Goal: Answer question/provide support: Share knowledge or assist other users

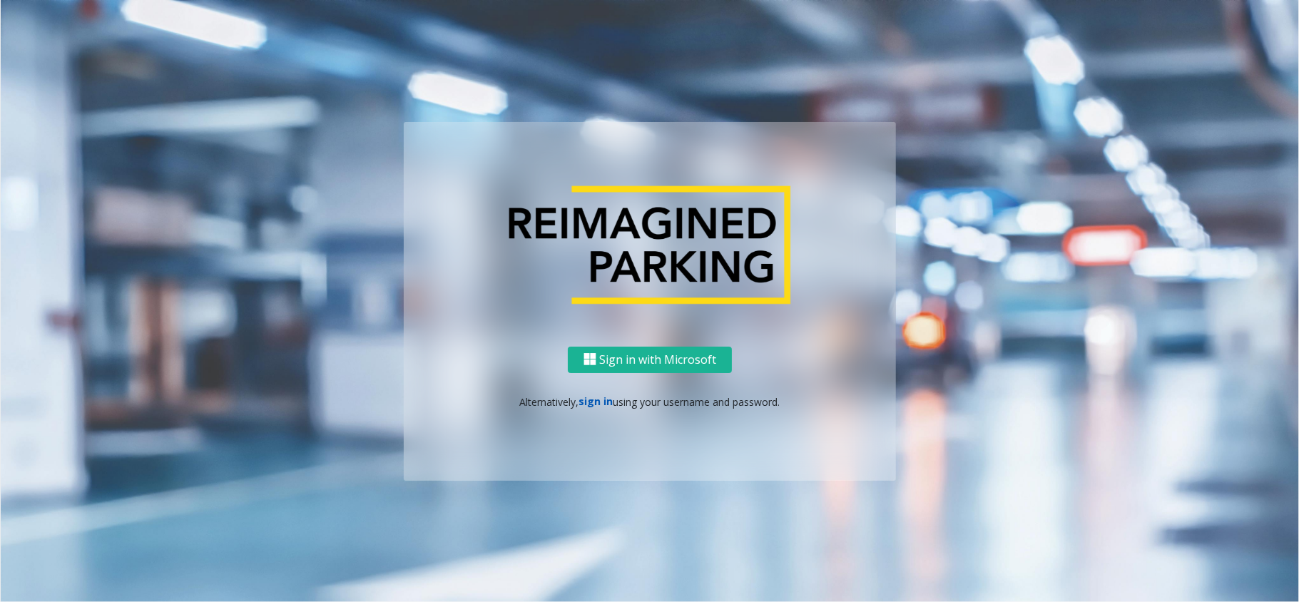
click at [606, 400] on link "sign in" at bounding box center [596, 401] width 34 height 14
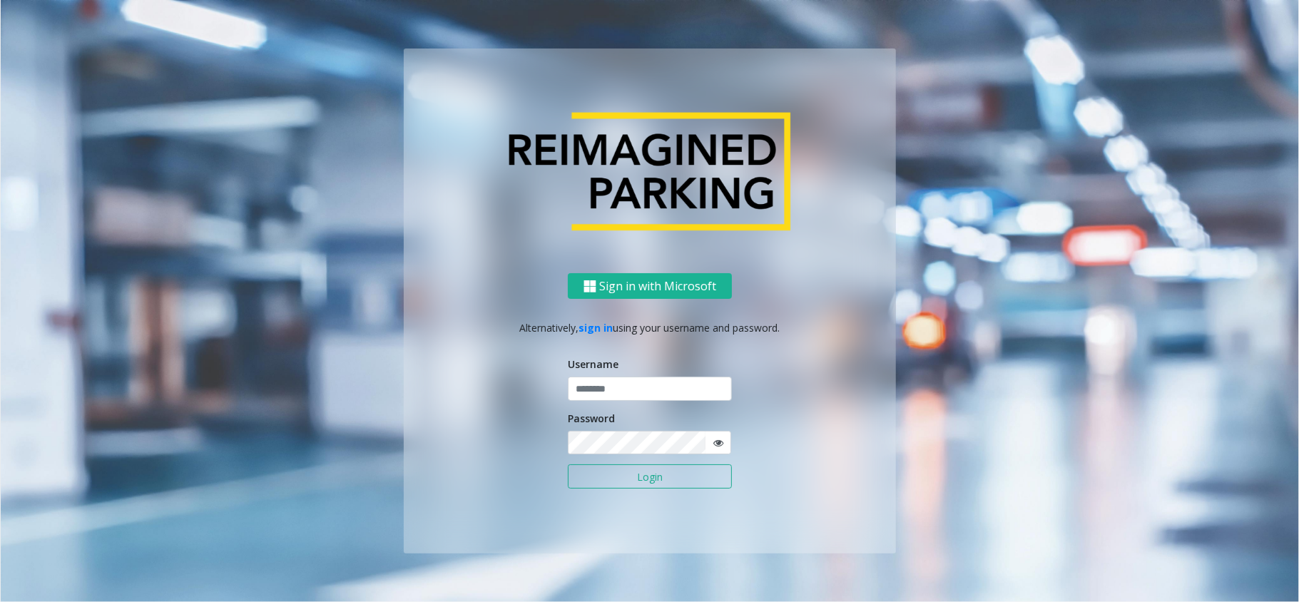
click at [1083, 443] on ng-component "Sign in with Microsoft Alternatively, sign in using your username and password.…" at bounding box center [650, 301] width 1298 height 602
click at [609, 394] on input "text" at bounding box center [650, 389] width 164 height 24
type input "*****"
click at [568, 464] on button "Login" at bounding box center [650, 476] width 164 height 24
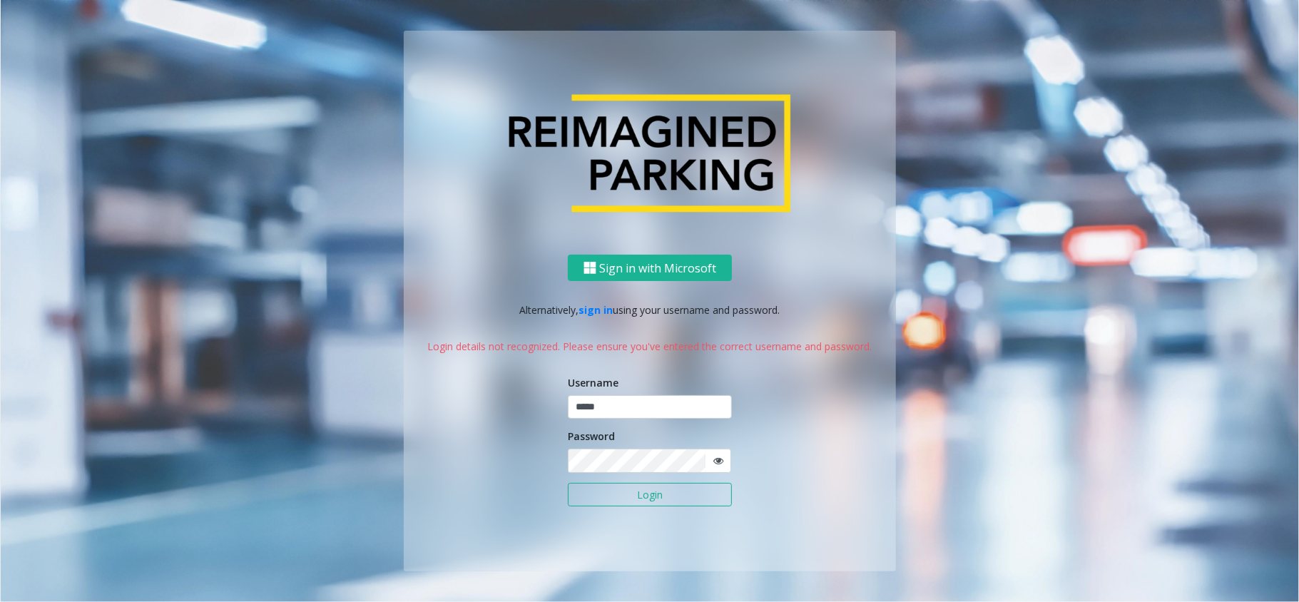
click at [641, 419] on form "Username ***** Password Login" at bounding box center [650, 448] width 164 height 147
click at [641, 409] on input "*****" at bounding box center [650, 407] width 164 height 24
click at [668, 475] on form "Username ***** Password Login" at bounding box center [650, 448] width 164 height 147
click at [738, 459] on div "Sign in with Microsoft Alternatively, sign in using your username and password.…" at bounding box center [650, 413] width 492 height 317
click at [720, 456] on icon at bounding box center [718, 461] width 10 height 10
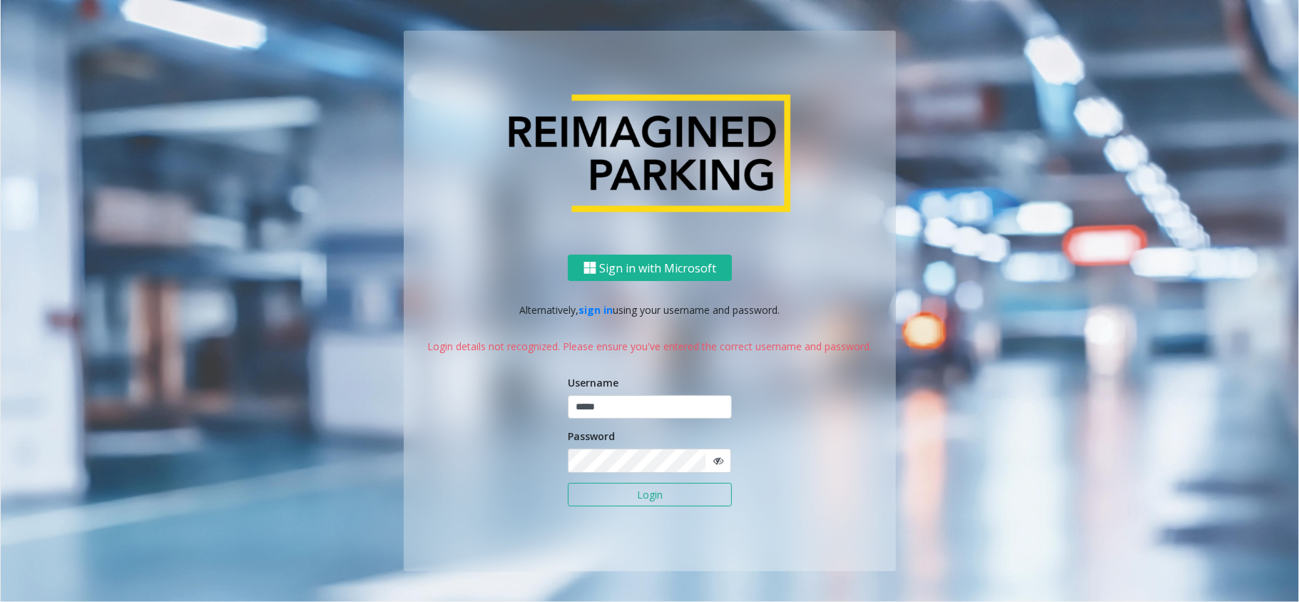
click at [729, 449] on span at bounding box center [718, 461] width 26 height 24
click at [728, 449] on span at bounding box center [718, 461] width 26 height 24
click at [718, 457] on icon at bounding box center [718, 461] width 10 height 10
click at [685, 502] on button "Login" at bounding box center [650, 495] width 164 height 24
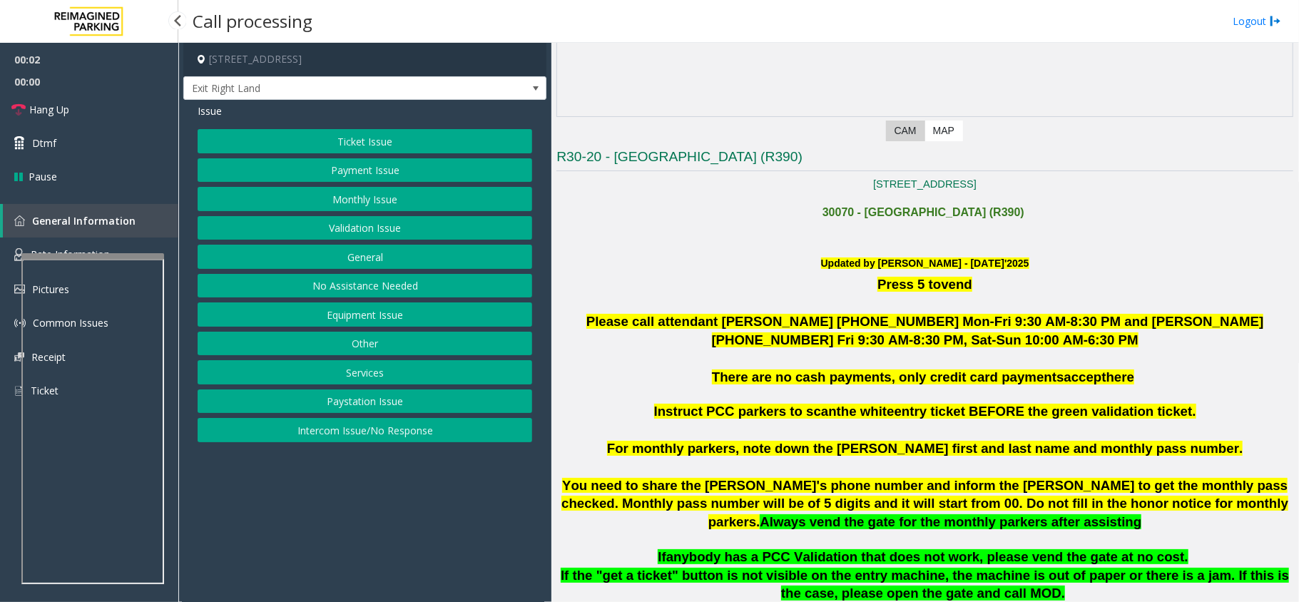
scroll to position [571, 0]
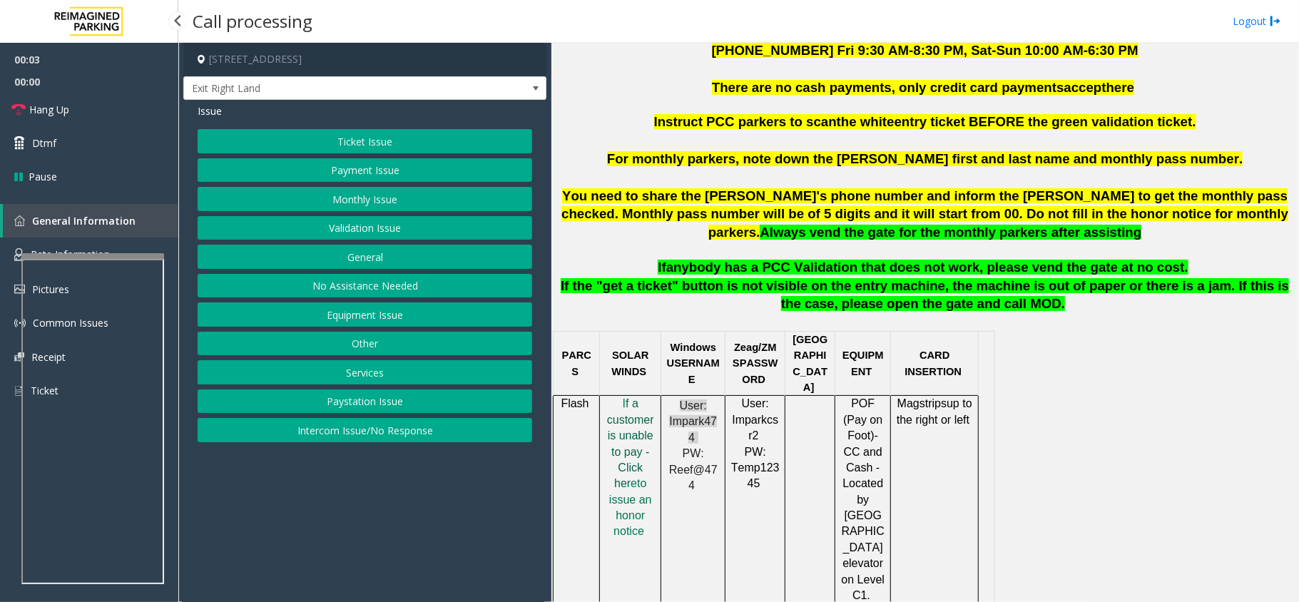
click at [636, 426] on span "f a customer is unable to pay - Click her" at bounding box center [630, 443] width 47 height 92
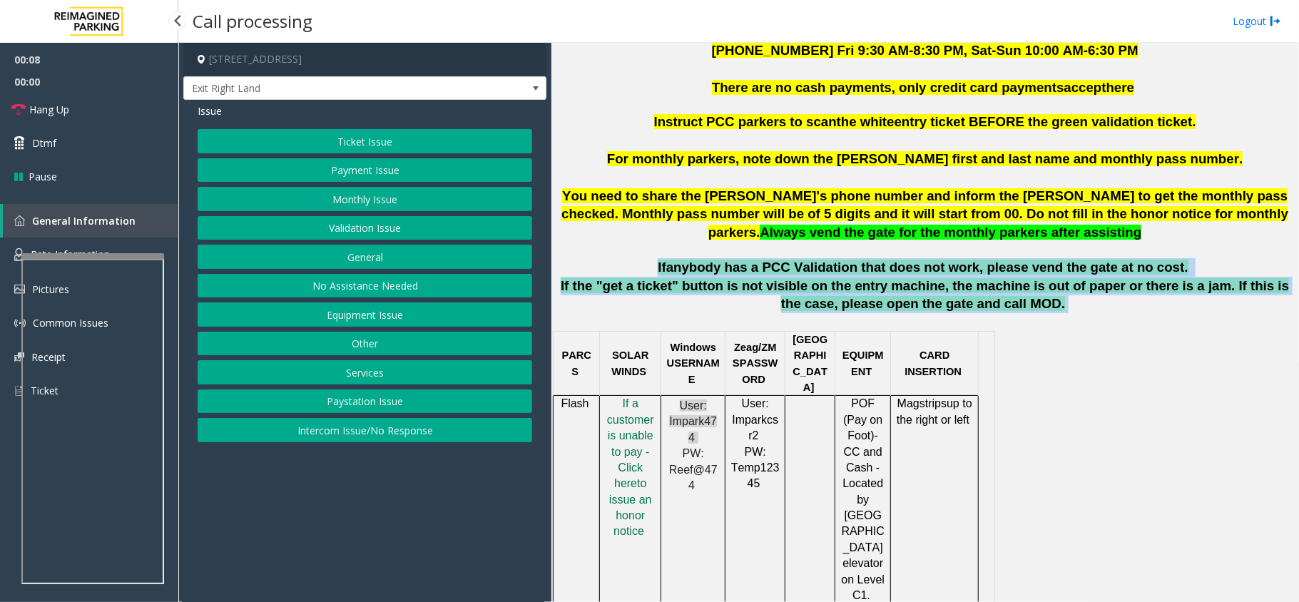
drag, startPoint x: 683, startPoint y: 267, endPoint x: 1100, endPoint y: 301, distance: 418.7
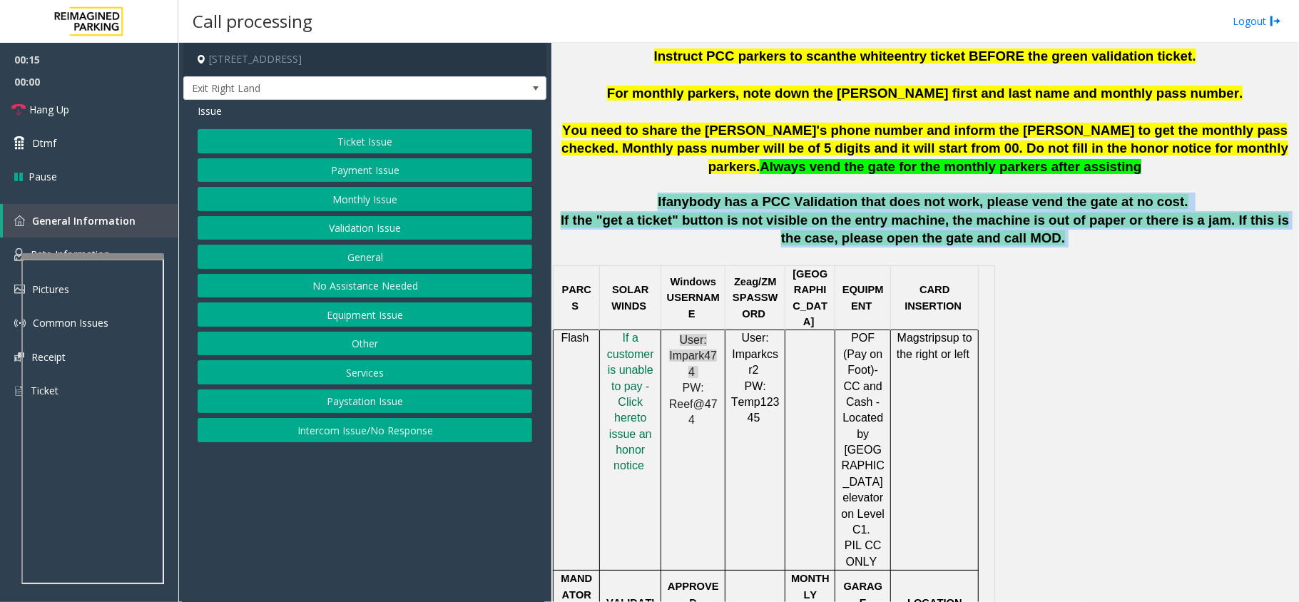
scroll to position [666, 0]
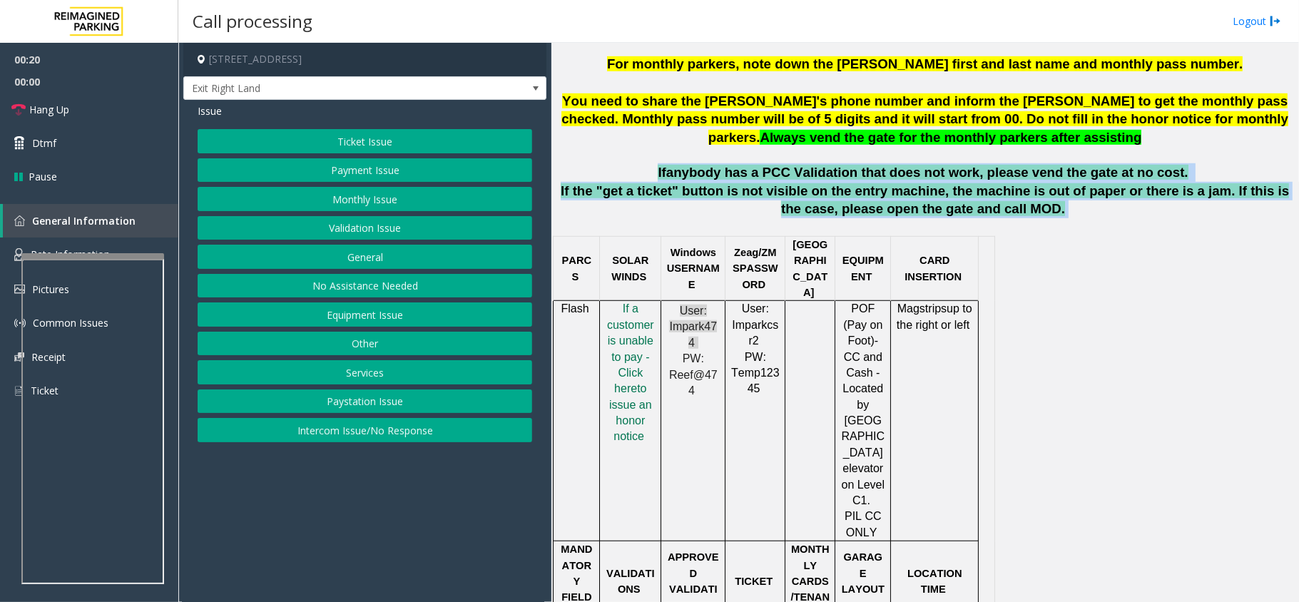
click at [420, 235] on button "Validation Issue" at bounding box center [365, 228] width 335 height 24
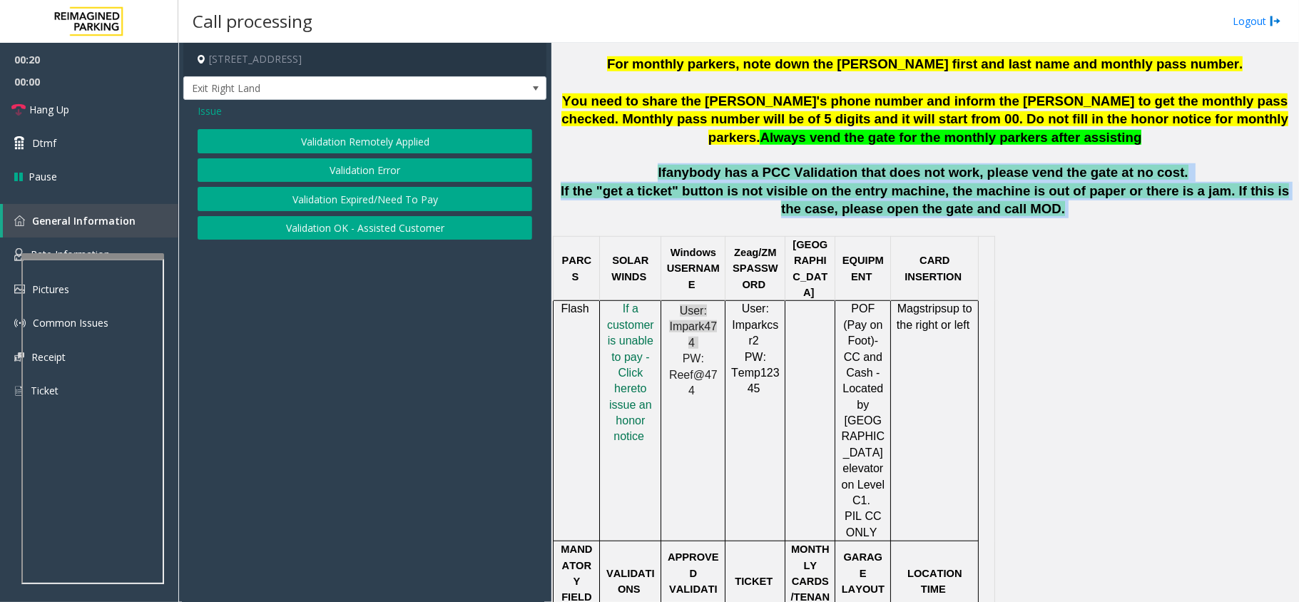
click at [426, 163] on button "Validation Error" at bounding box center [365, 170] width 335 height 24
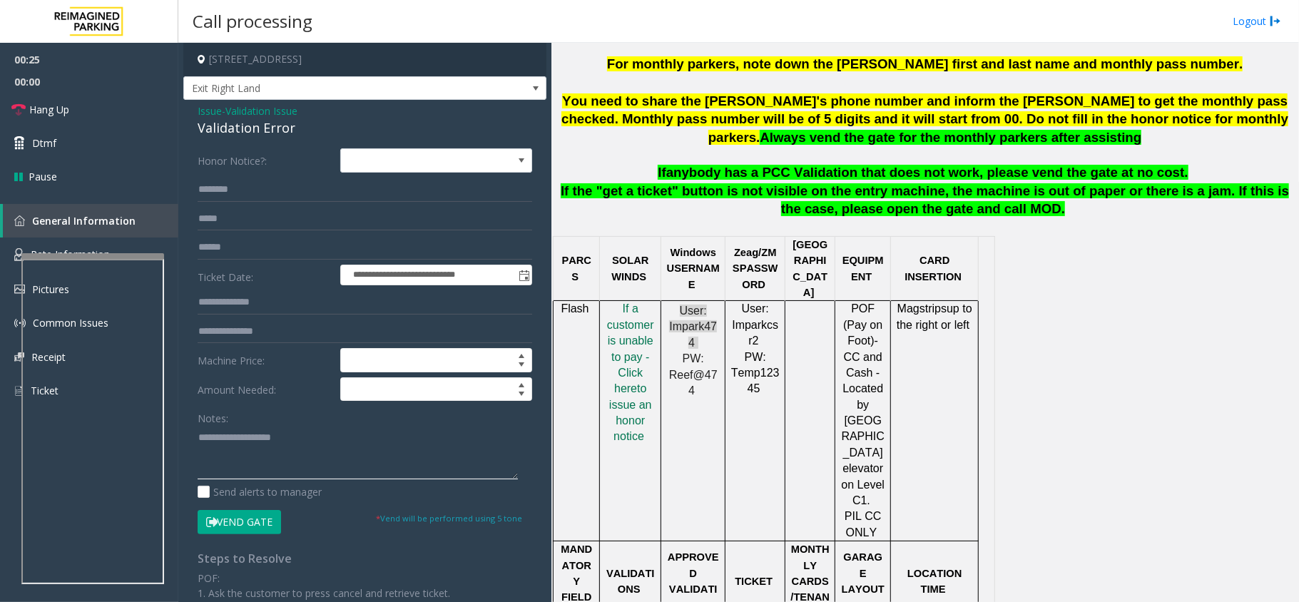
click at [266, 472] on textarea at bounding box center [358, 453] width 320 height 54
paste textarea "**********"
click at [274, 131] on div "Validation Error" at bounding box center [365, 127] width 335 height 19
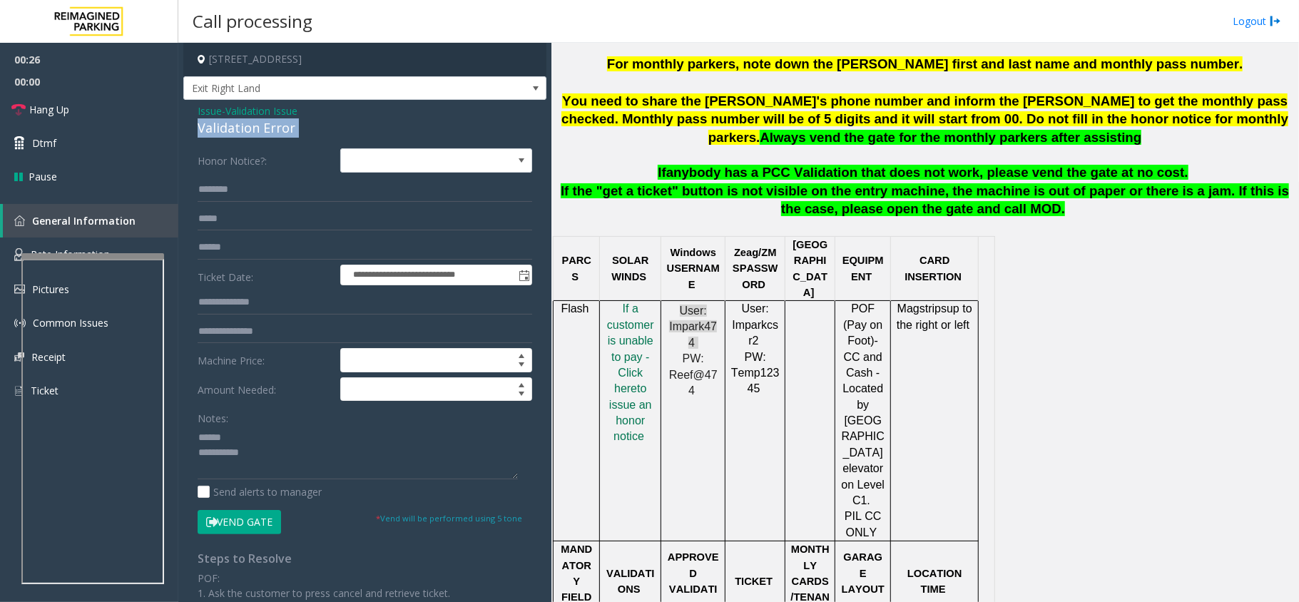
click at [274, 131] on div "Validation Error" at bounding box center [365, 127] width 335 height 19
copy div "Validation Error"
click at [265, 437] on textarea at bounding box center [358, 453] width 320 height 54
paste textarea "**********"
click at [130, 120] on link "Hang Up" at bounding box center [89, 110] width 178 height 34
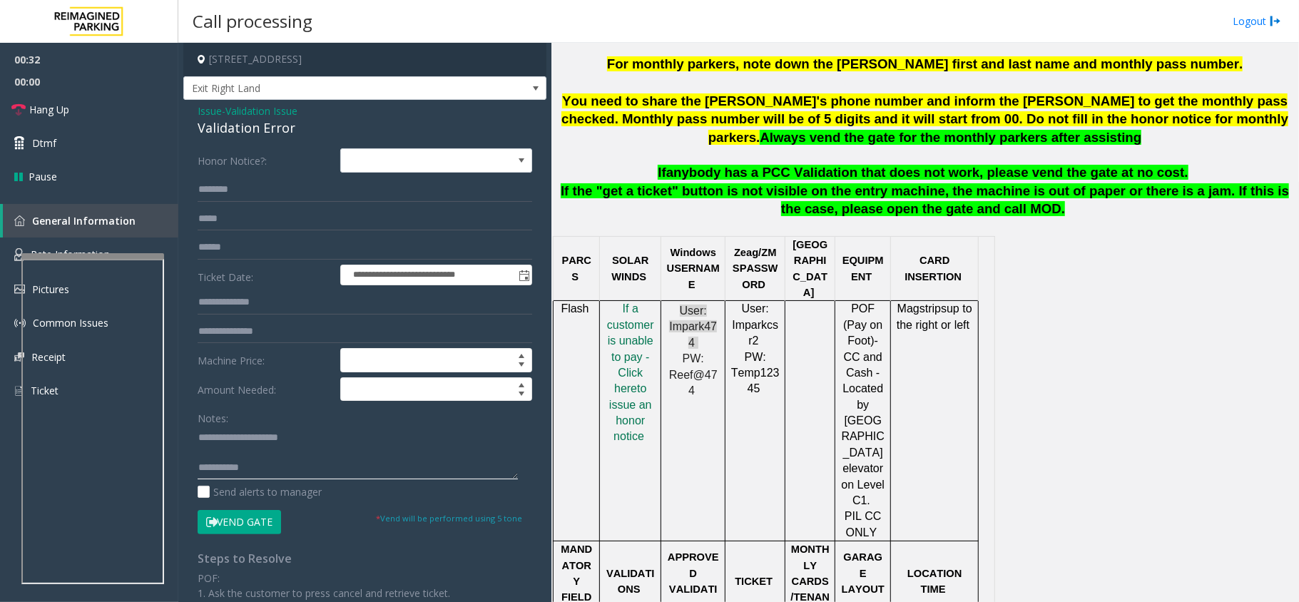
click at [340, 455] on textarea at bounding box center [358, 453] width 320 height 54
click at [343, 464] on textarea at bounding box center [358, 453] width 320 height 54
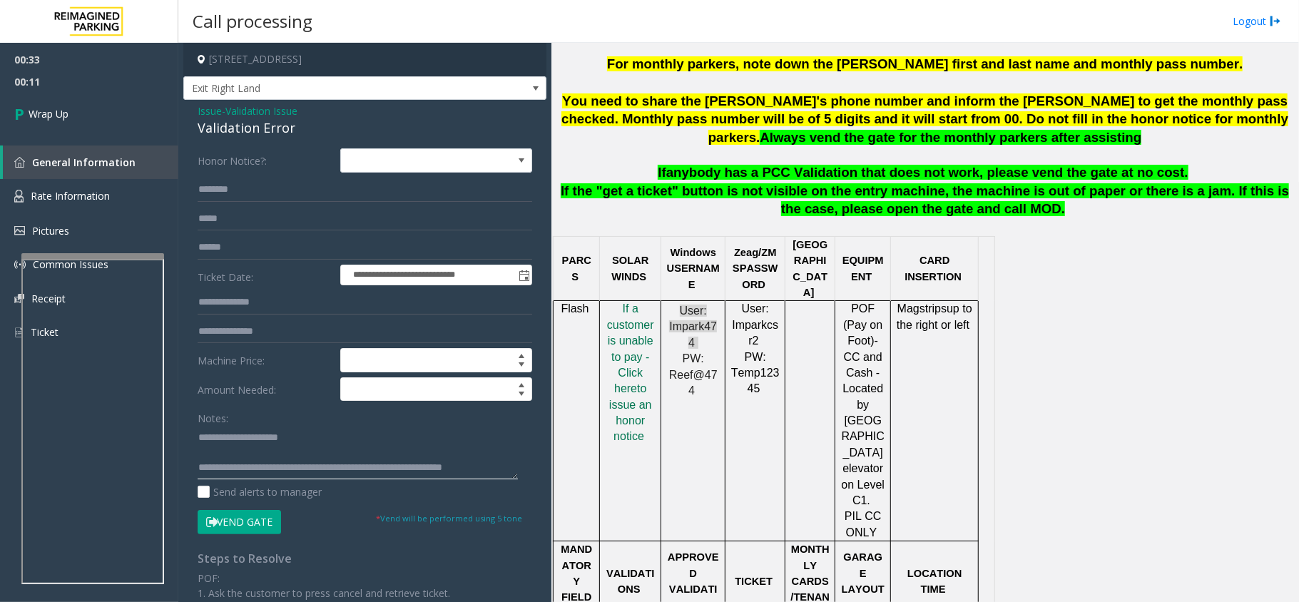
scroll to position [10, 0]
click at [412, 459] on textarea at bounding box center [358, 453] width 320 height 54
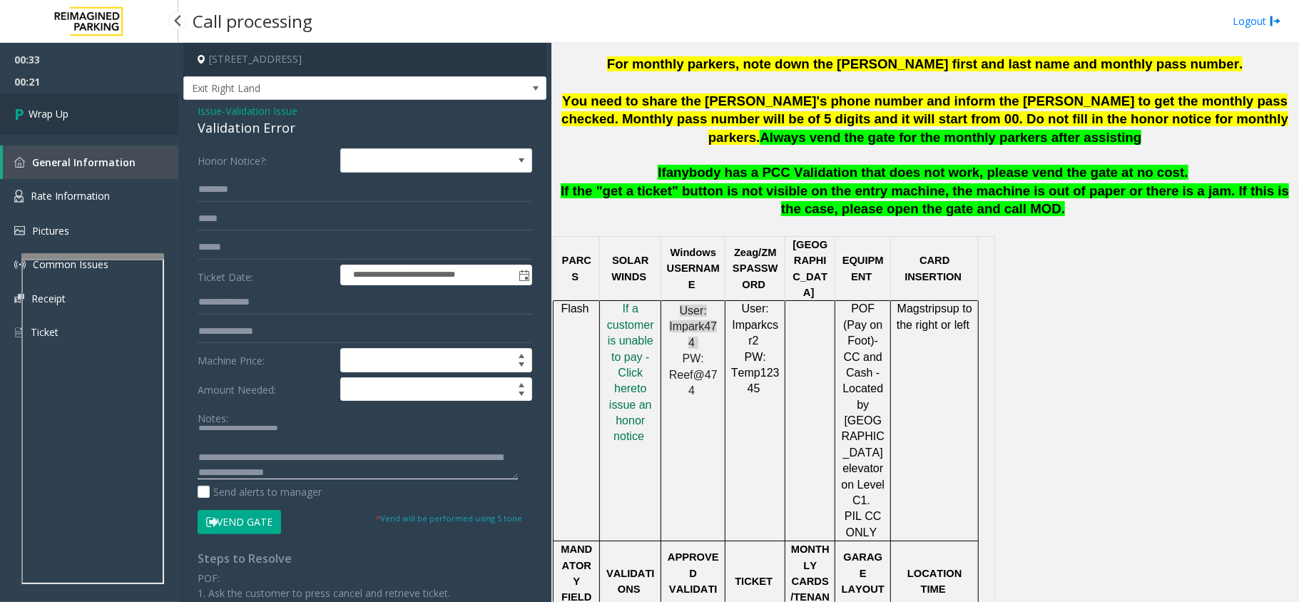
type textarea "**********"
click at [100, 121] on link "Wrap Up" at bounding box center [89, 114] width 178 height 42
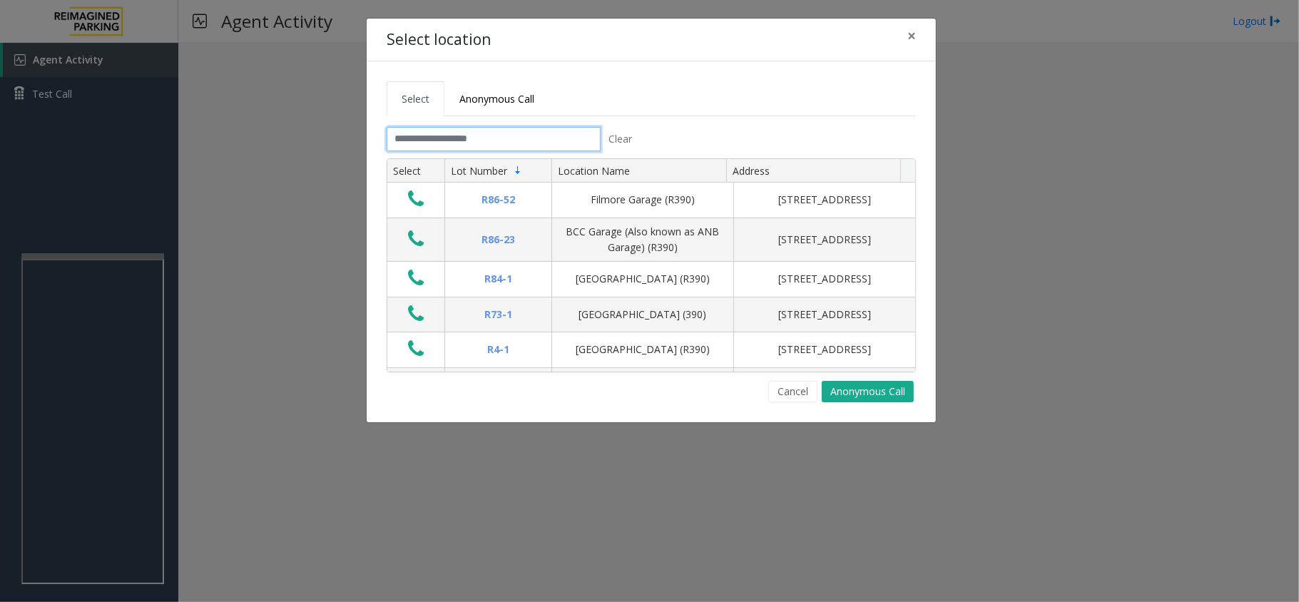
click at [462, 138] on input "text" at bounding box center [494, 139] width 214 height 24
click at [902, 34] on button "×" at bounding box center [911, 36] width 29 height 35
click at [514, 143] on input "text" at bounding box center [494, 139] width 214 height 24
drag, startPoint x: 666, startPoint y: 80, endPoint x: 383, endPoint y: 38, distance: 285.6
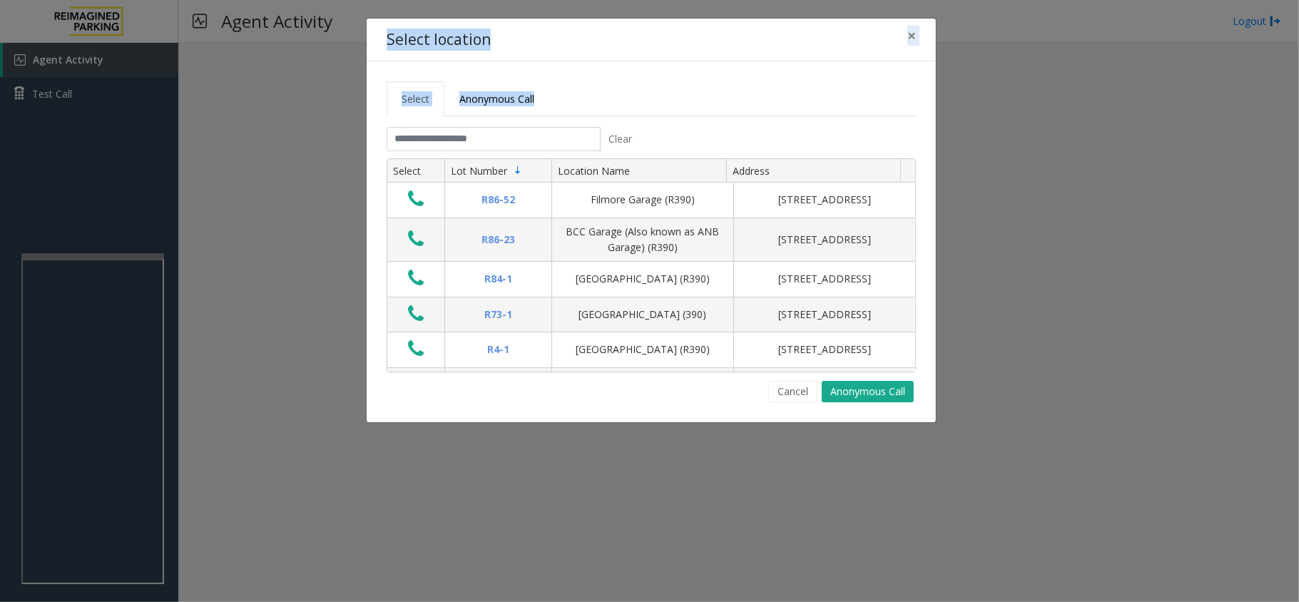
click at [383, 38] on div "Select location × Select Anonymous Call Clear Select Lot Number Location Name A…" at bounding box center [651, 220] width 571 height 405
click at [397, 66] on div "Select Anonymous Call Clear Select Lot Number Location Name Address R86-52 Film…" at bounding box center [651, 241] width 569 height 361
click at [756, 78] on div "Select Anonymous Call Clear Select Lot Number Location Name Address R86-52 Film…" at bounding box center [651, 241] width 569 height 361
click at [913, 41] on span "×" at bounding box center [911, 36] width 9 height 20
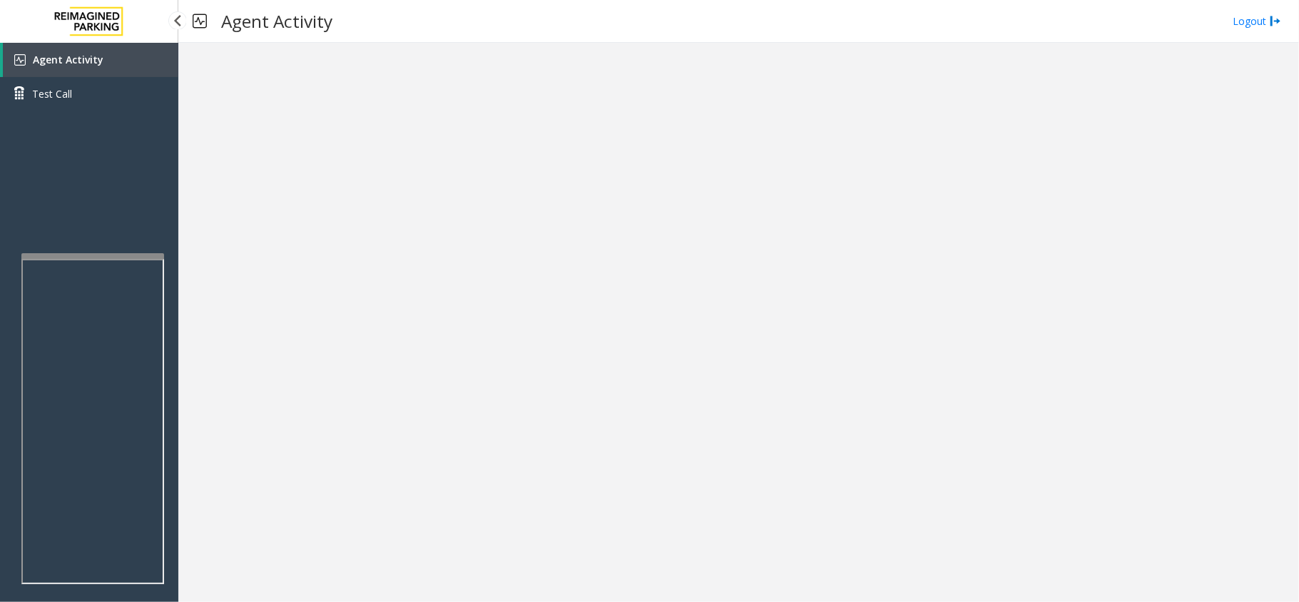
click at [100, 66] on link "Agent Activity" at bounding box center [90, 60] width 175 height 34
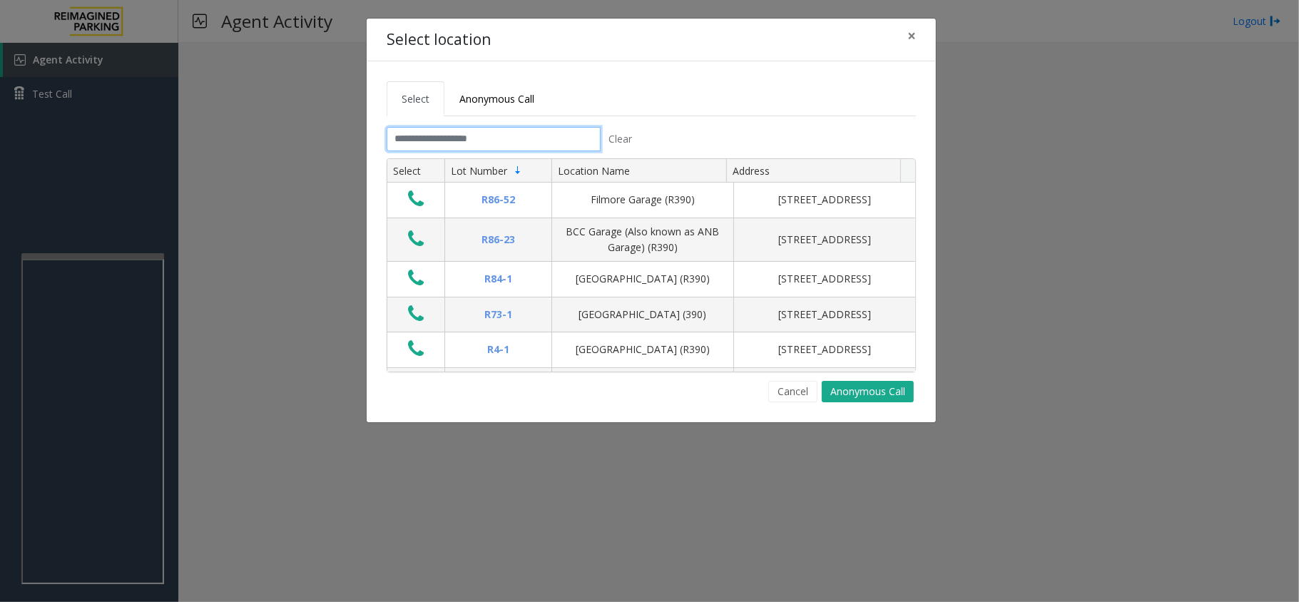
click at [552, 147] on input "text" at bounding box center [494, 139] width 214 height 24
click at [414, 143] on input "text" at bounding box center [494, 139] width 214 height 24
drag, startPoint x: 389, startPoint y: 78, endPoint x: 566, endPoint y: 103, distance: 178.7
click at [566, 103] on div "Select Anonymous Call Clear Select Lot Number Location Name Address R86-52 Film…" at bounding box center [651, 241] width 569 height 361
click at [566, 103] on ul "Select Anonymous Call" at bounding box center [651, 98] width 529 height 35
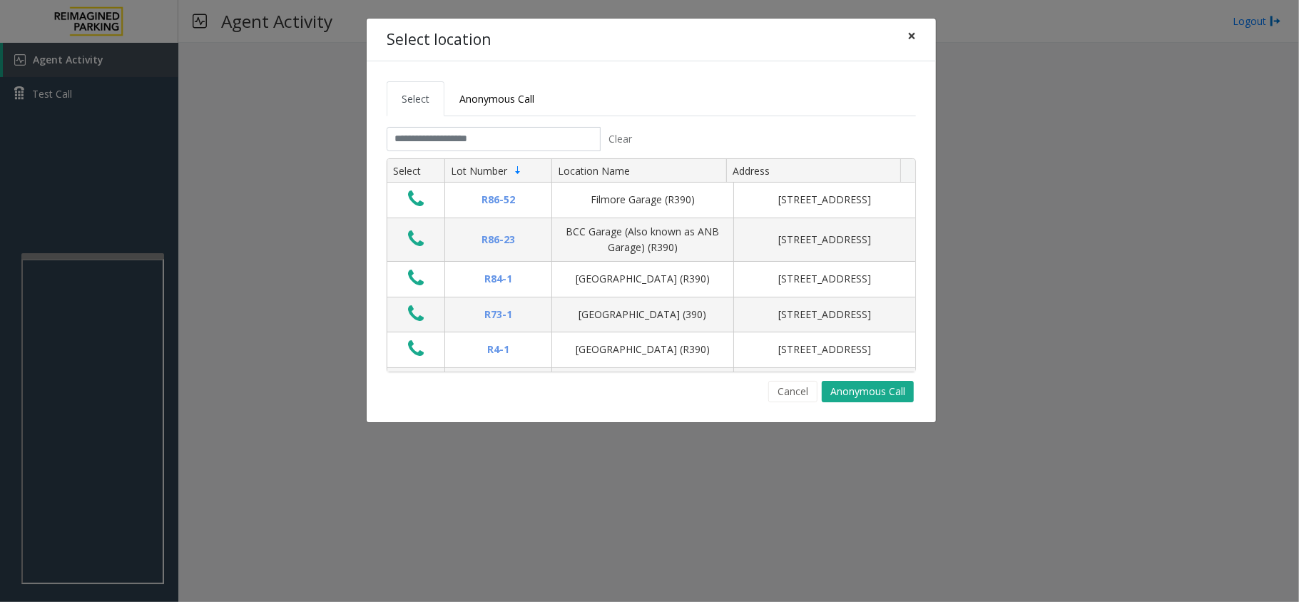
click at [914, 33] on span "×" at bounding box center [911, 36] width 9 height 20
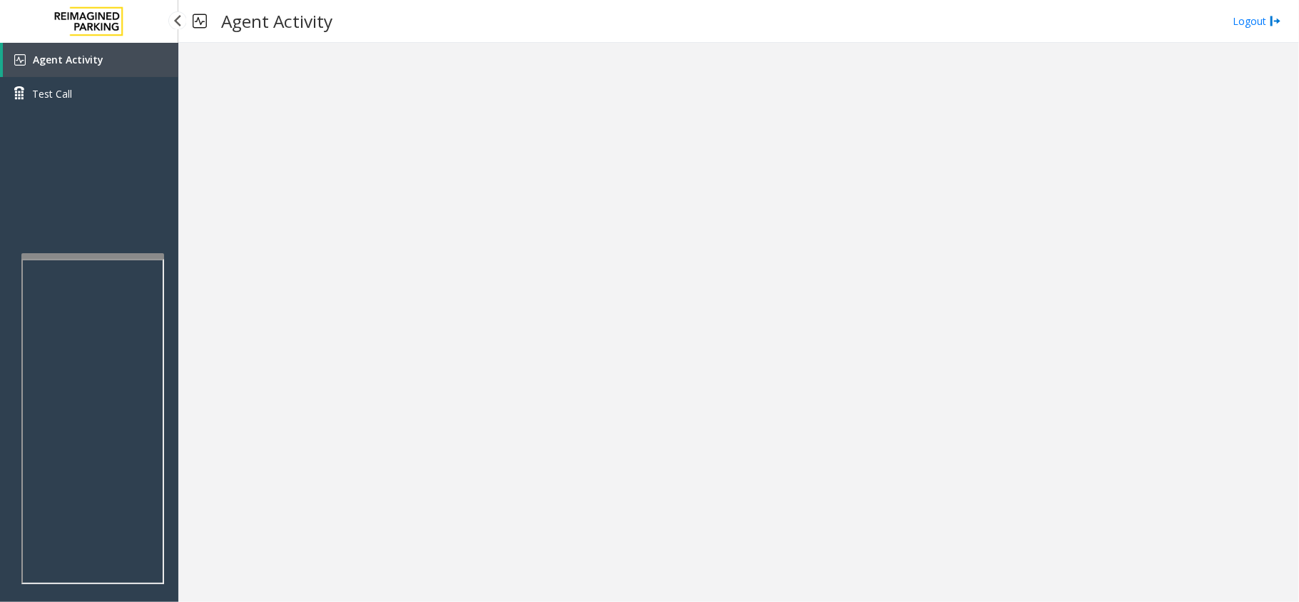
click at [111, 66] on link "Agent Activity" at bounding box center [90, 60] width 175 height 34
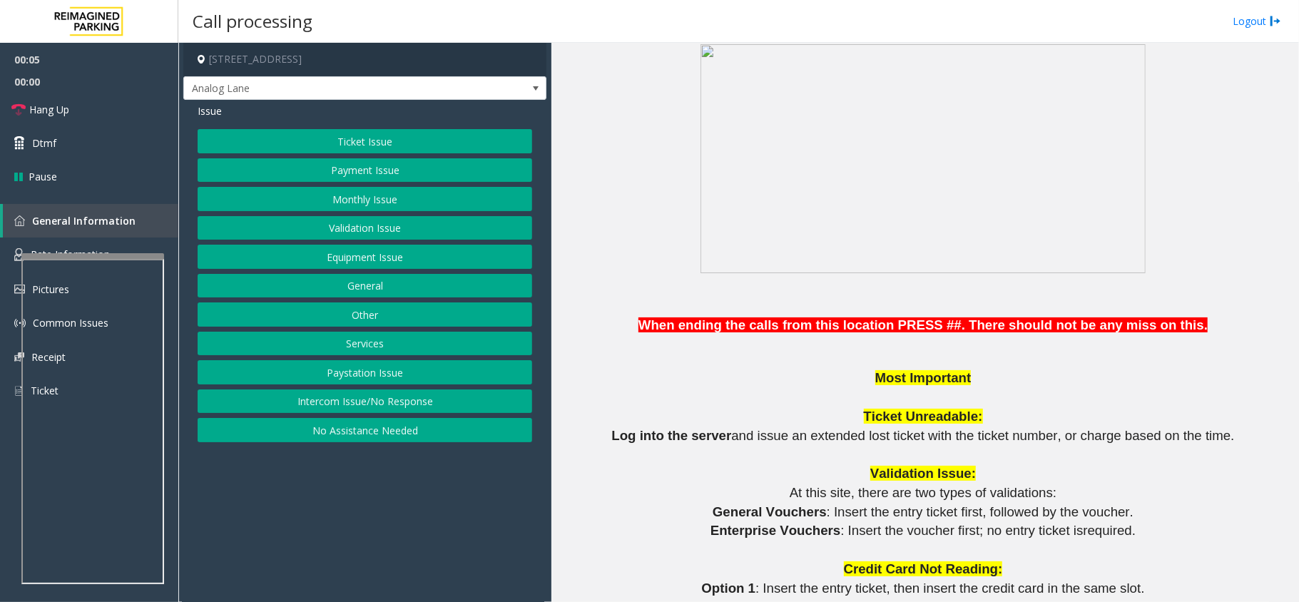
scroll to position [951, 0]
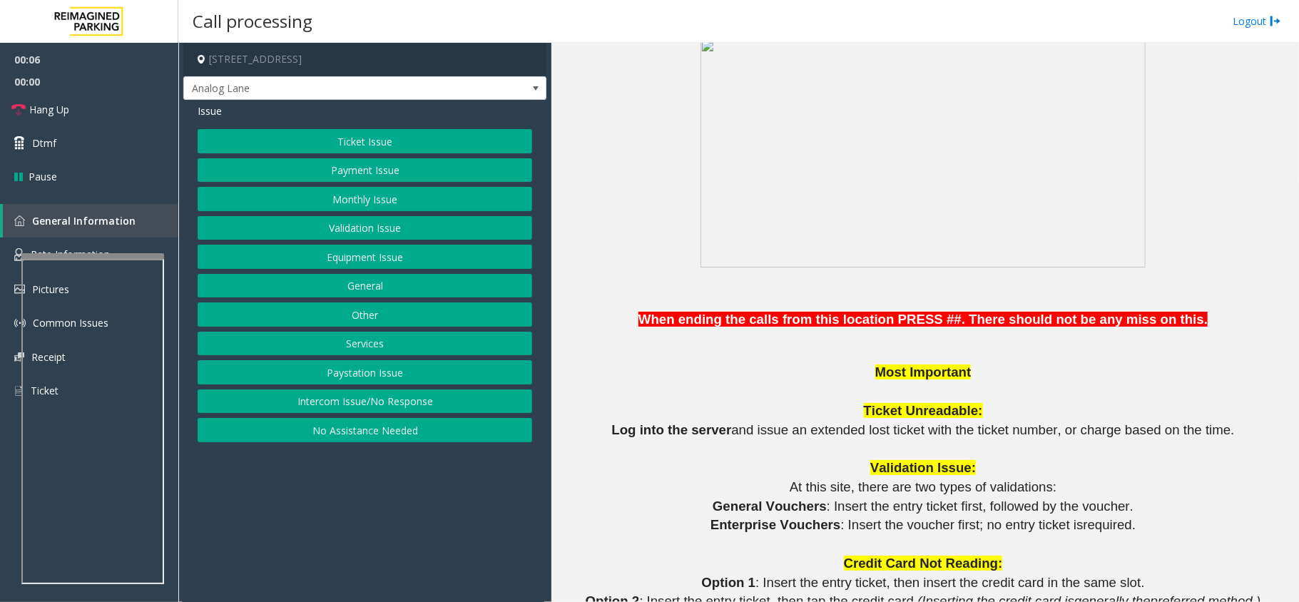
click at [357, 114] on div "Issue" at bounding box center [365, 110] width 335 height 15
click at [360, 128] on div "Issue Ticket Issue Payment Issue Monthly Issue Validation Issue Equipment Issue…" at bounding box center [364, 275] width 363 height 350
click at [366, 128] on div "Issue Ticket Issue Payment Issue Monthly Issue Validation Issue Equipment Issue…" at bounding box center [364, 275] width 363 height 350
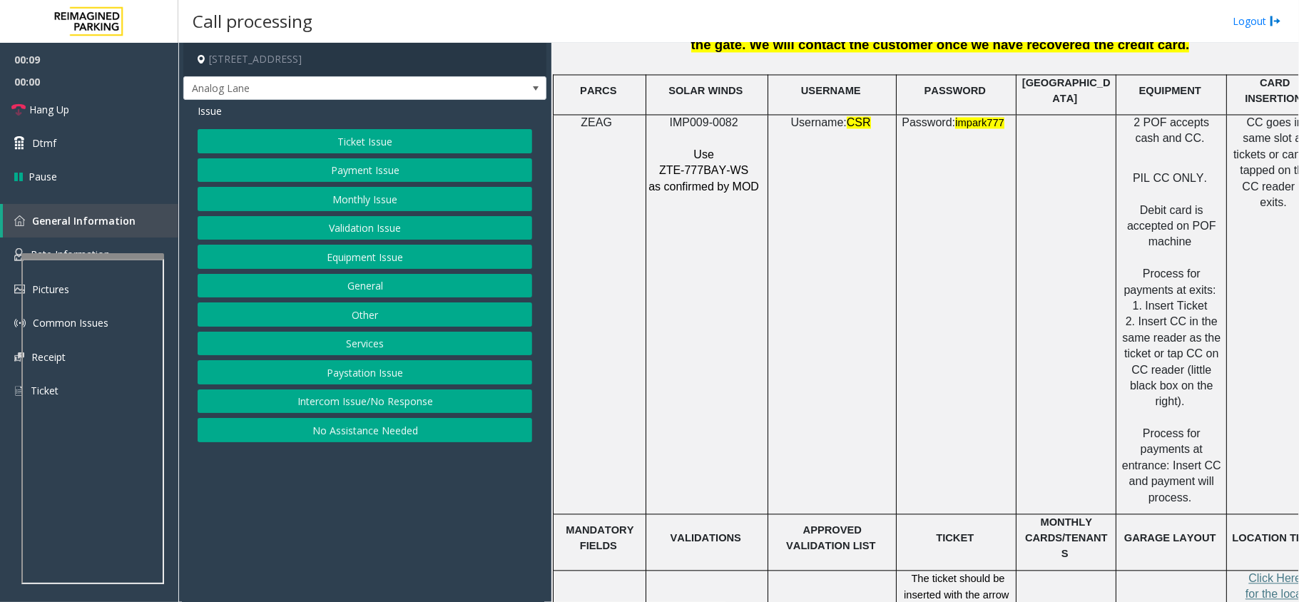
scroll to position [2092, 0]
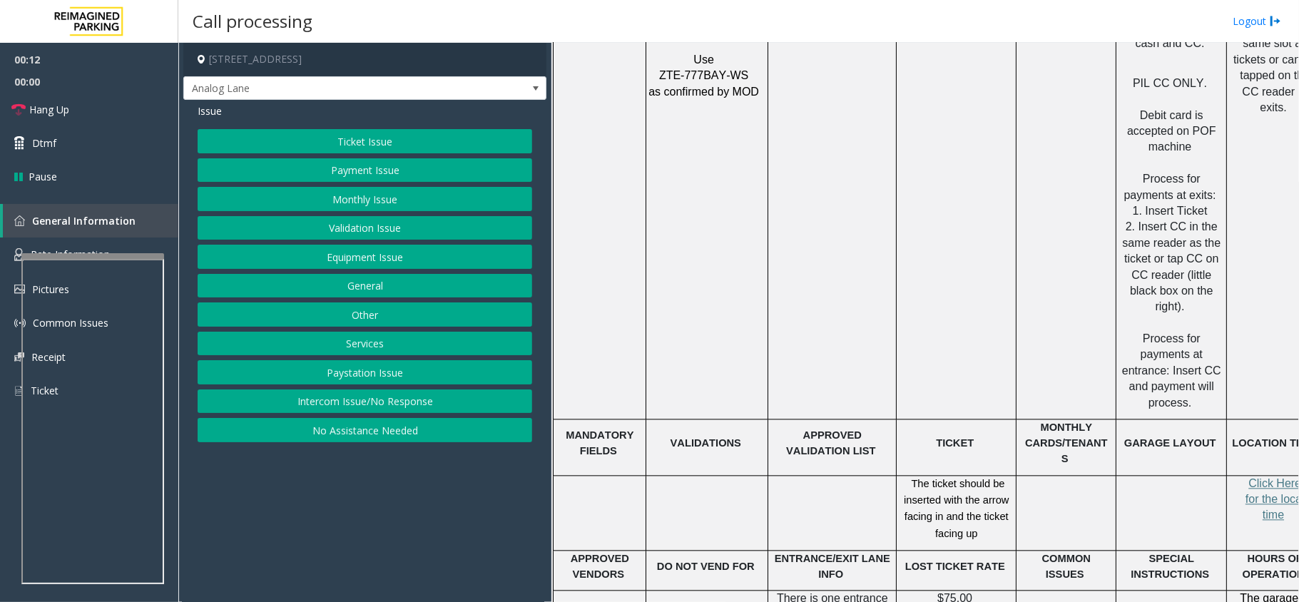
click at [292, 148] on button "Ticket Issue" at bounding box center [365, 141] width 335 height 24
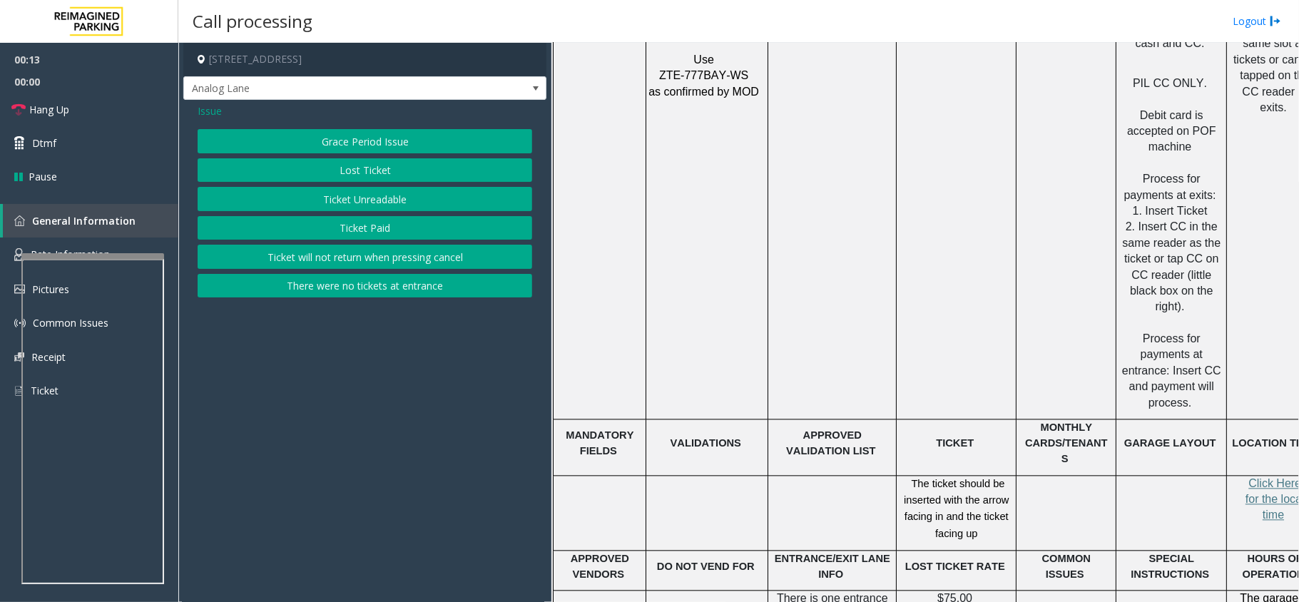
click at [305, 194] on button "Ticket Unreadable" at bounding box center [365, 199] width 335 height 24
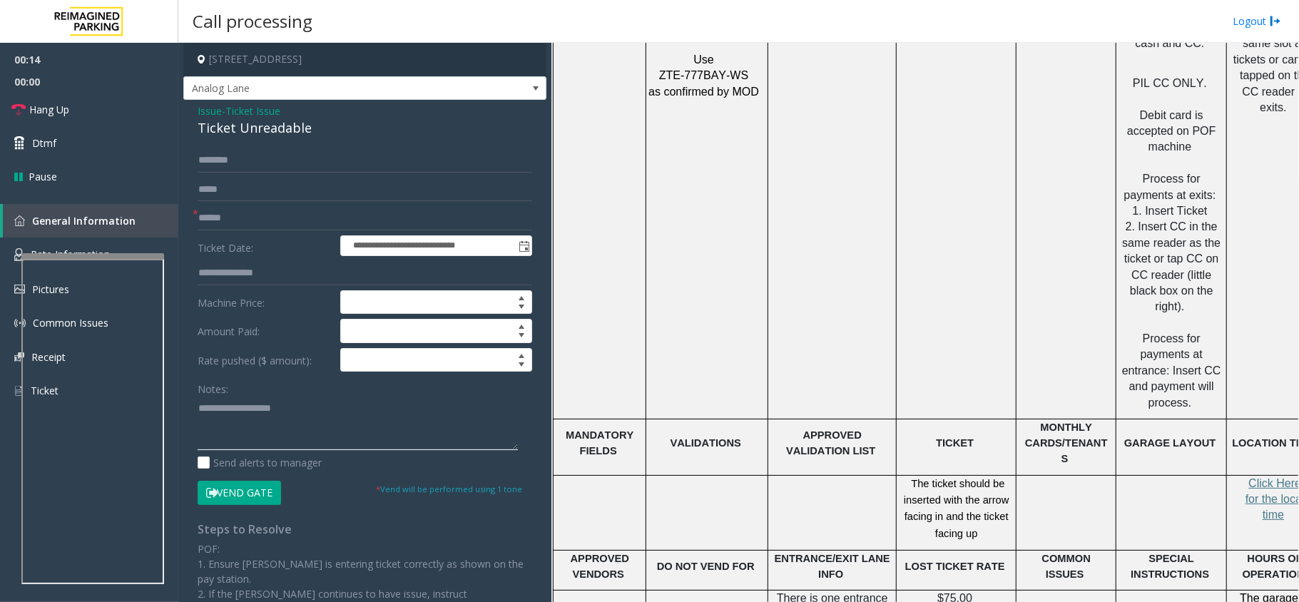
click at [315, 428] on textarea at bounding box center [358, 424] width 320 height 54
paste textarea "**********"
click at [258, 133] on div "Ticket Unreadable" at bounding box center [365, 127] width 335 height 19
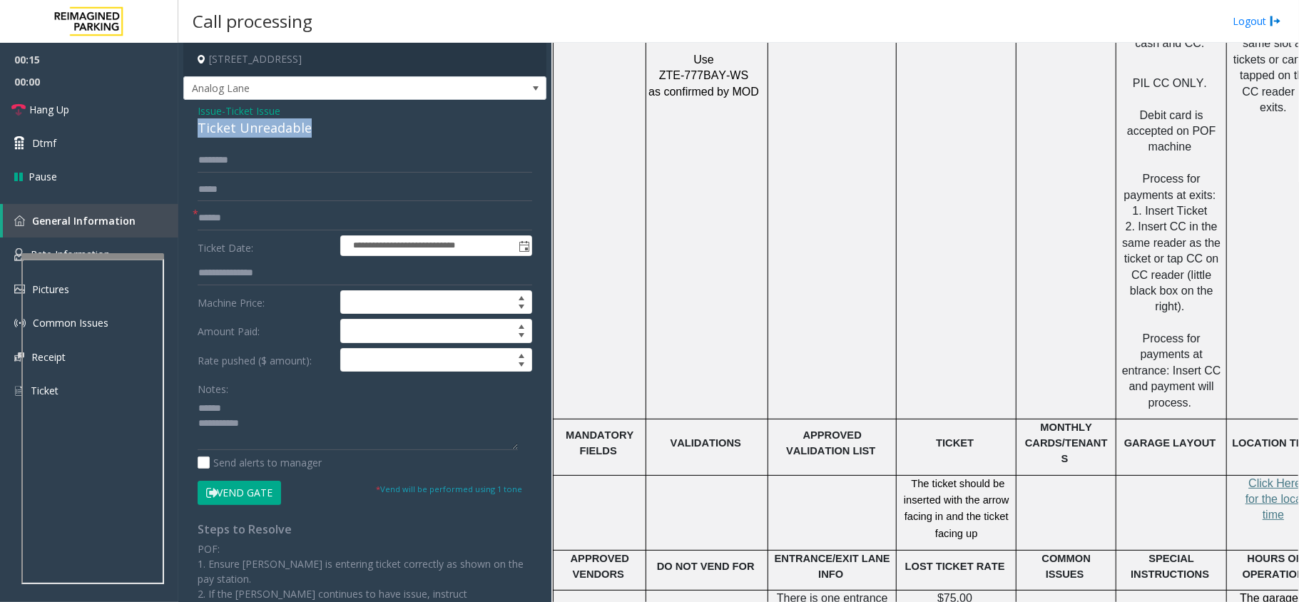
click at [258, 133] on div "Ticket Unreadable" at bounding box center [365, 127] width 335 height 19
copy div "Ticket Unreadable"
click at [291, 404] on textarea at bounding box center [358, 424] width 320 height 54
paste textarea "**********"
click at [363, 434] on textarea at bounding box center [358, 424] width 320 height 54
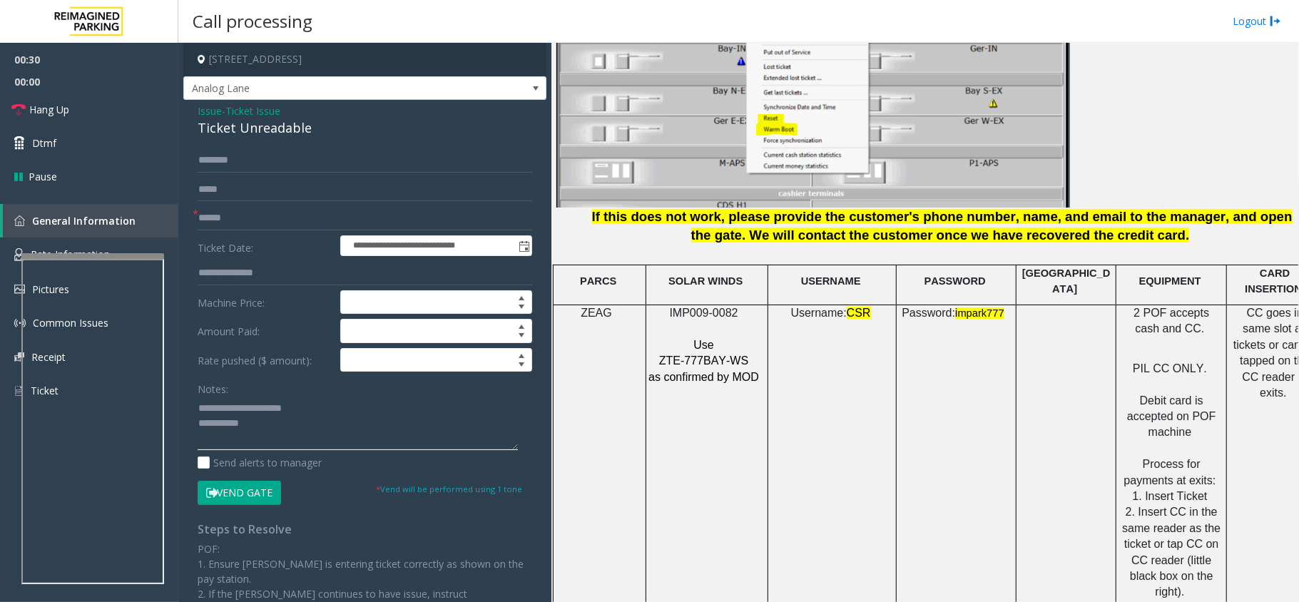
scroll to position [1806, 0]
type textarea "**********"
click at [286, 213] on input "text" at bounding box center [365, 218] width 335 height 24
click at [692, 307] on span "IMP009-0082" at bounding box center [704, 313] width 68 height 12
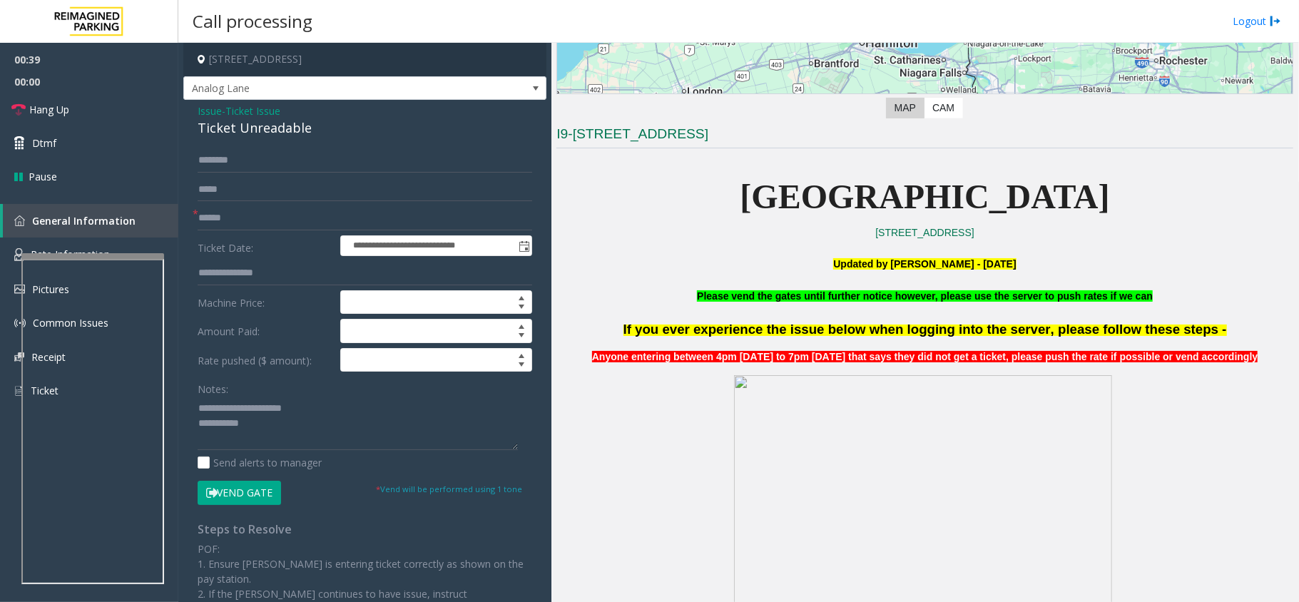
scroll to position [284, 0]
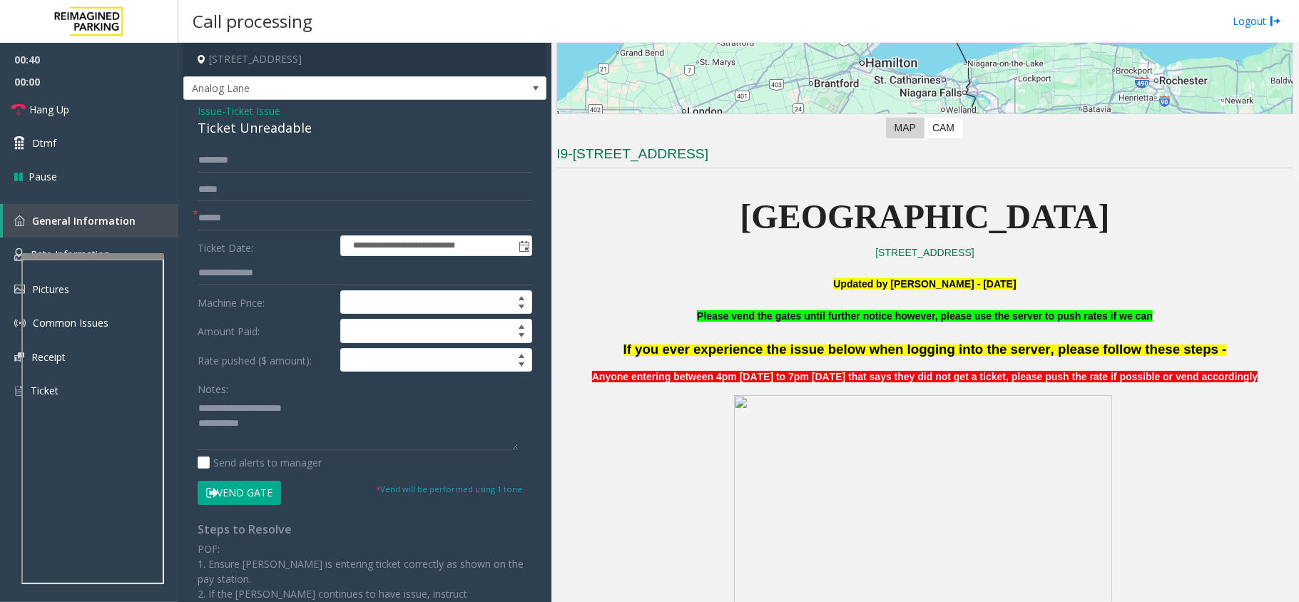
click at [891, 504] on span at bounding box center [922, 508] width 378 height 229
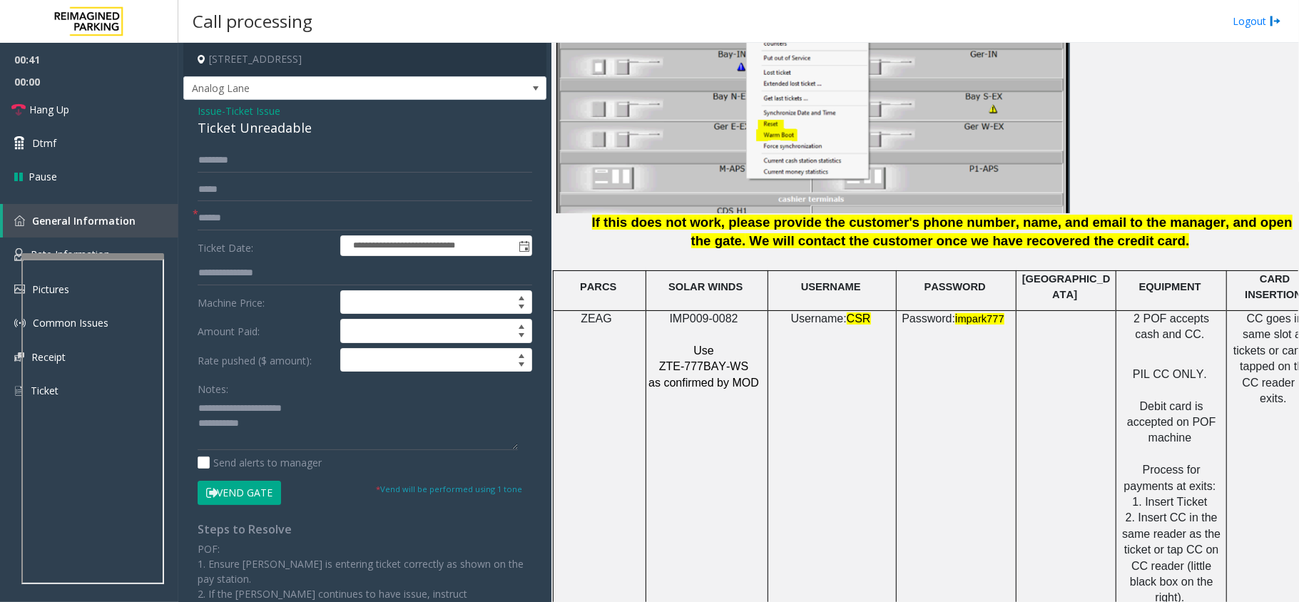
scroll to position [1806, 0]
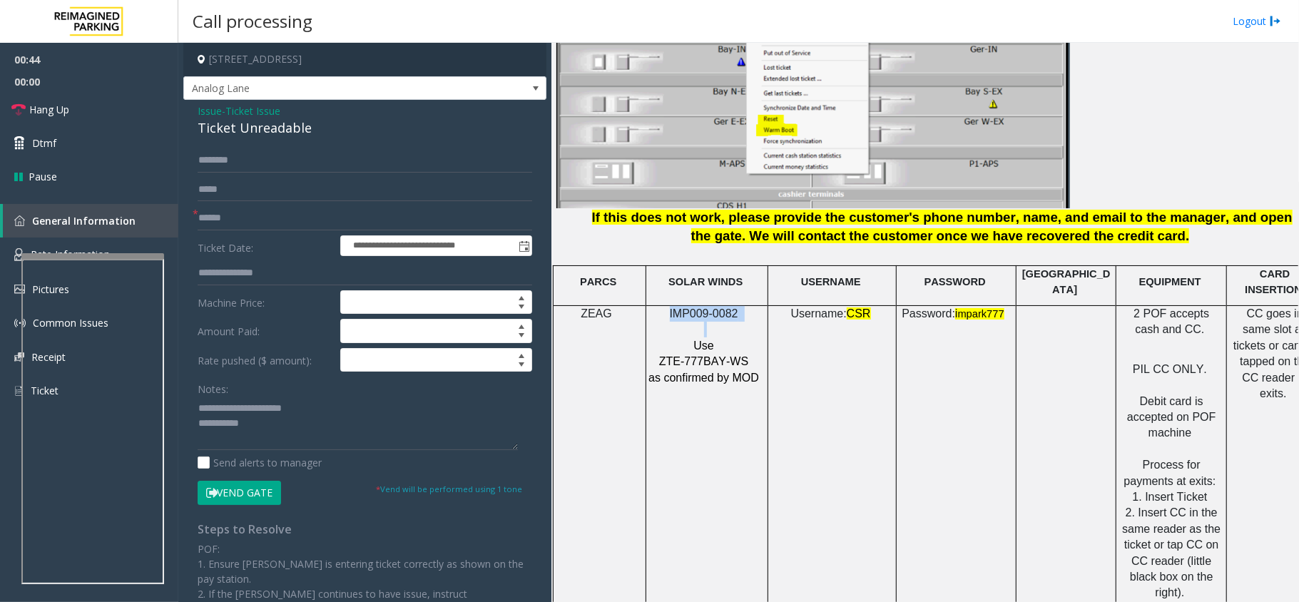
drag, startPoint x: 646, startPoint y: 301, endPoint x: 766, endPoint y: 312, distance: 120.4
click at [766, 312] on div "IMP009-0082 Use ZTE-777BAY-WS as confirmed by MOD" at bounding box center [706, 346] width 121 height 80
click at [743, 340] on p "Use" at bounding box center [705, 346] width 115 height 16
drag, startPoint x: 661, startPoint y: 358, endPoint x: 748, endPoint y: 357, distance: 87.8
click at [748, 357] on p "ZTE-777BAY-WS" at bounding box center [705, 362] width 115 height 16
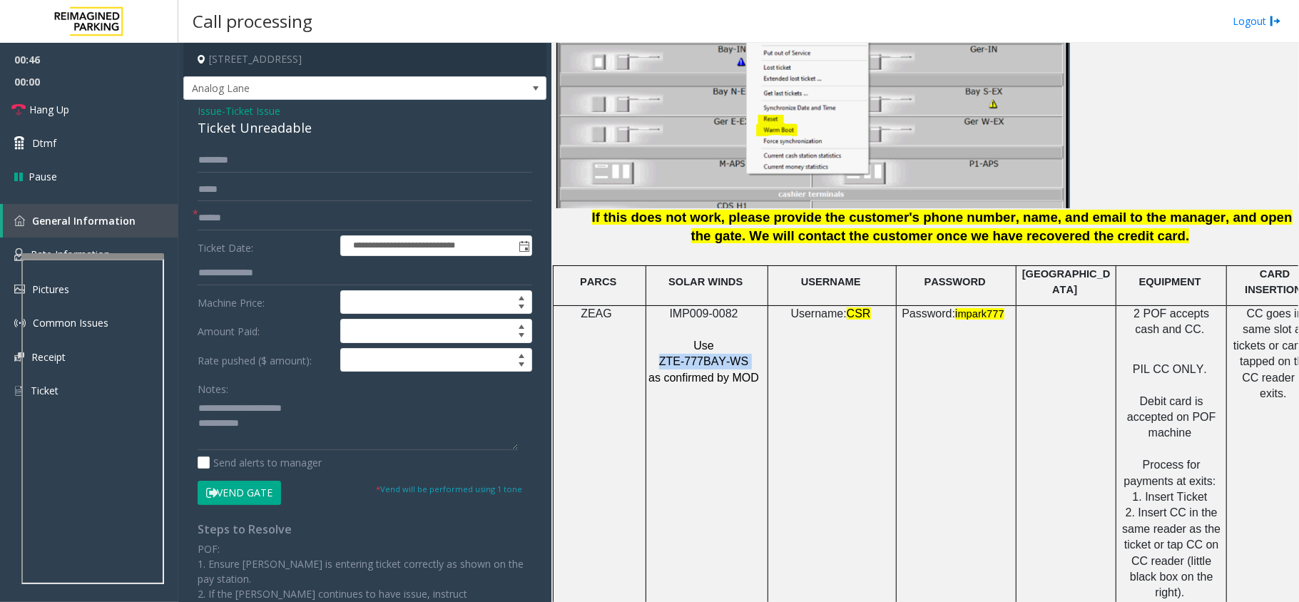
copy p "ZTE-777BAY-WS"
click at [240, 229] on input "text" at bounding box center [365, 218] width 335 height 24
type input "********"
click at [284, 434] on textarea at bounding box center [358, 424] width 320 height 54
paste textarea "**********"
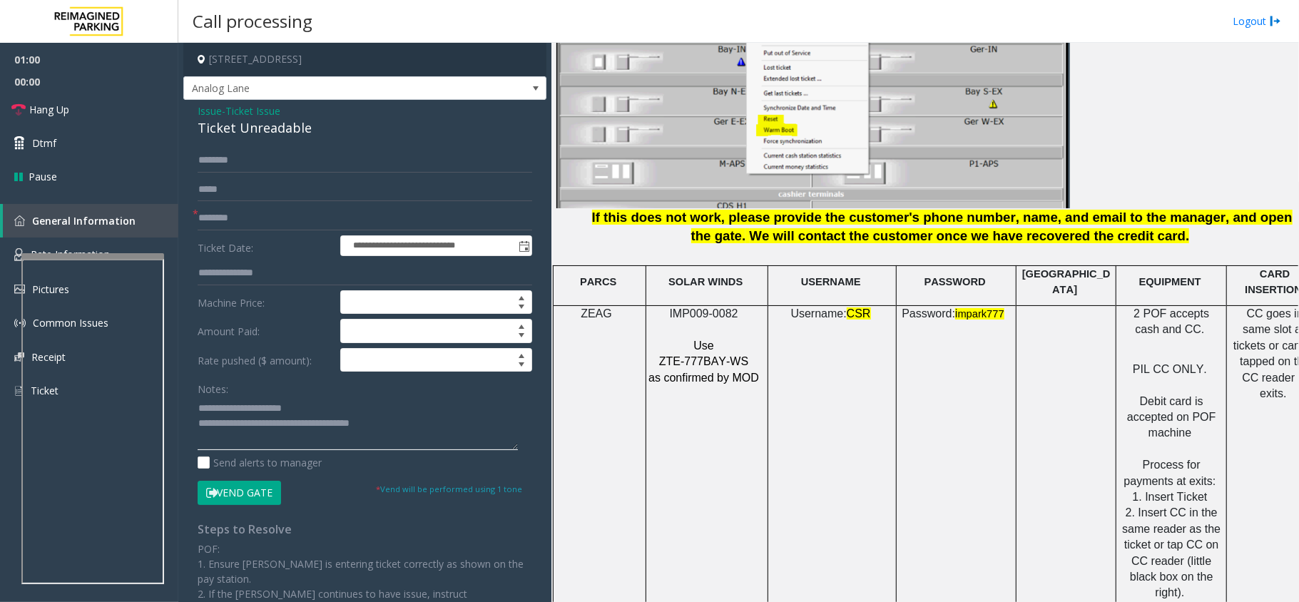
type textarea "**********"
click at [261, 172] on input "text" at bounding box center [365, 160] width 335 height 24
type input "****"
click at [237, 497] on button "Vend Gate" at bounding box center [239, 493] width 83 height 24
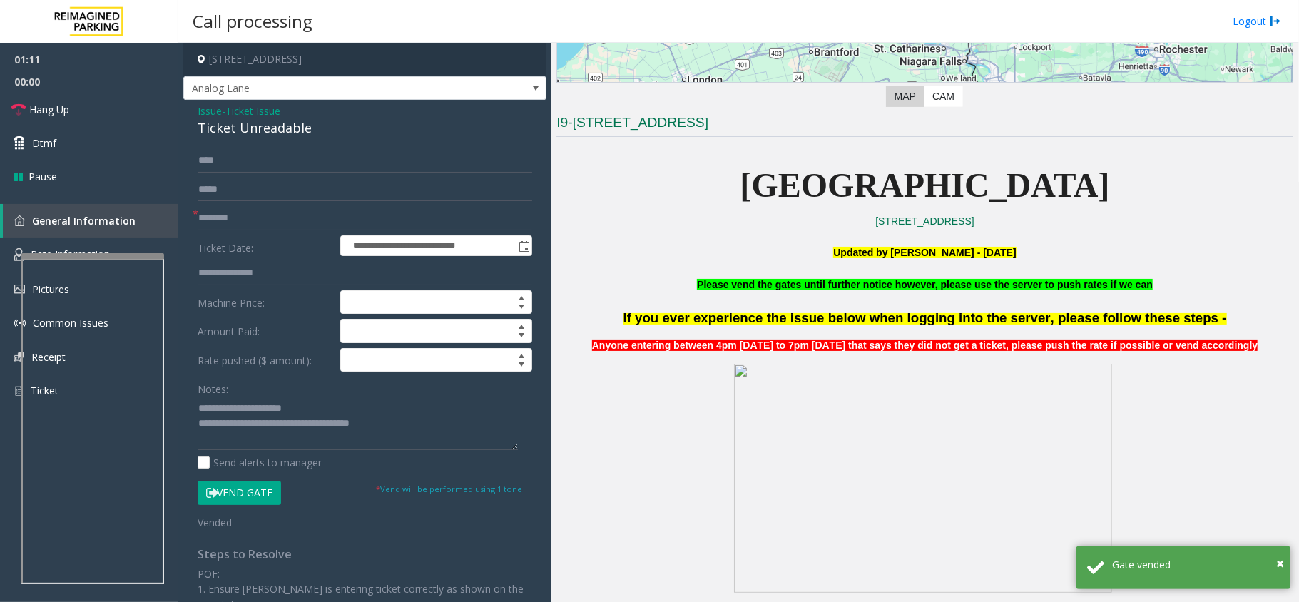
scroll to position [284, 0]
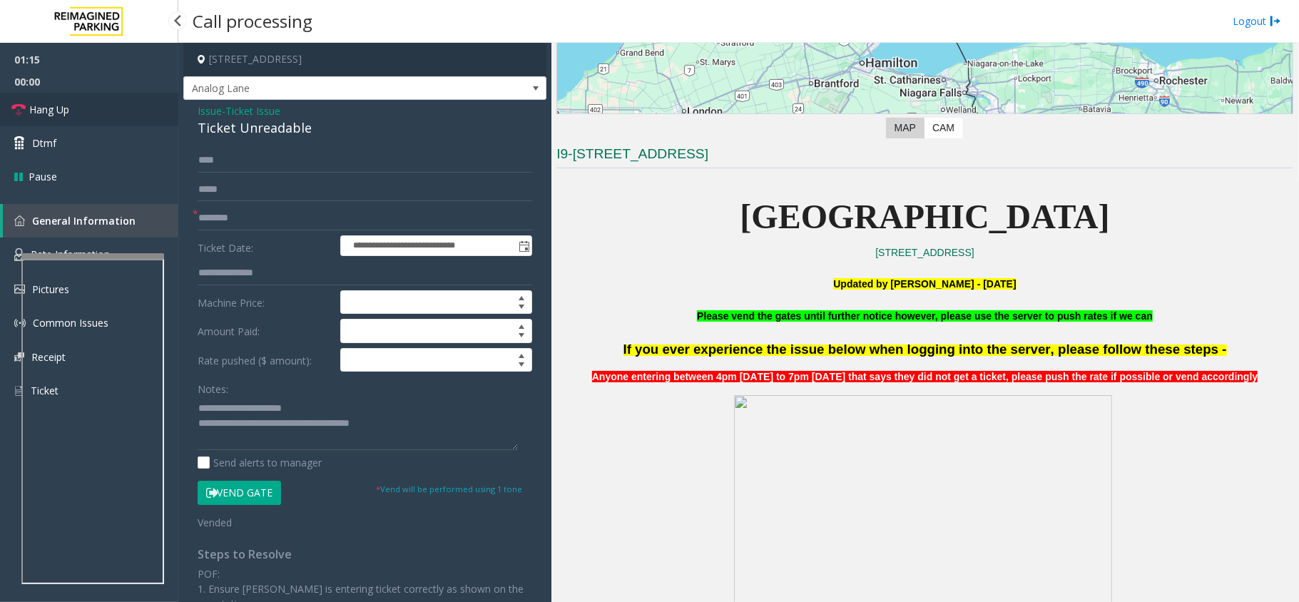
click at [80, 121] on link "Hang Up" at bounding box center [89, 110] width 178 height 34
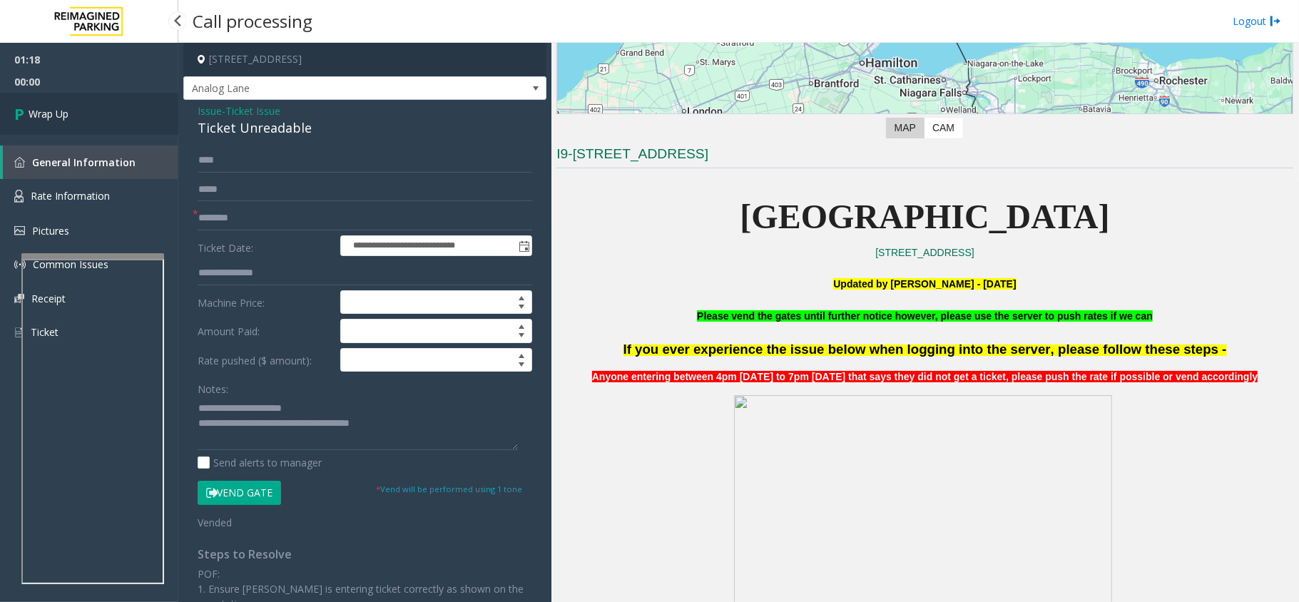
click at [80, 121] on link "Wrap Up" at bounding box center [89, 114] width 178 height 42
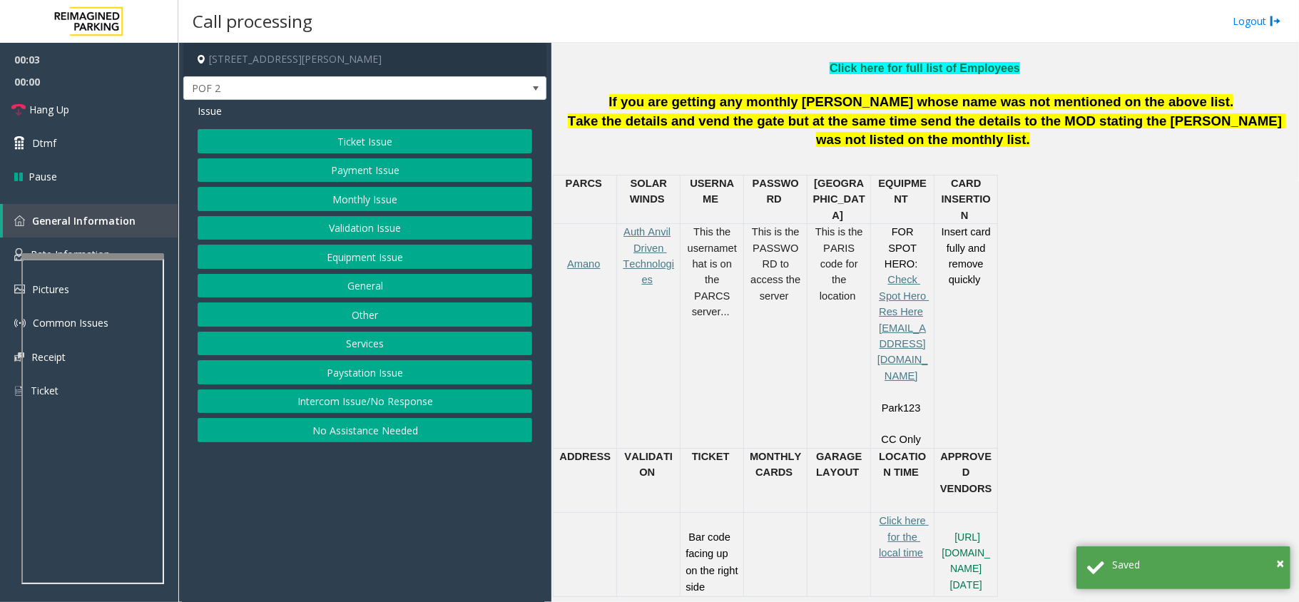
scroll to position [571, 0]
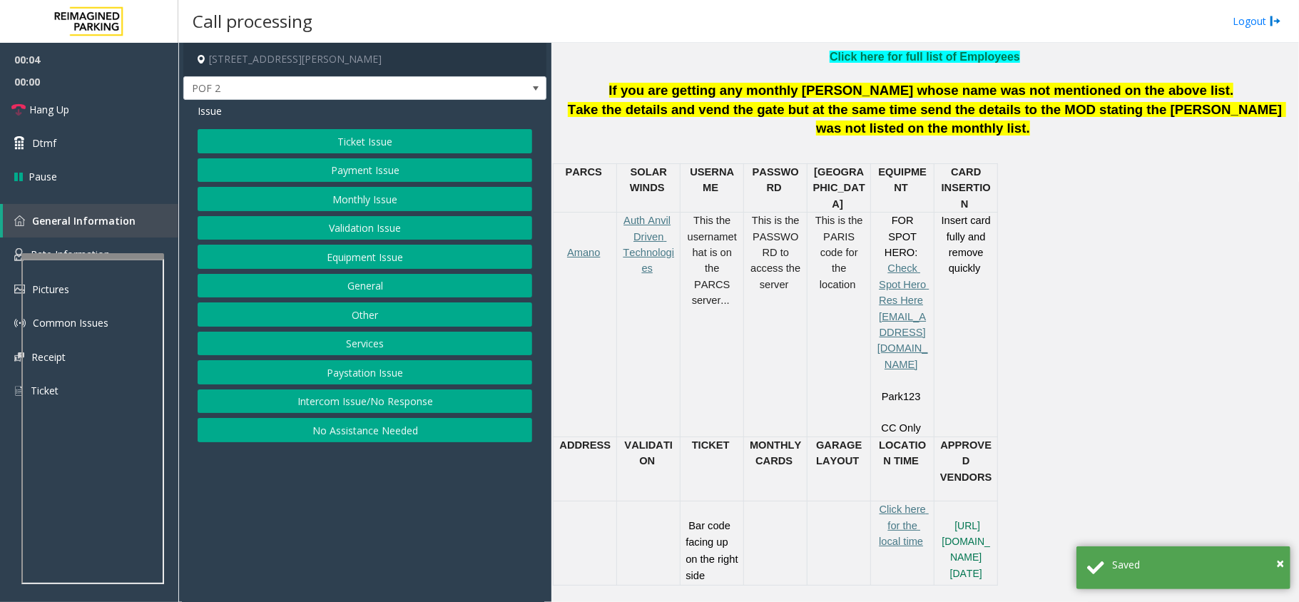
click at [398, 404] on button "Intercom Issue/No Response" at bounding box center [365, 401] width 335 height 24
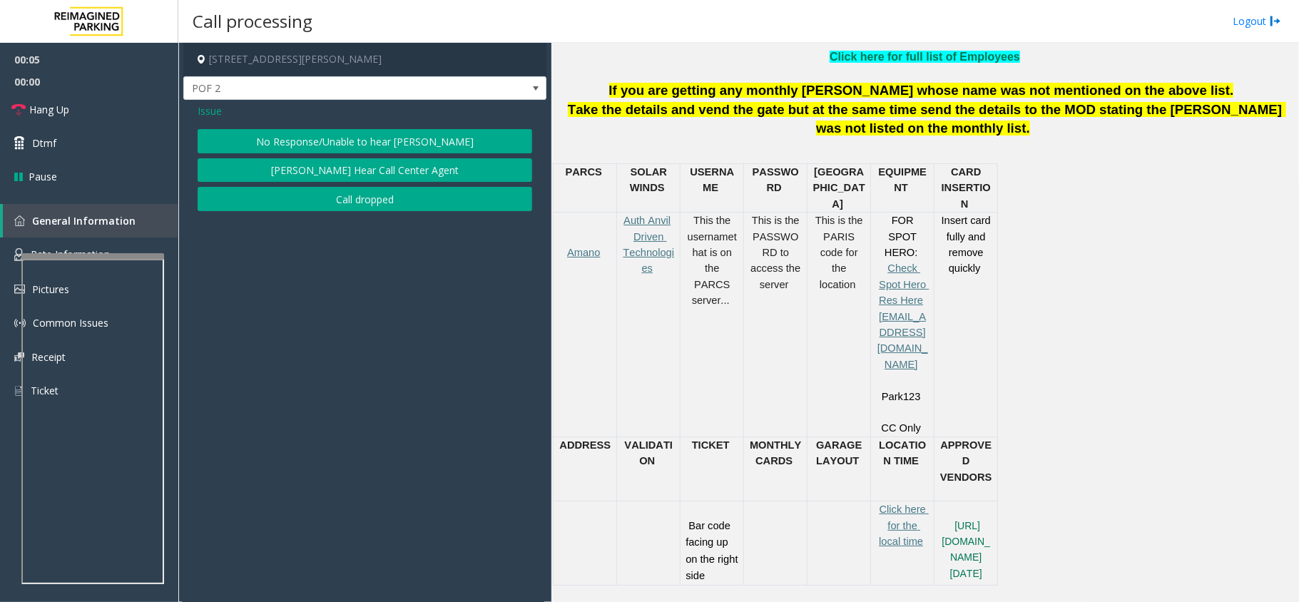
click at [321, 143] on button "No Response/Unable to hear [PERSON_NAME]" at bounding box center [365, 141] width 335 height 24
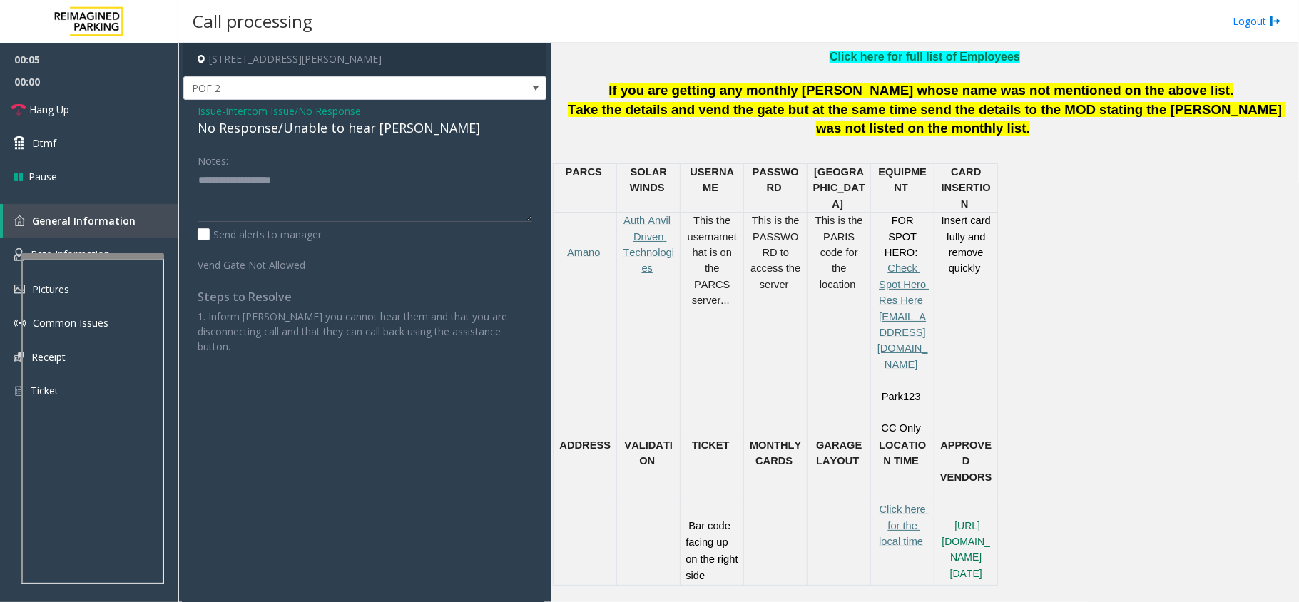
click at [307, 135] on div "No Response/Unable to hear [PERSON_NAME]" at bounding box center [365, 127] width 335 height 19
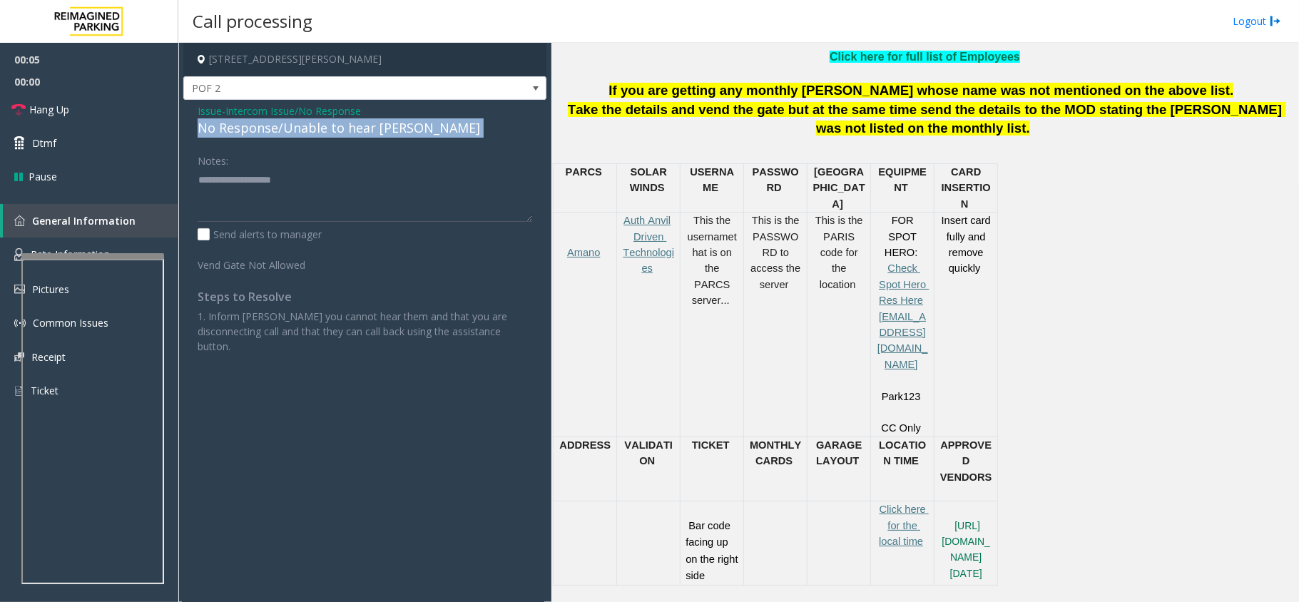
click at [307, 135] on div "No Response/Unable to hear [PERSON_NAME]" at bounding box center [365, 127] width 335 height 19
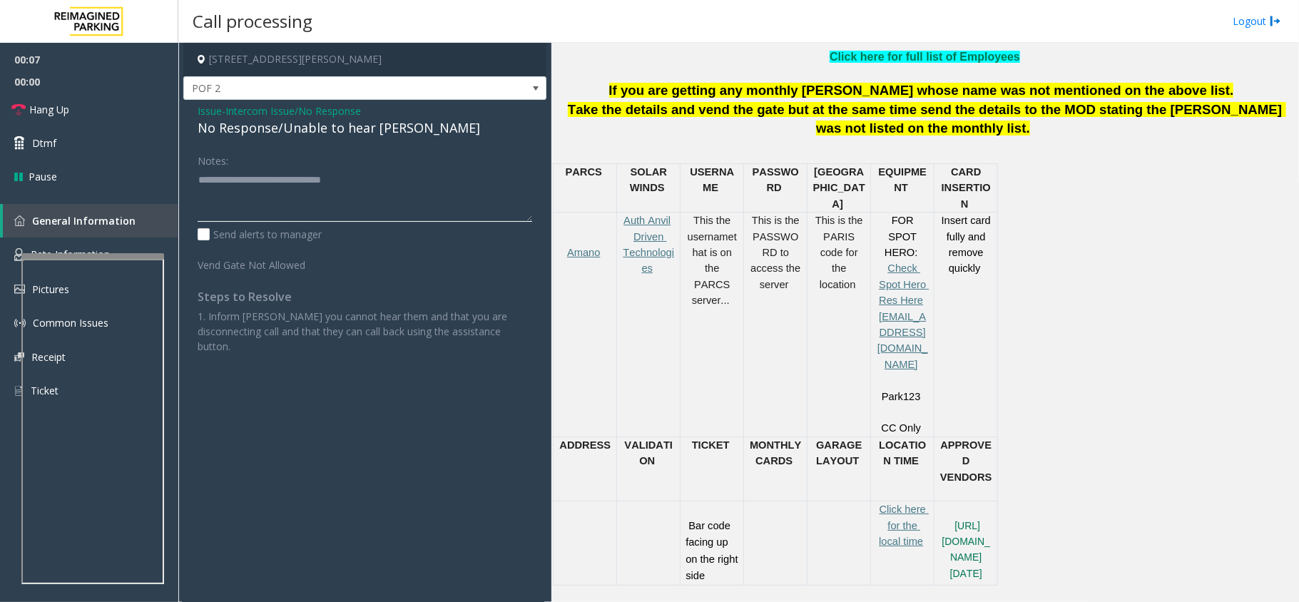
type textarea "**********"
click at [71, 121] on link "Hang Up" at bounding box center [89, 110] width 178 height 34
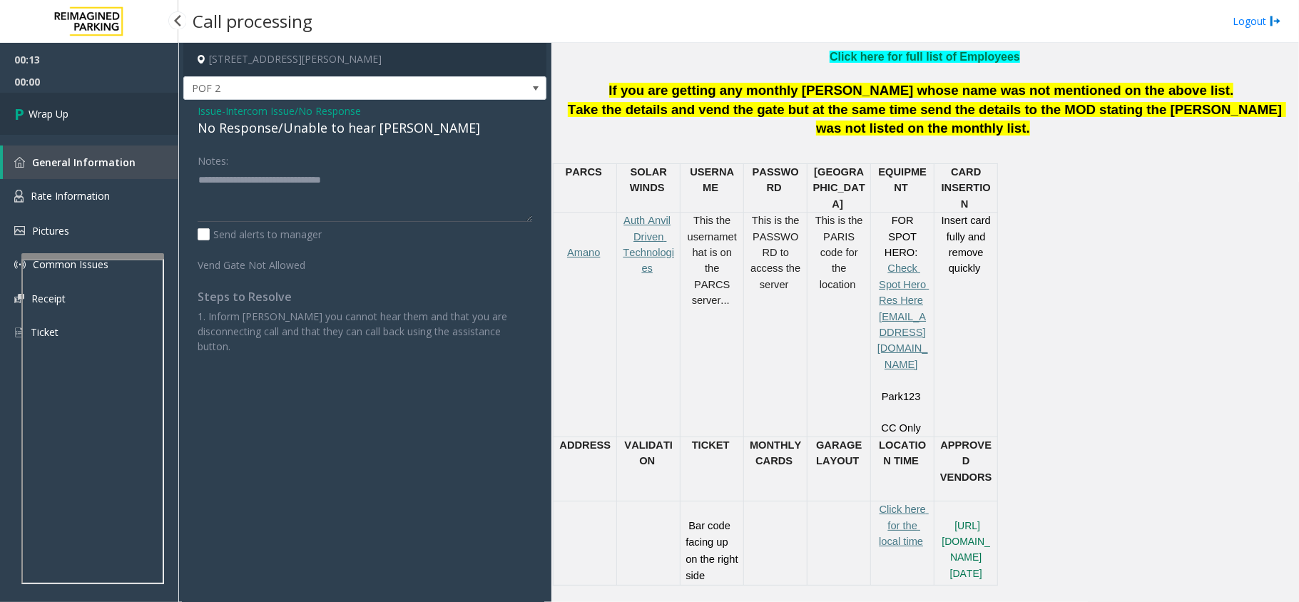
click at [71, 121] on link "Wrap Up" at bounding box center [89, 114] width 178 height 42
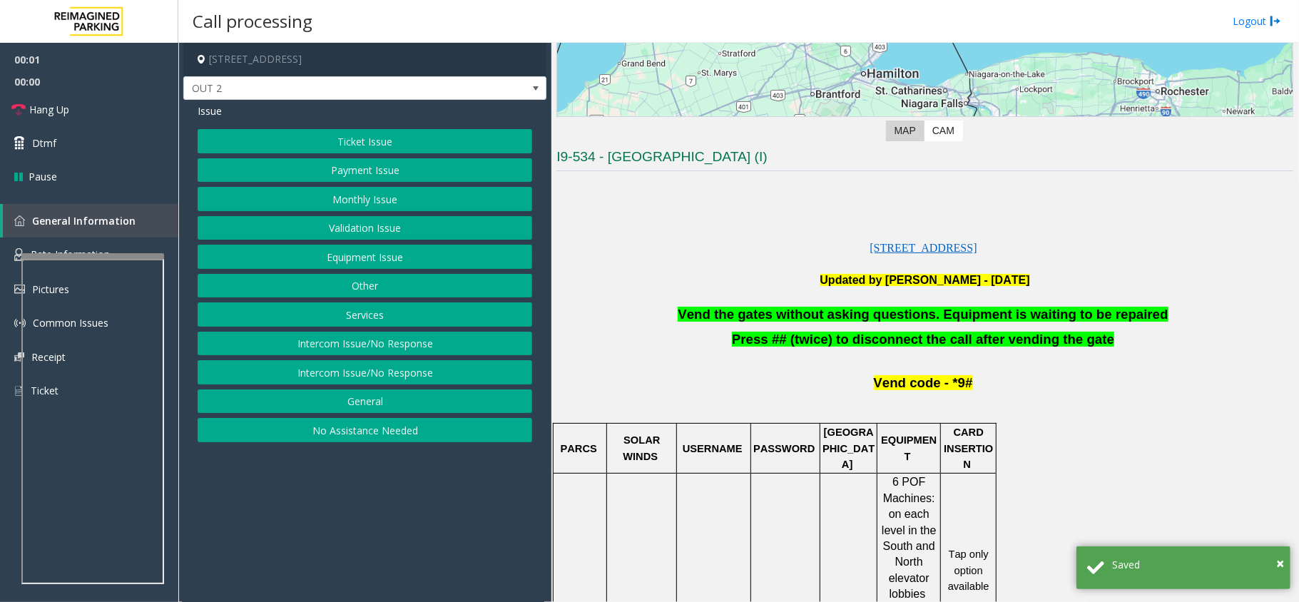
scroll to position [285, 0]
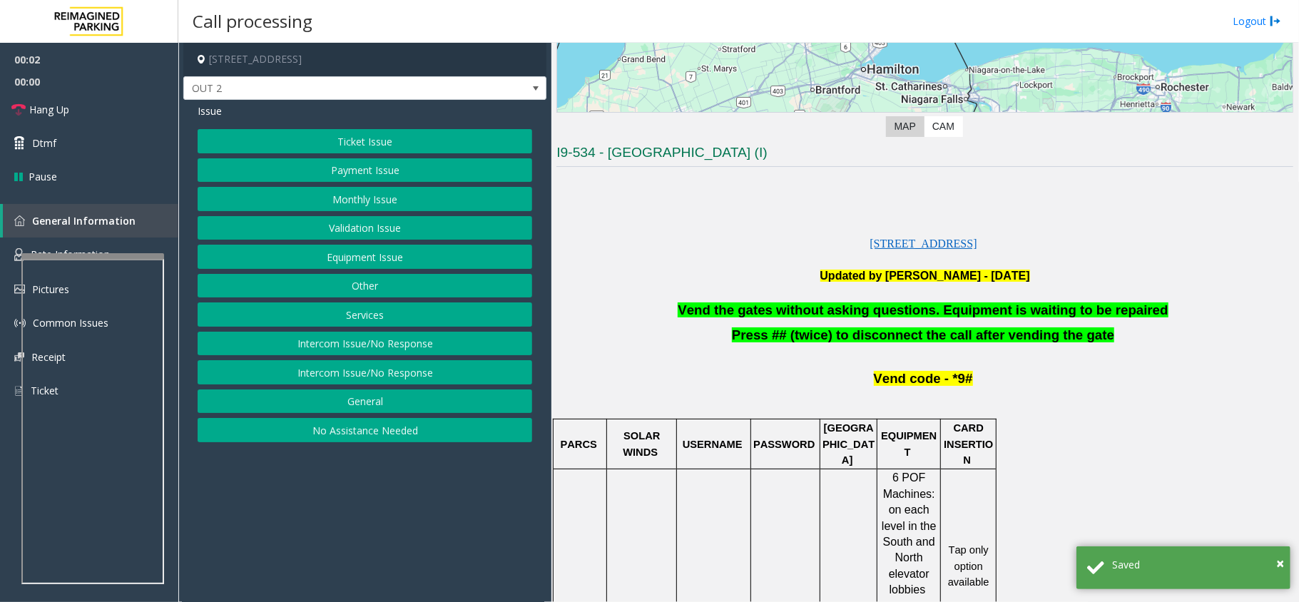
click at [850, 311] on span "Vend the gates without asking questions. Equipment is waiting to be repaired" at bounding box center [923, 309] width 490 height 15
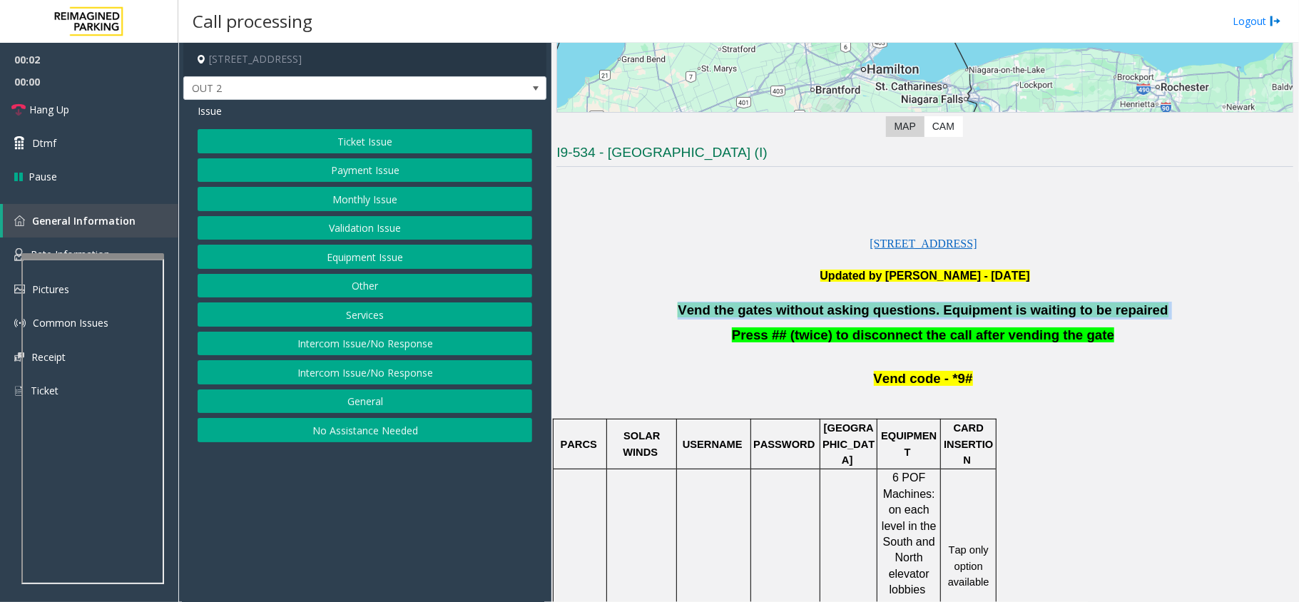
click at [850, 311] on span "Vend the gates without asking questions. Equipment is waiting to be repaired" at bounding box center [923, 309] width 490 height 15
copy p "Vend the gates without asking questions. Equipment is waiting to be repaired"
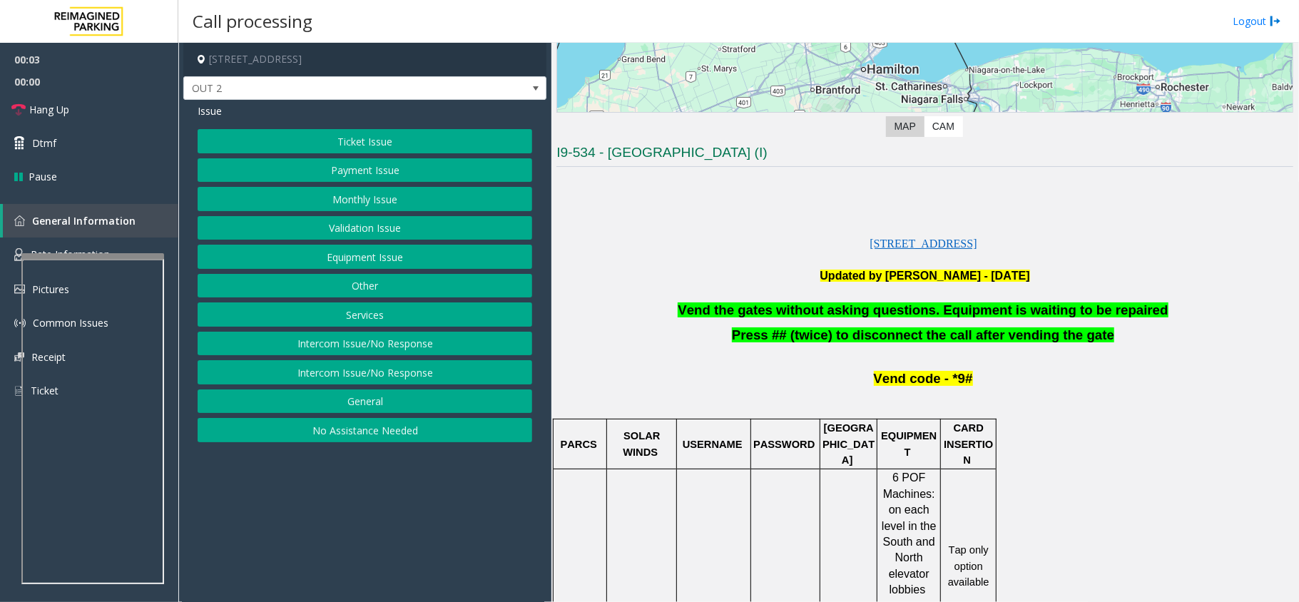
click at [332, 244] on div "Ticket Issue Payment Issue Monthly Issue Validation Issue Equipment Issue Other…" at bounding box center [365, 285] width 335 height 313
click at [334, 249] on button "Equipment Issue" at bounding box center [365, 257] width 335 height 24
click at [334, 249] on button "Gate / Door Won't Open" at bounding box center [365, 257] width 335 height 24
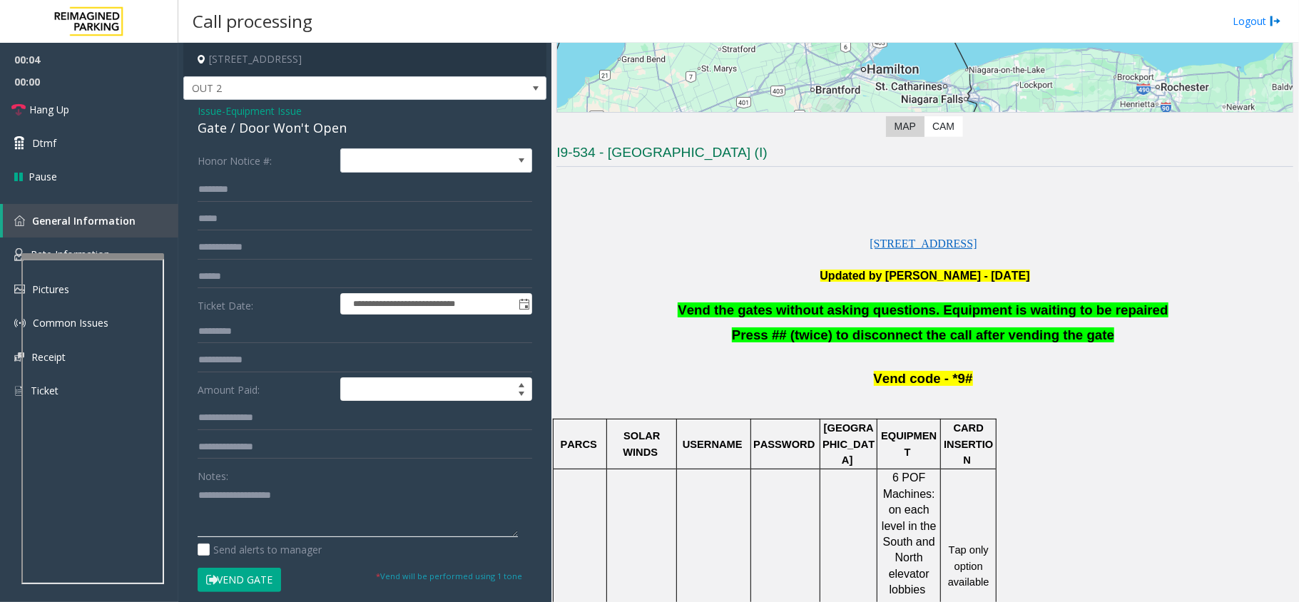
click at [291, 509] on textarea at bounding box center [358, 511] width 320 height 54
paste textarea "**********"
type textarea "**********"
click at [114, 154] on link "Dtmf" at bounding box center [89, 143] width 178 height 34
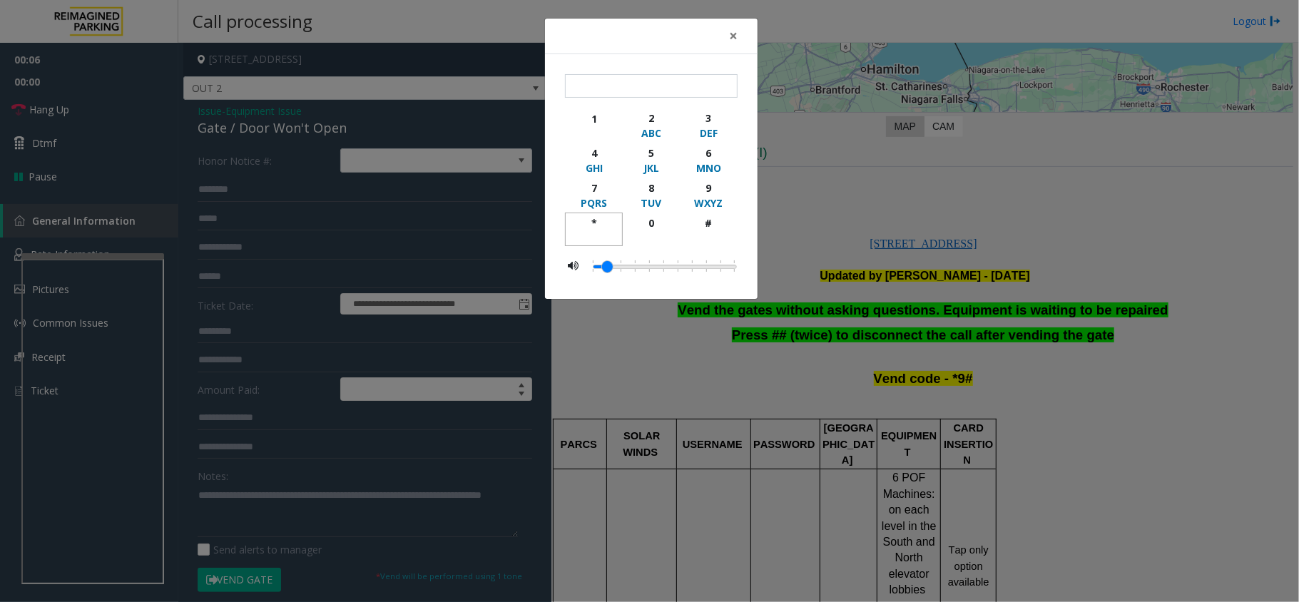
click at [591, 225] on div "*" at bounding box center [593, 222] width 39 height 15
click at [719, 185] on div "9" at bounding box center [708, 187] width 39 height 15
click at [717, 225] on div "#" at bounding box center [708, 222] width 39 height 15
type input "***"
click at [734, 43] on span "×" at bounding box center [733, 36] width 9 height 20
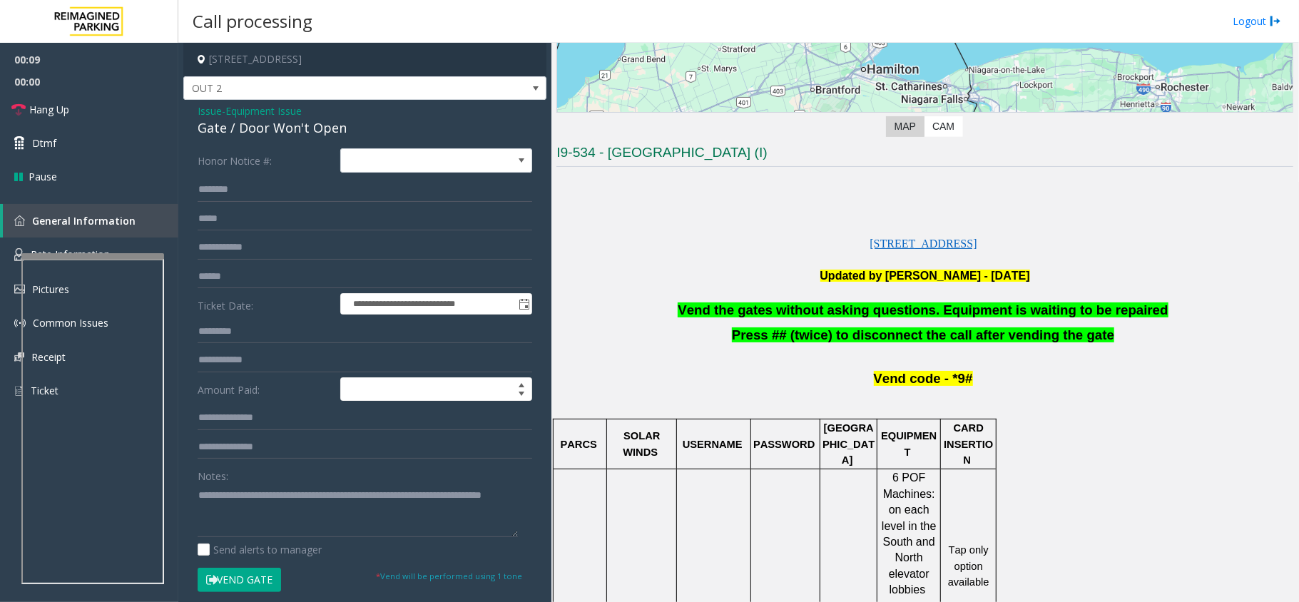
scroll to position [0, 0]
click at [454, 519] on textarea at bounding box center [358, 511] width 320 height 54
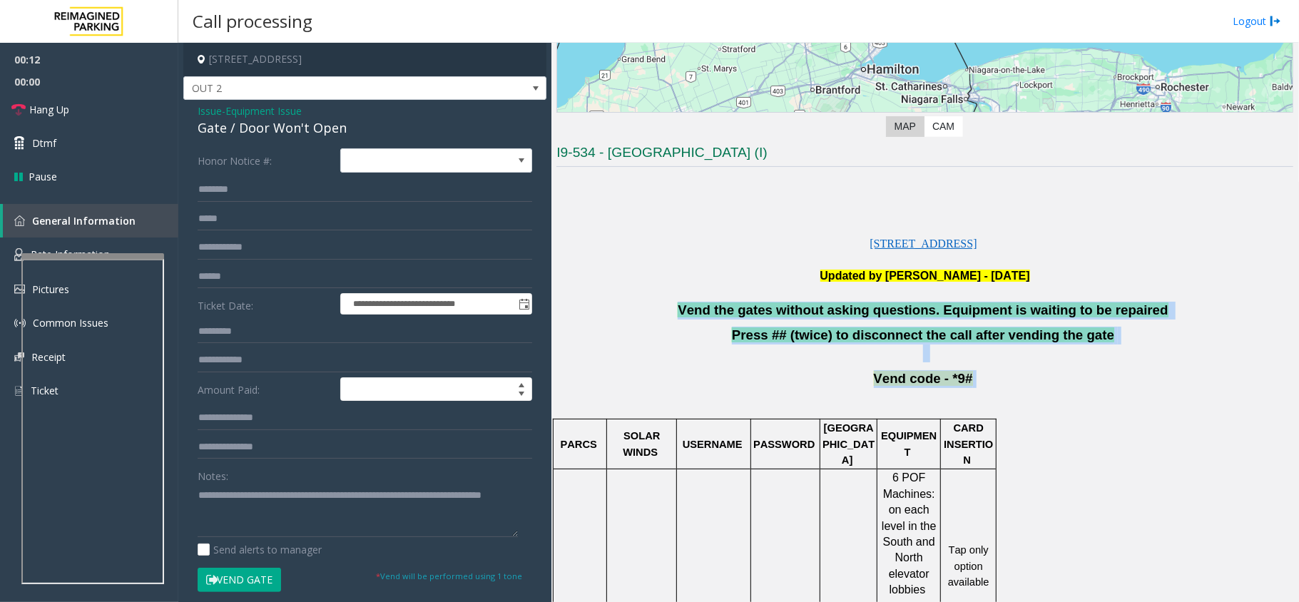
drag, startPoint x: 697, startPoint y: 312, endPoint x: 1297, endPoint y: 384, distance: 604.1
click at [1297, 384] on div "Main Revenue Control Manufacturer: [PERSON_NAME] ← Move left → Move right ↑ Mov…" at bounding box center [924, 322] width 747 height 559
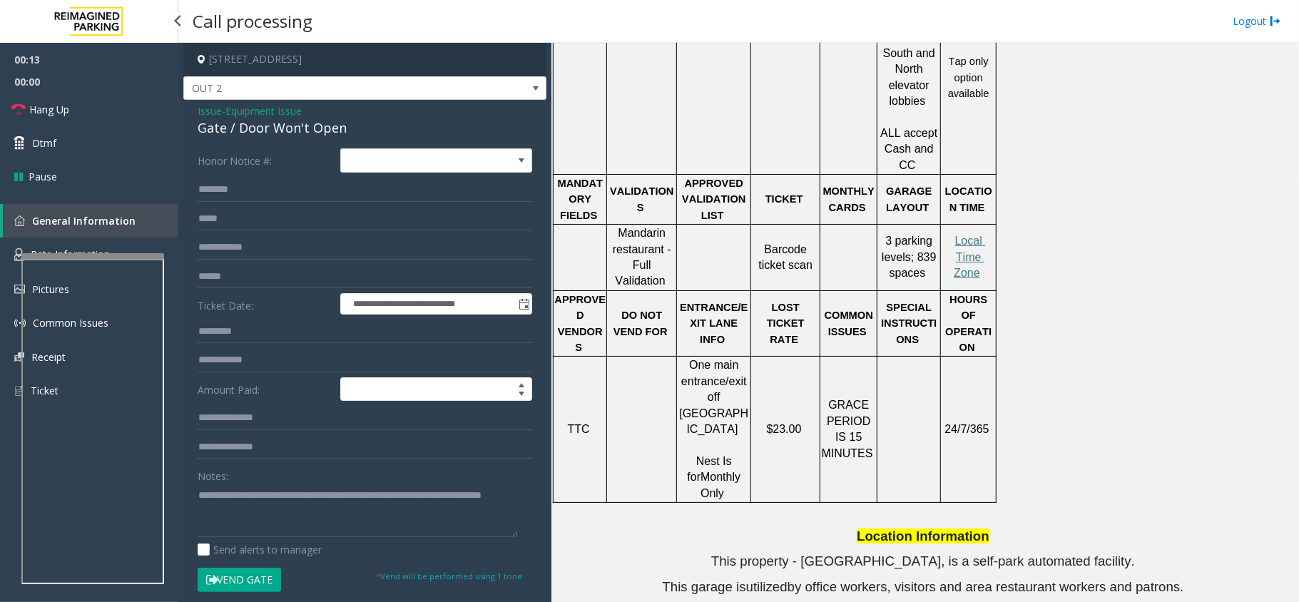
click at [78, 86] on span "00:00" at bounding box center [89, 82] width 178 height 22
click at [78, 97] on link "Hang Up" at bounding box center [89, 110] width 178 height 34
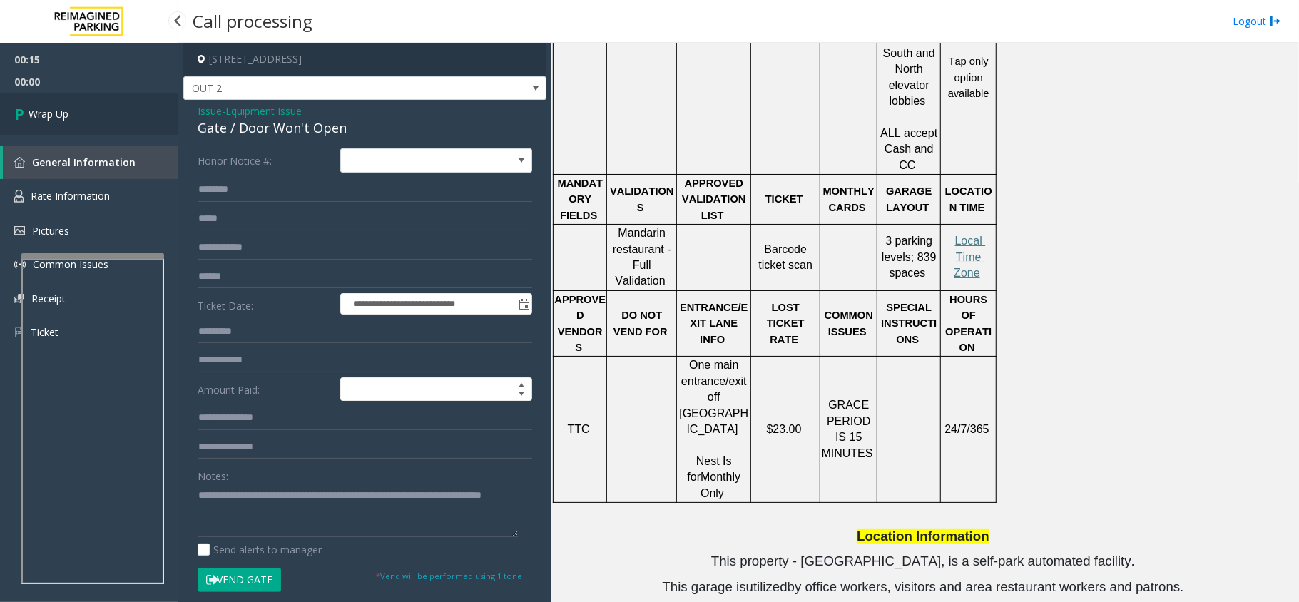
click at [78, 97] on link "Wrap Up" at bounding box center [89, 114] width 178 height 42
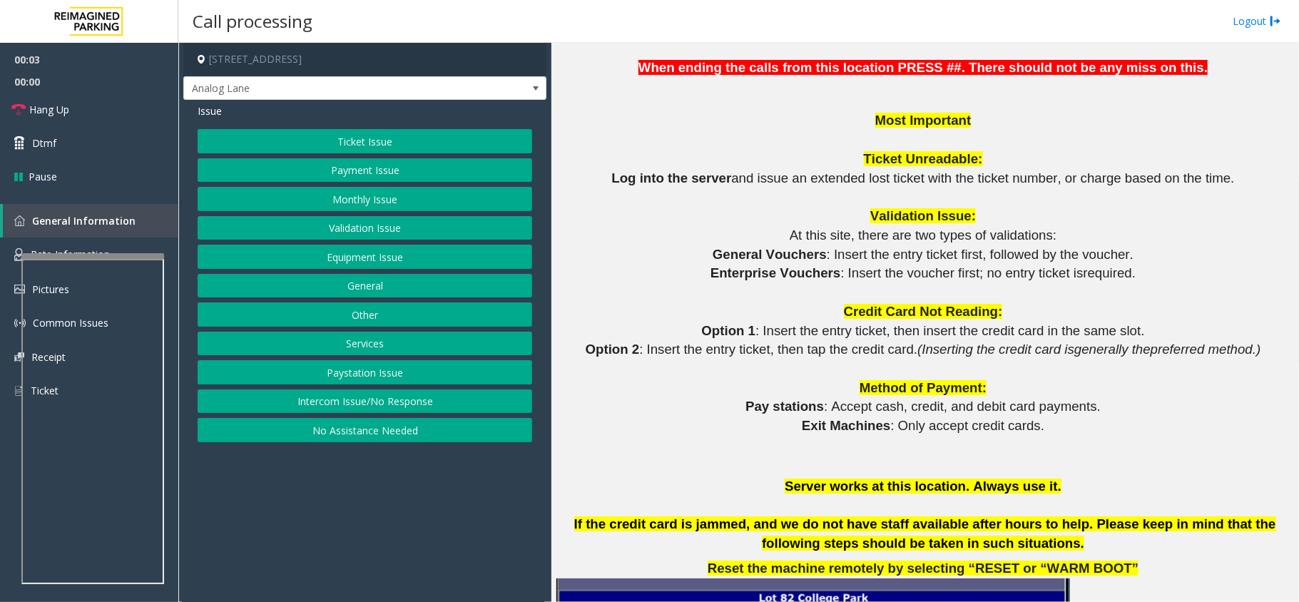
scroll to position [1236, 0]
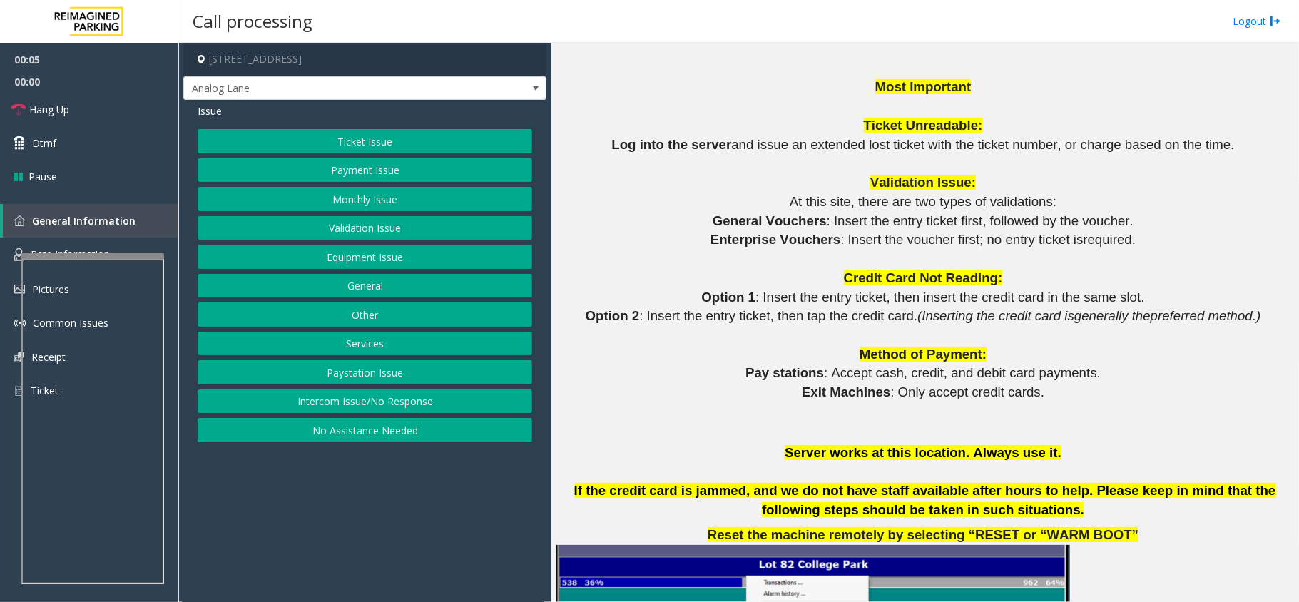
click at [730, 394] on p "Exit Machines : Only accept credit cards." at bounding box center [924, 392] width 737 height 19
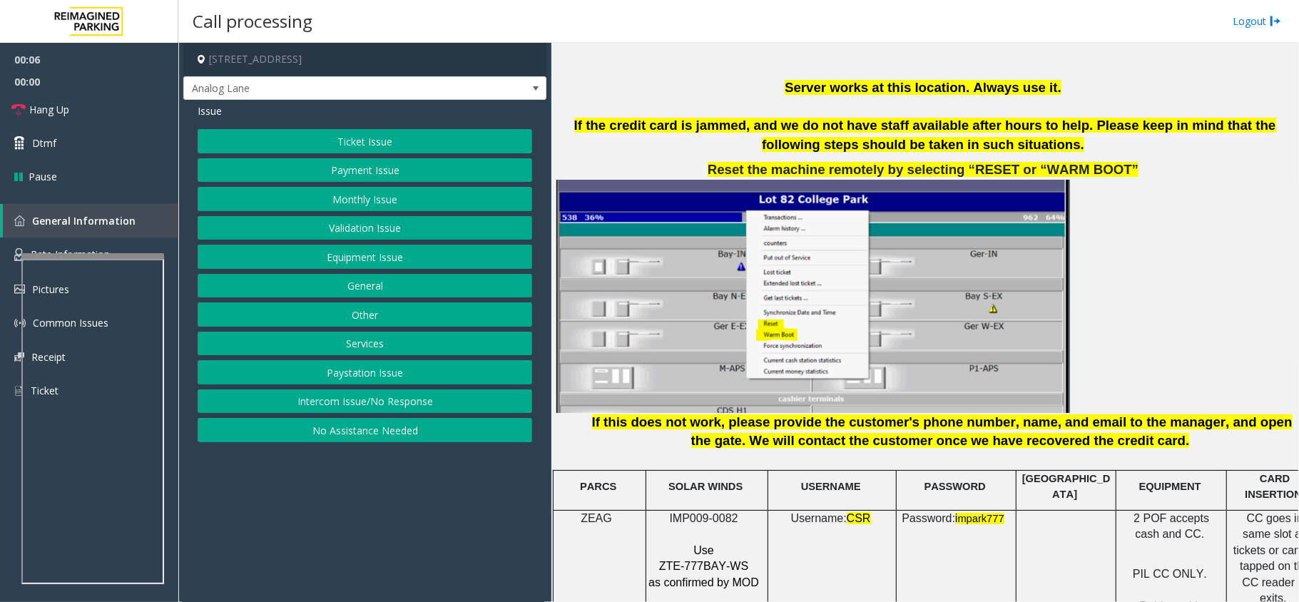
scroll to position [1616, 0]
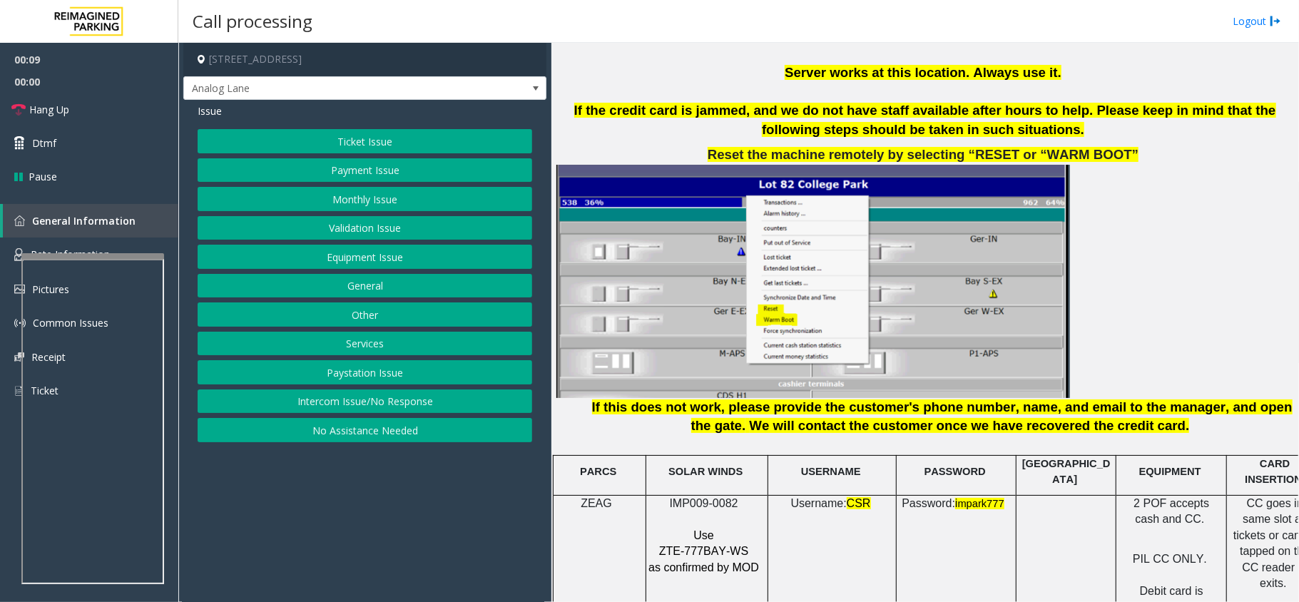
click at [428, 392] on div "Ticket Issue Payment Issue Monthly Issue Validation Issue Equipment Issue Gener…" at bounding box center [365, 285] width 335 height 313
click at [438, 414] on button "Intercom Issue/No Response" at bounding box center [365, 401] width 335 height 24
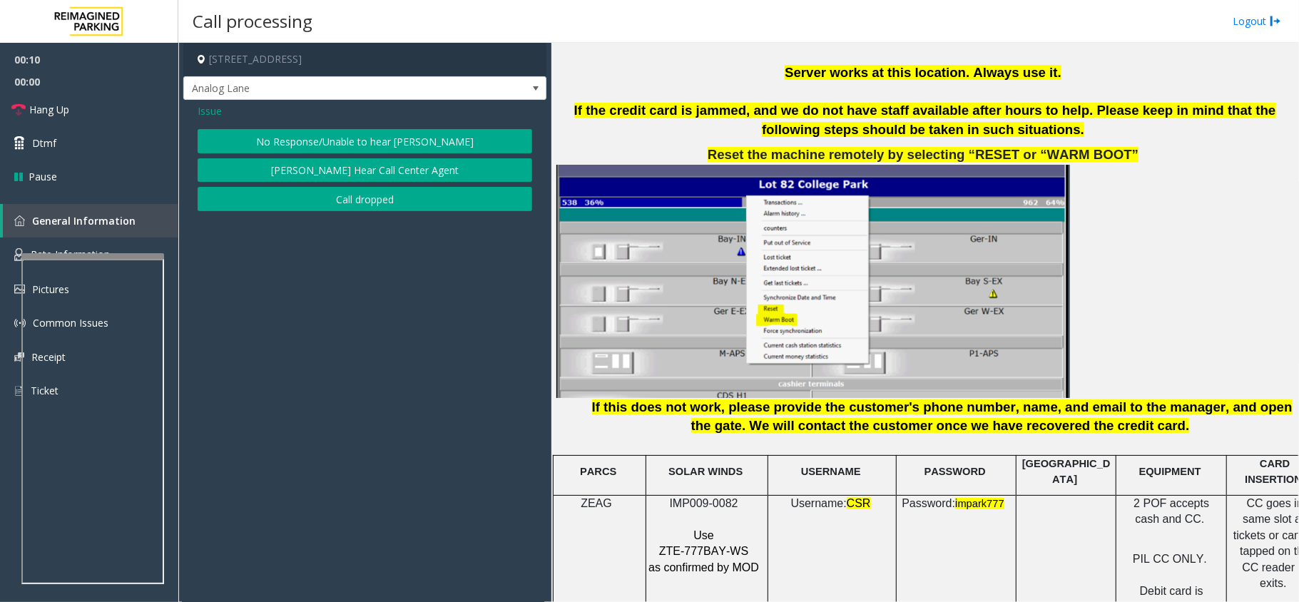
click at [288, 127] on div "Issue No Response/Unable to hear [PERSON_NAME] Cannot Hear Call Center Agent Ca…" at bounding box center [364, 159] width 363 height 118
click at [290, 133] on button "No Response/Unable to hear [PERSON_NAME]" at bounding box center [365, 141] width 335 height 24
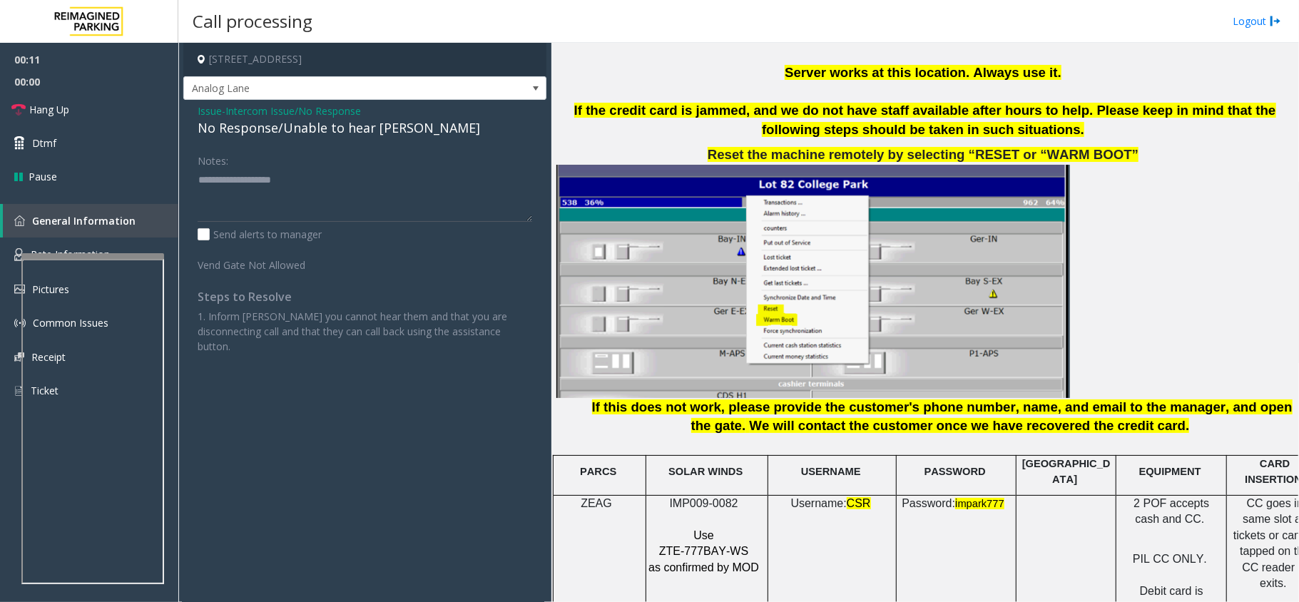
click at [249, 110] on span "Intercom Issue/No Response" at bounding box center [293, 110] width 136 height 15
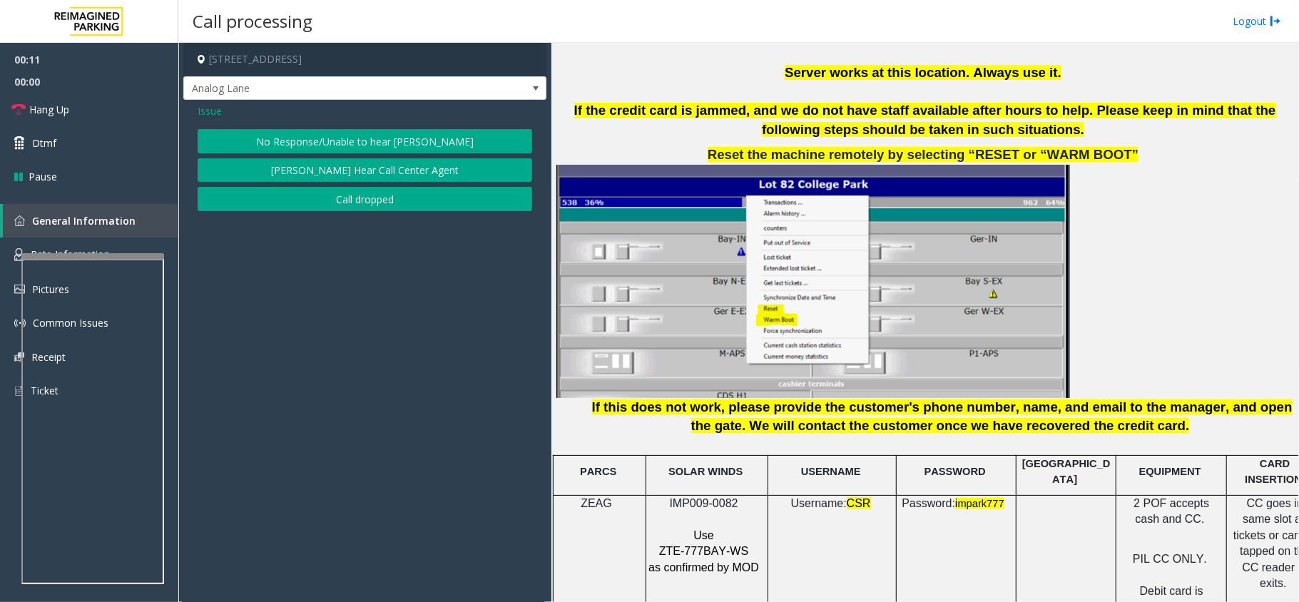
click at [301, 141] on button "No Response/Unable to hear [PERSON_NAME]" at bounding box center [365, 141] width 335 height 24
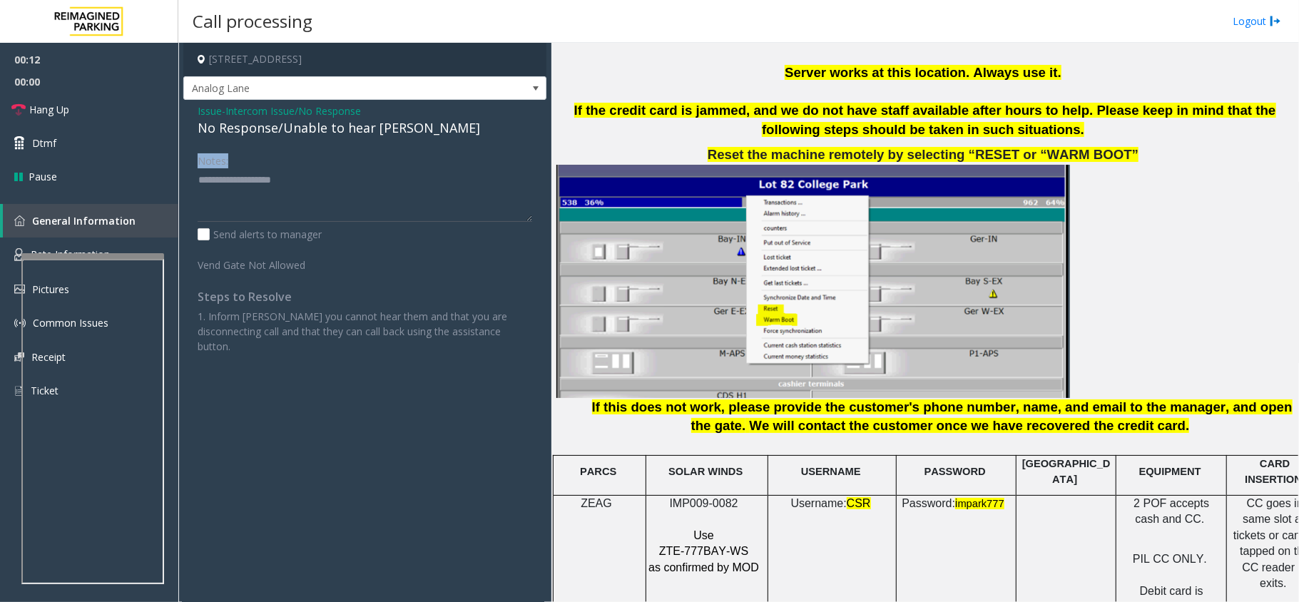
click at [301, 141] on div "Issue - Intercom Issue/No Response No Response/Unable to hear [PERSON_NAME] Not…" at bounding box center [364, 234] width 363 height 268
click at [302, 140] on div "Issue - Intercom Issue/No Response No Response/Unable to hear [PERSON_NAME] Not…" at bounding box center [364, 234] width 363 height 268
click at [306, 135] on div "No Response/Unable to hear [PERSON_NAME]" at bounding box center [365, 127] width 335 height 19
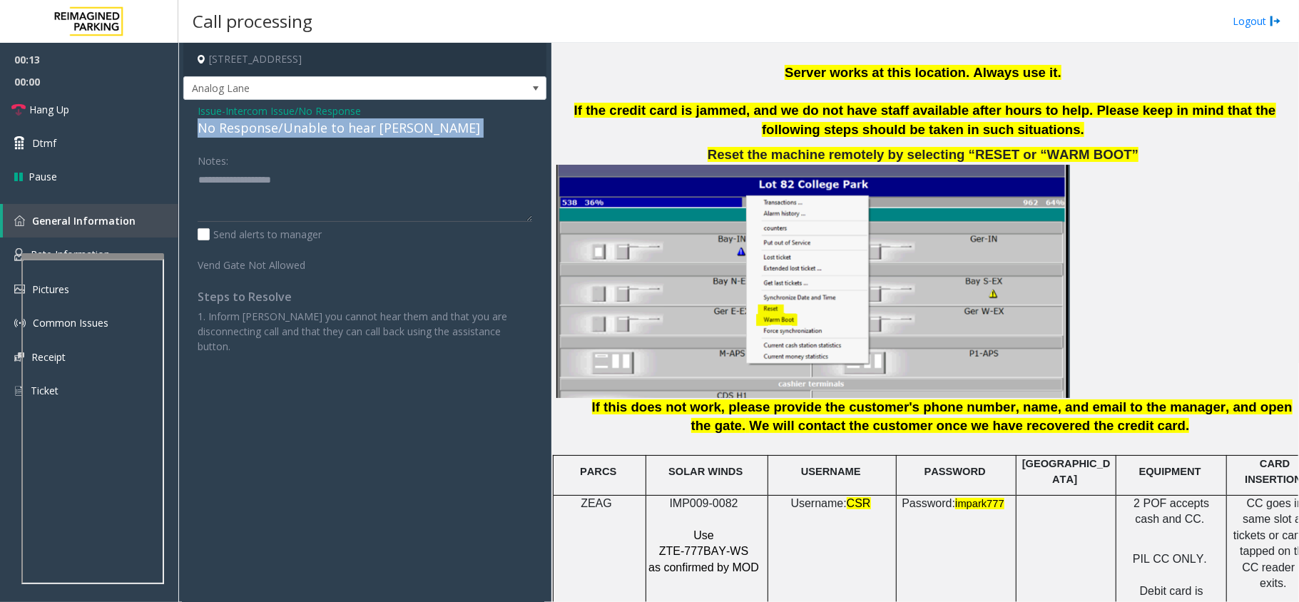
click at [306, 135] on div "No Response/Unable to hear [PERSON_NAME]" at bounding box center [365, 127] width 335 height 19
copy div "No Response/Unable to hear [PERSON_NAME]"
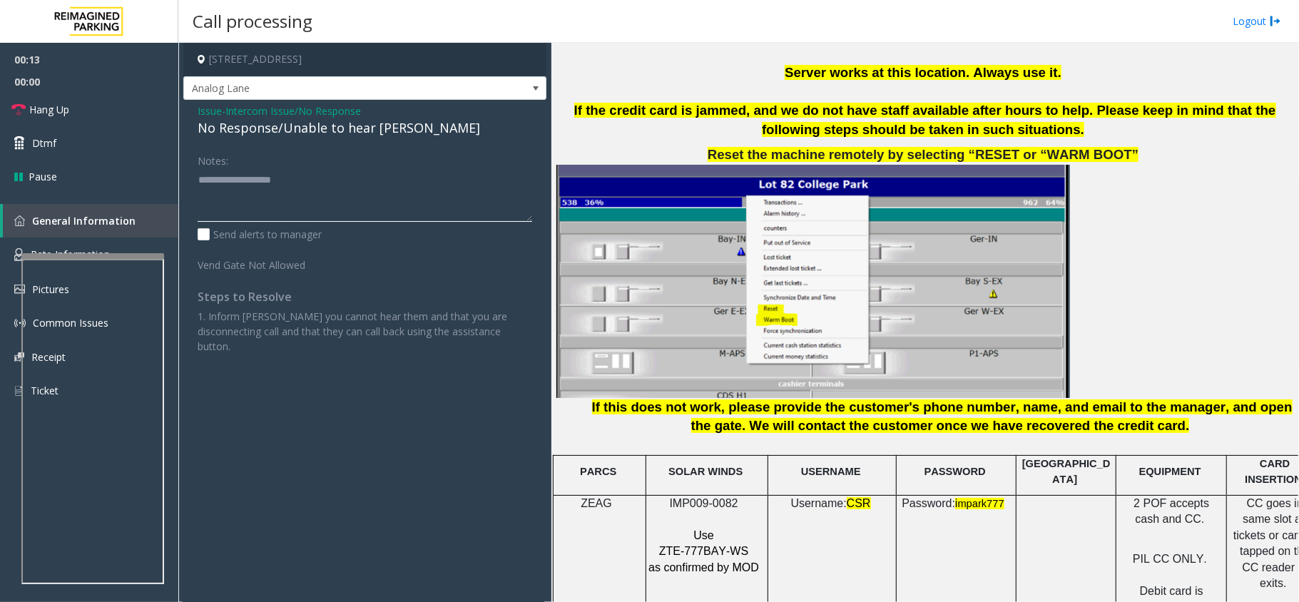
click at [315, 180] on textarea at bounding box center [365, 195] width 335 height 54
paste textarea "**********"
type textarea "**********"
click at [1, 78] on span "00:00" at bounding box center [89, 82] width 178 height 22
click at [30, 97] on link "Hang Up" at bounding box center [89, 110] width 178 height 34
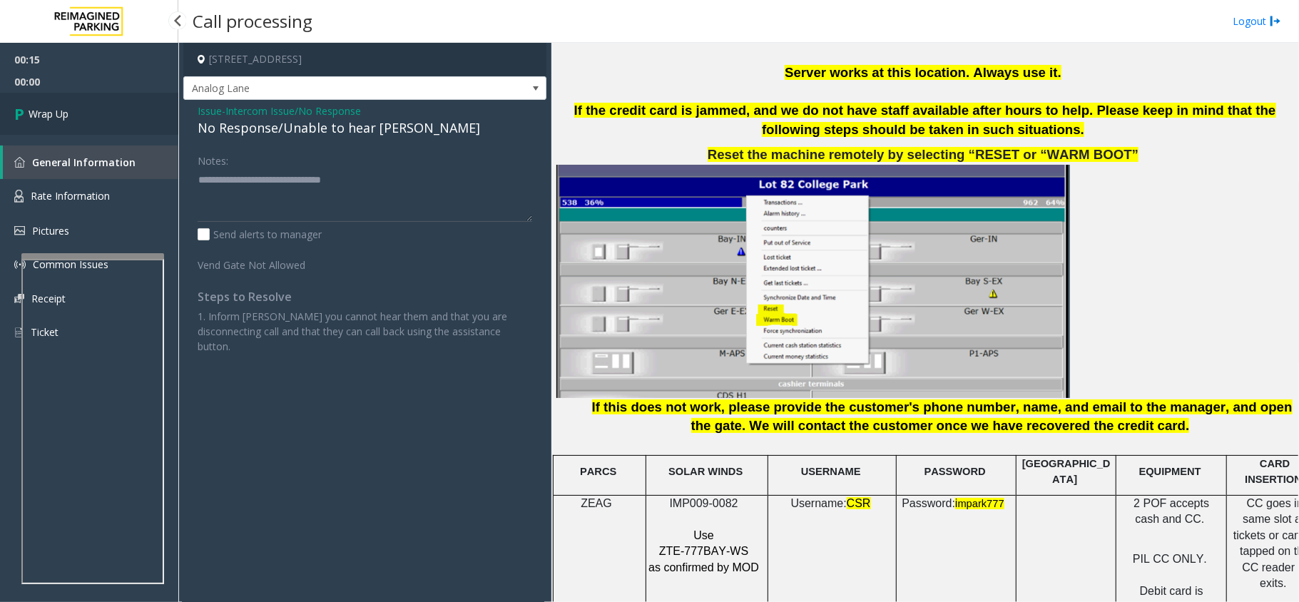
click at [58, 107] on span "Wrap Up" at bounding box center [49, 113] width 40 height 15
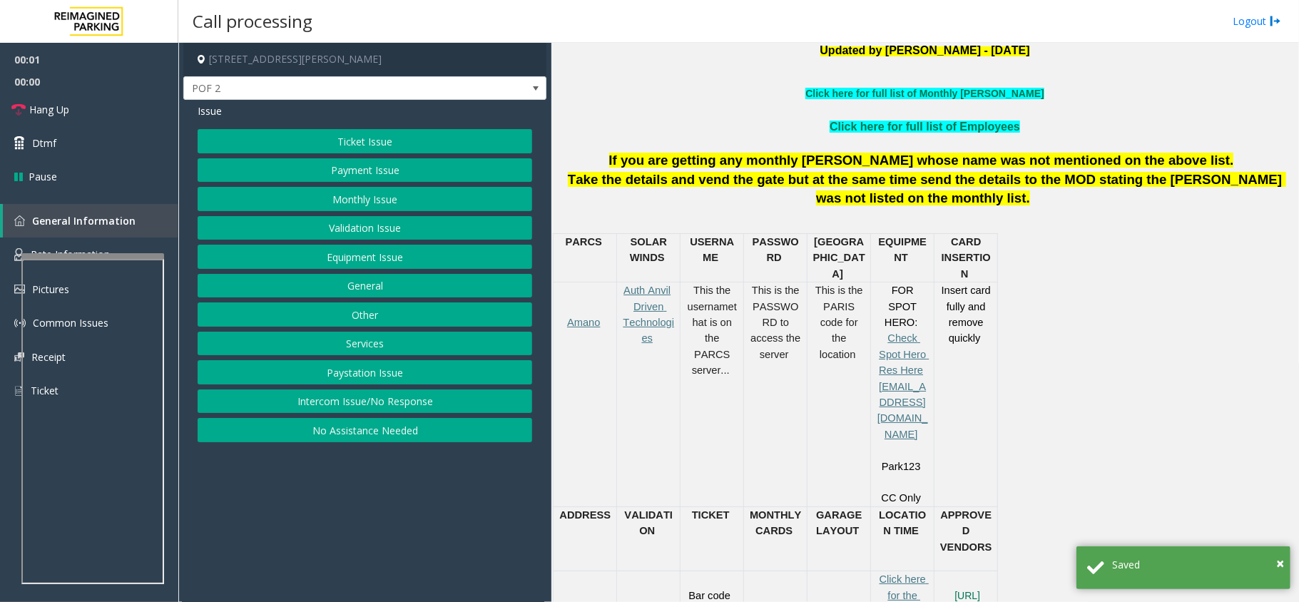
scroll to position [666, 0]
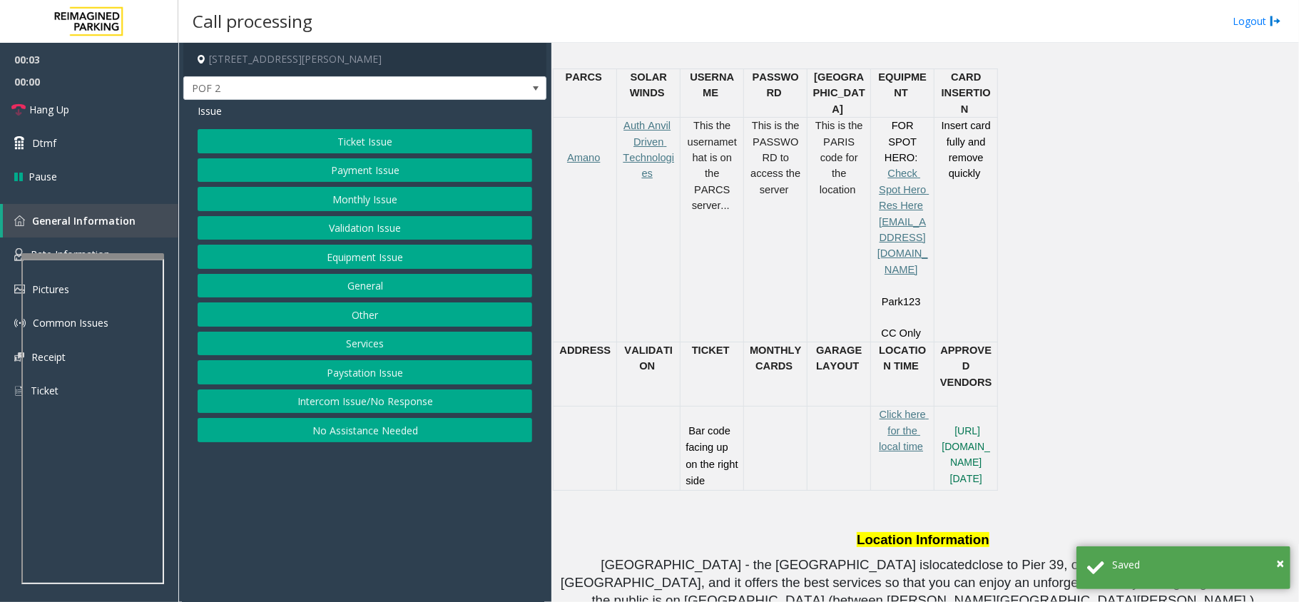
click at [228, 412] on button "Intercom Issue/No Response" at bounding box center [365, 401] width 335 height 24
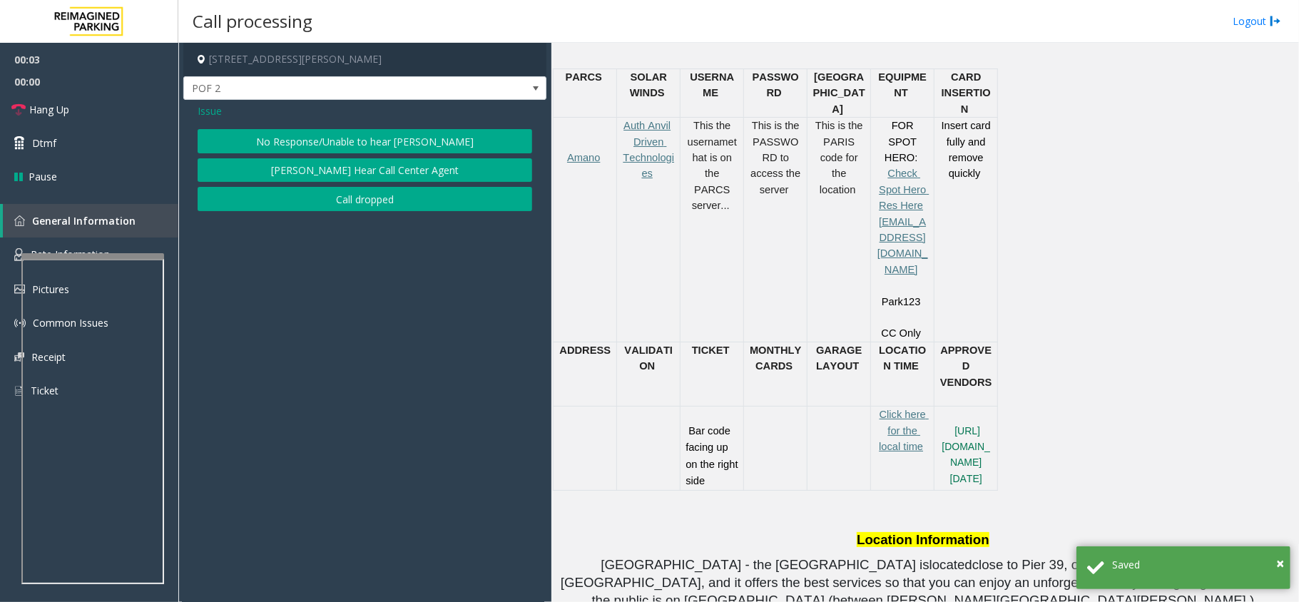
click at [315, 141] on button "No Response/Unable to hear [PERSON_NAME]" at bounding box center [365, 141] width 335 height 24
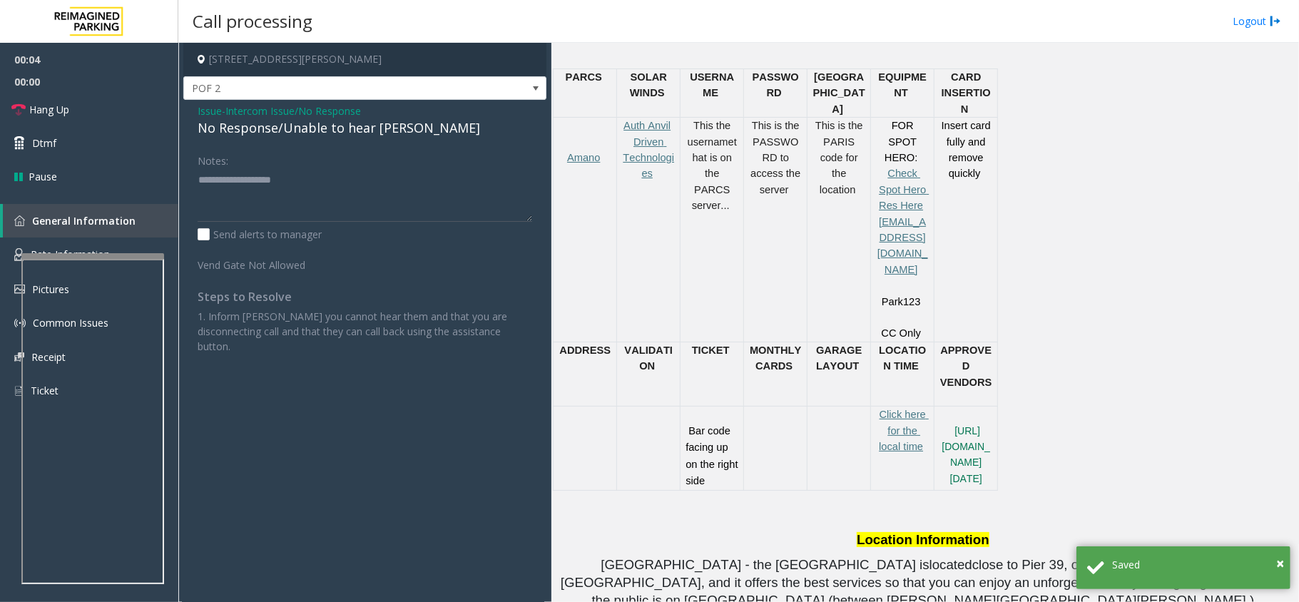
click at [311, 127] on div "No Response/Unable to hear [PERSON_NAME]" at bounding box center [365, 127] width 335 height 19
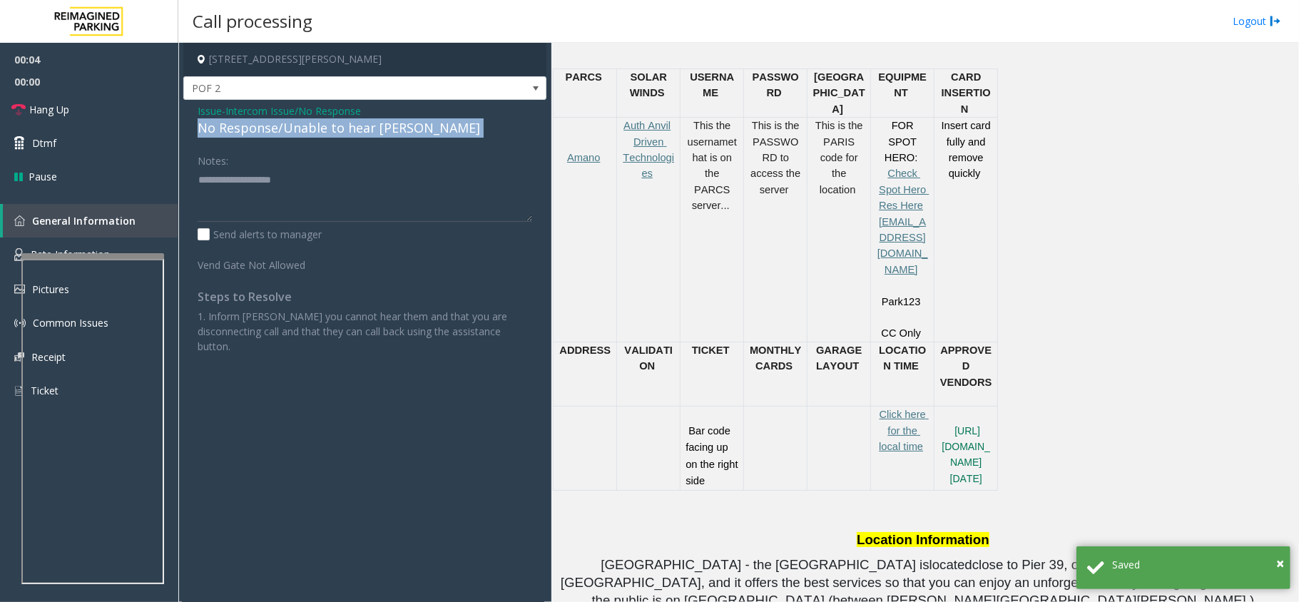
click at [311, 127] on div "No Response/Unable to hear [PERSON_NAME]" at bounding box center [365, 127] width 335 height 19
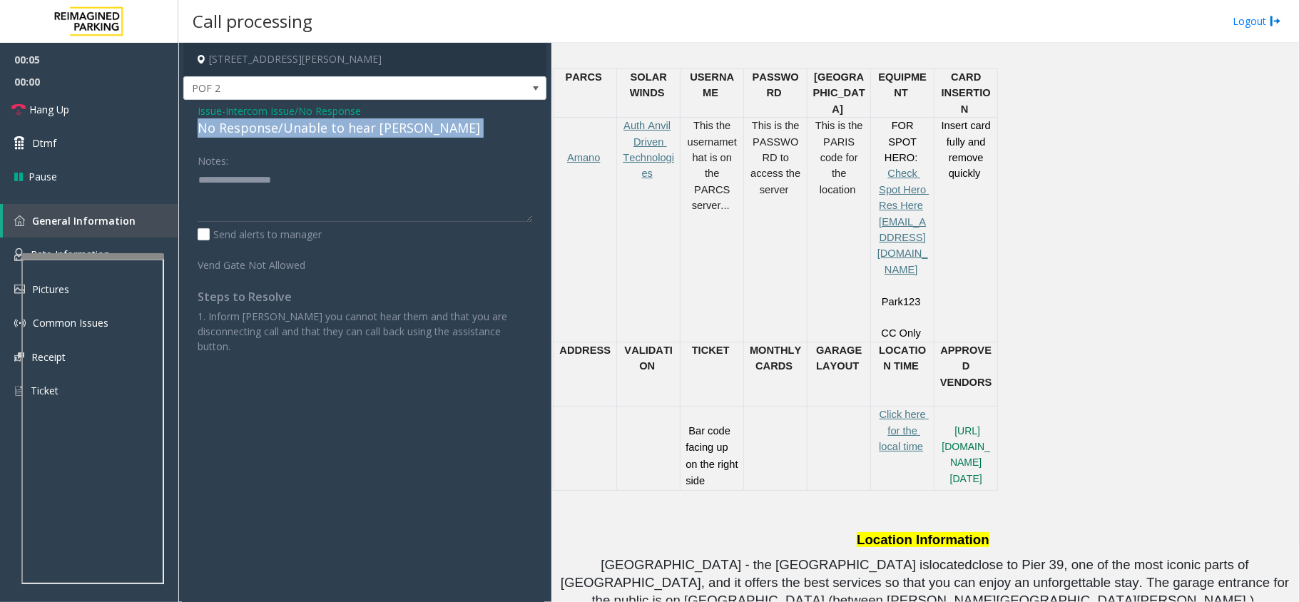
copy div "No Response/Unable to hear [PERSON_NAME]"
click at [311, 127] on div "No Response/Unable to hear [PERSON_NAME]" at bounding box center [365, 127] width 335 height 19
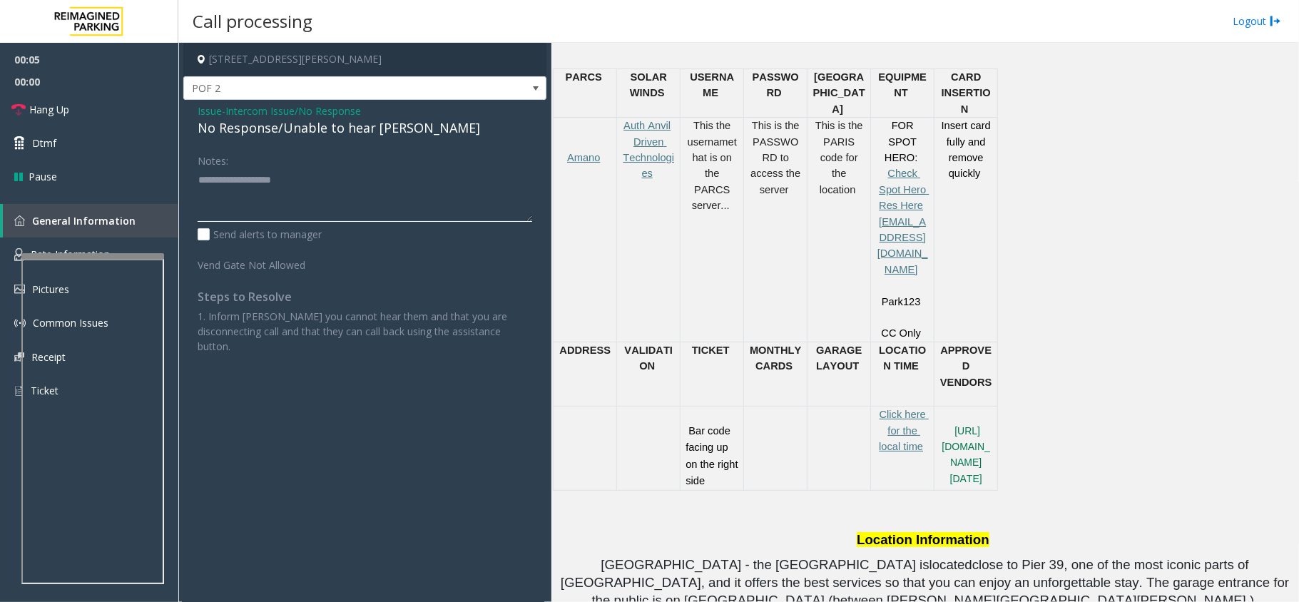
click at [320, 190] on textarea at bounding box center [365, 195] width 335 height 54
paste textarea "**********"
type textarea "**********"
click at [106, 123] on link "Hang Up" at bounding box center [89, 110] width 178 height 34
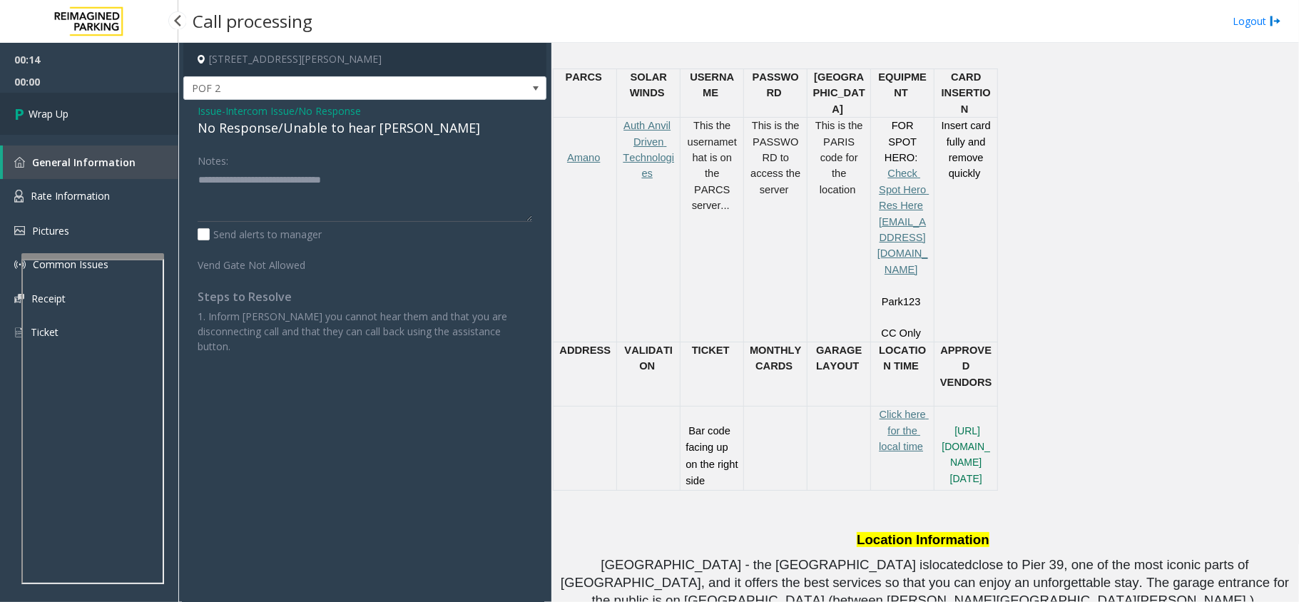
click at [107, 115] on link "Wrap Up" at bounding box center [89, 114] width 178 height 42
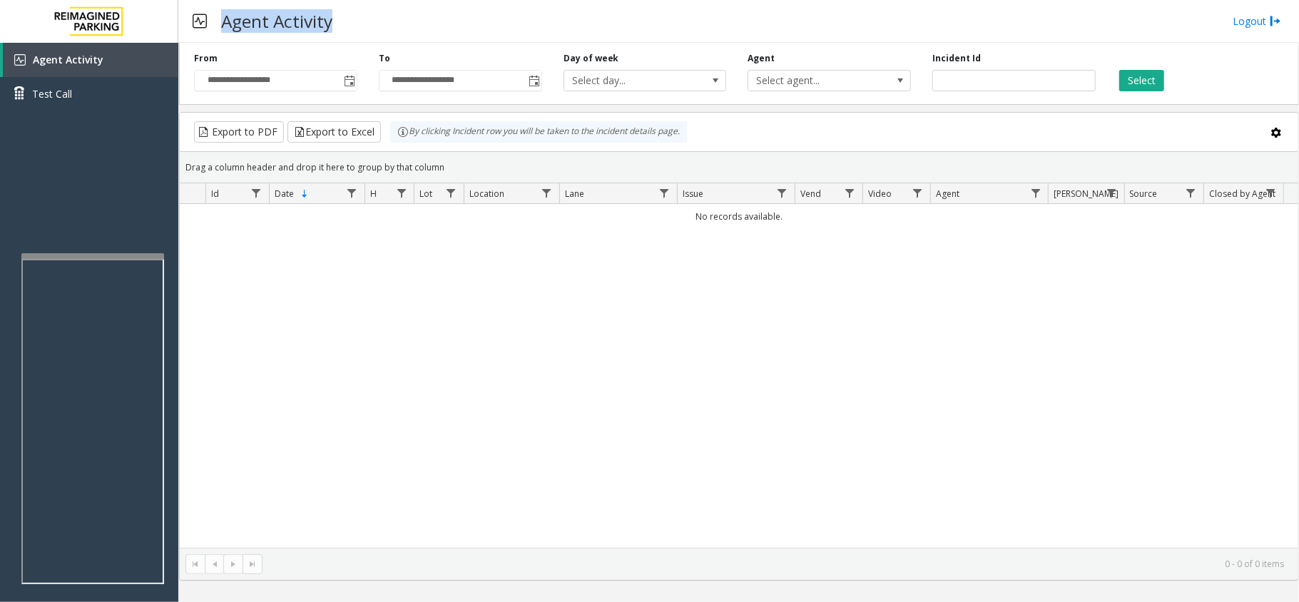
drag, startPoint x: 220, startPoint y: 14, endPoint x: 335, endPoint y: 15, distance: 114.1
click at [335, 15] on h3 "Agent Activity" at bounding box center [277, 21] width 126 height 35
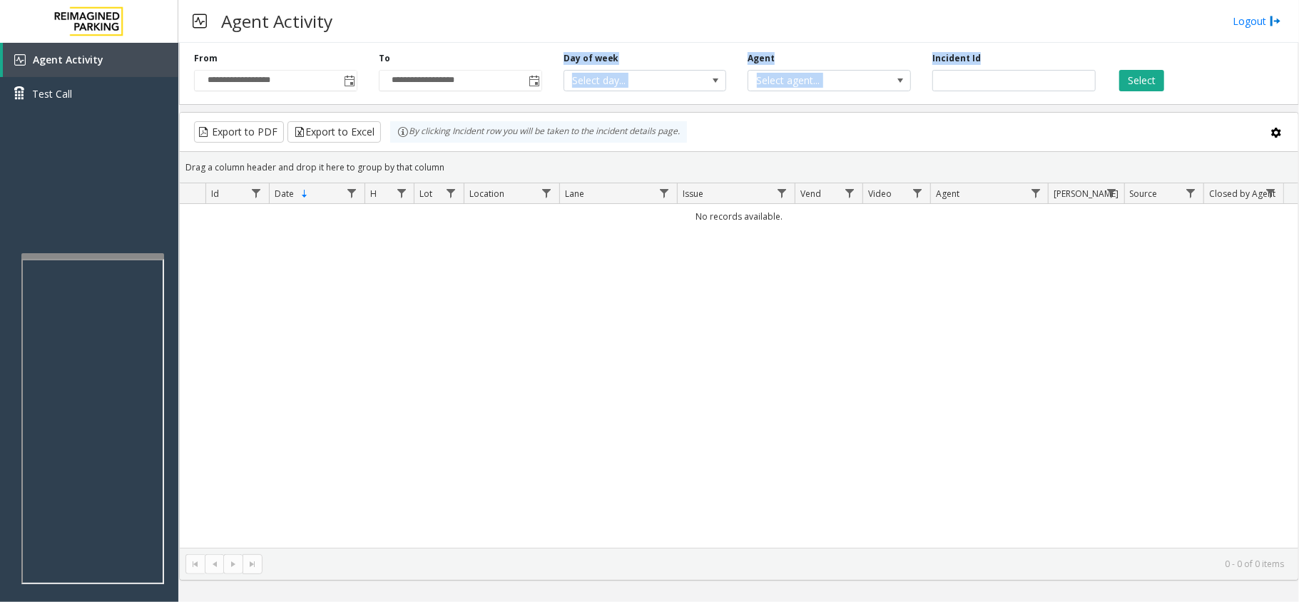
drag, startPoint x: 556, startPoint y: 56, endPoint x: 999, endPoint y: 44, distance: 442.4
click at [999, 44] on div "**********" at bounding box center [739, 71] width 1120 height 68
drag, startPoint x: 660, startPoint y: 233, endPoint x: 771, endPoint y: 224, distance: 111.6
click at [771, 224] on div "No records available." at bounding box center [739, 376] width 1119 height 344
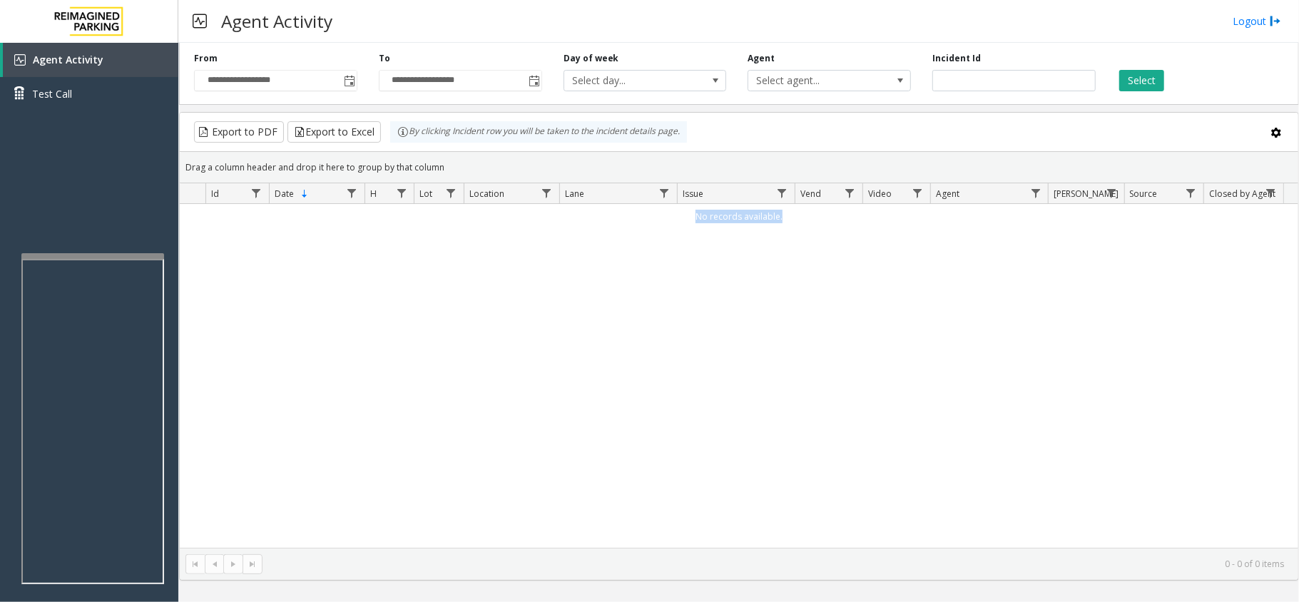
click at [671, 350] on div "No records available." at bounding box center [739, 376] width 1119 height 344
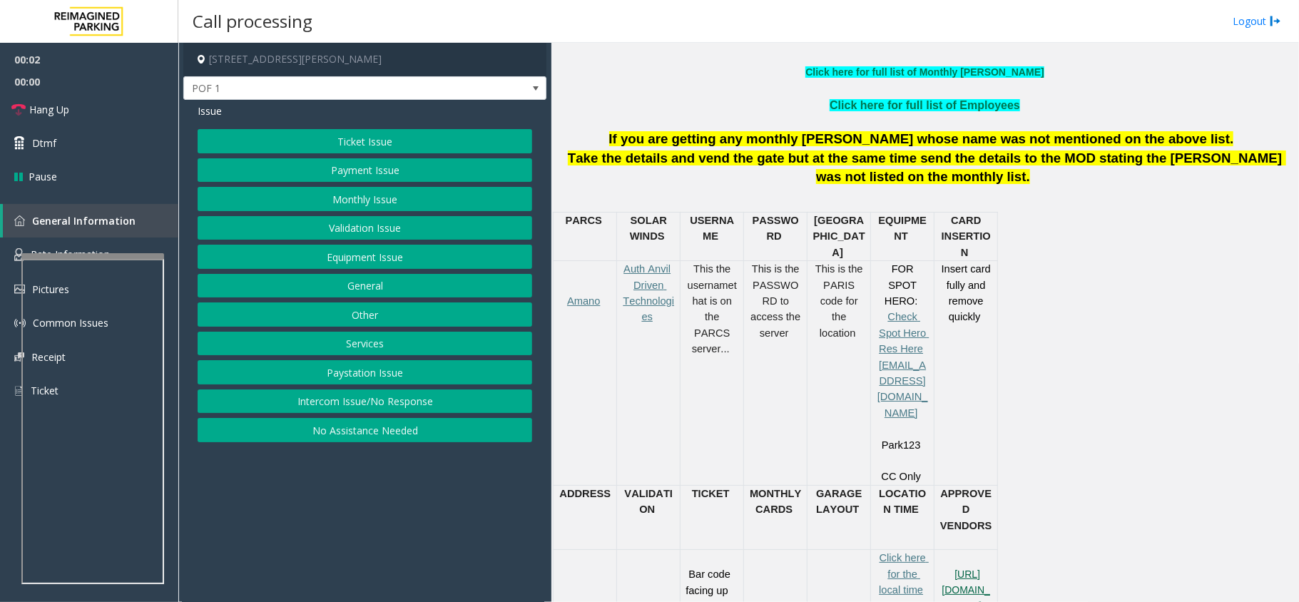
scroll to position [571, 0]
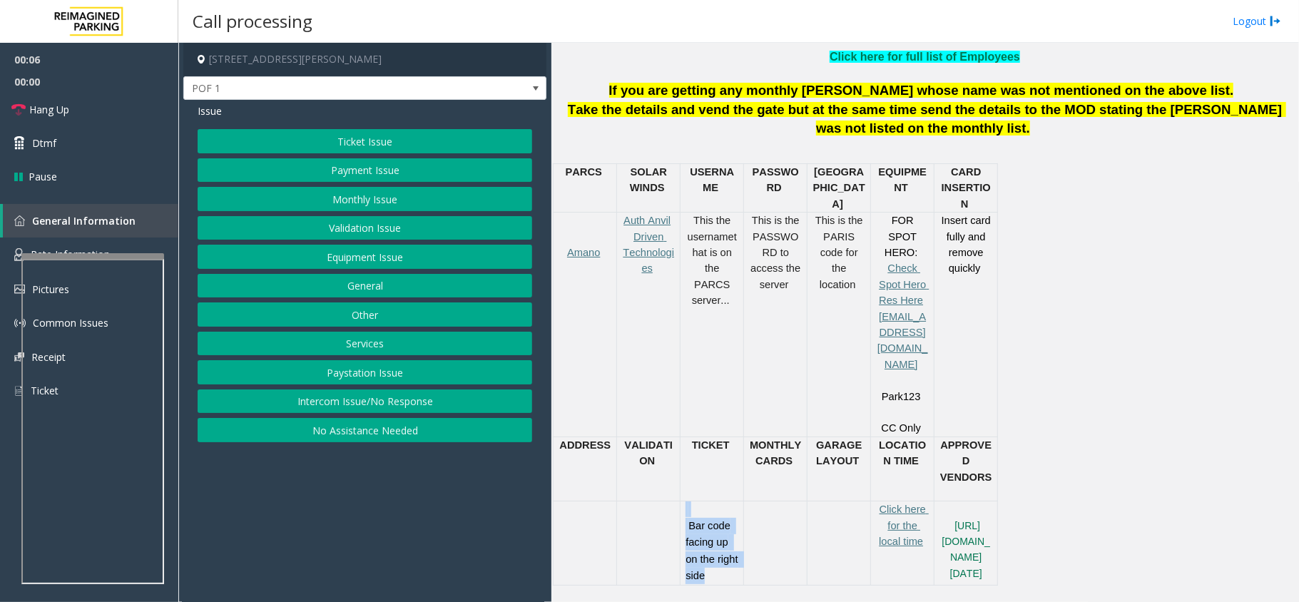
drag, startPoint x: 691, startPoint y: 434, endPoint x: 749, endPoint y: 506, distance: 91.8
click at [749, 506] on tr "Bar code facing up on the right side Click here for the local time [URL][DOMAIN…" at bounding box center [776, 542] width 444 height 83
click at [351, 138] on button "Ticket Issue" at bounding box center [365, 141] width 335 height 24
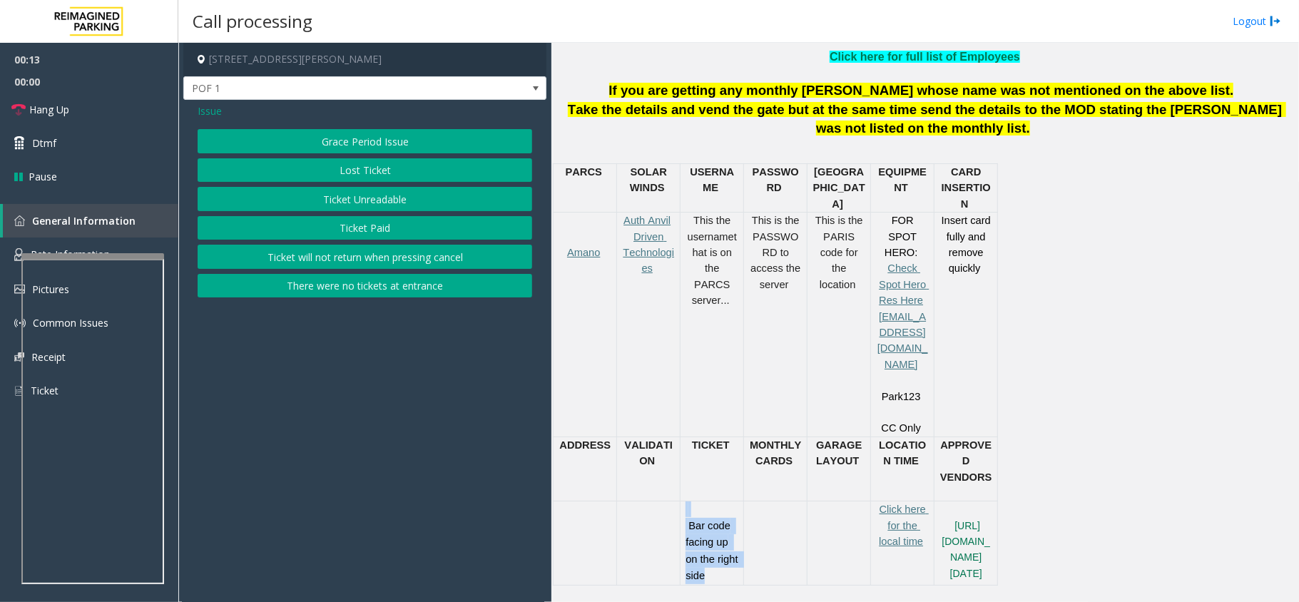
click at [386, 200] on button "Ticket Unreadable" at bounding box center [365, 199] width 335 height 24
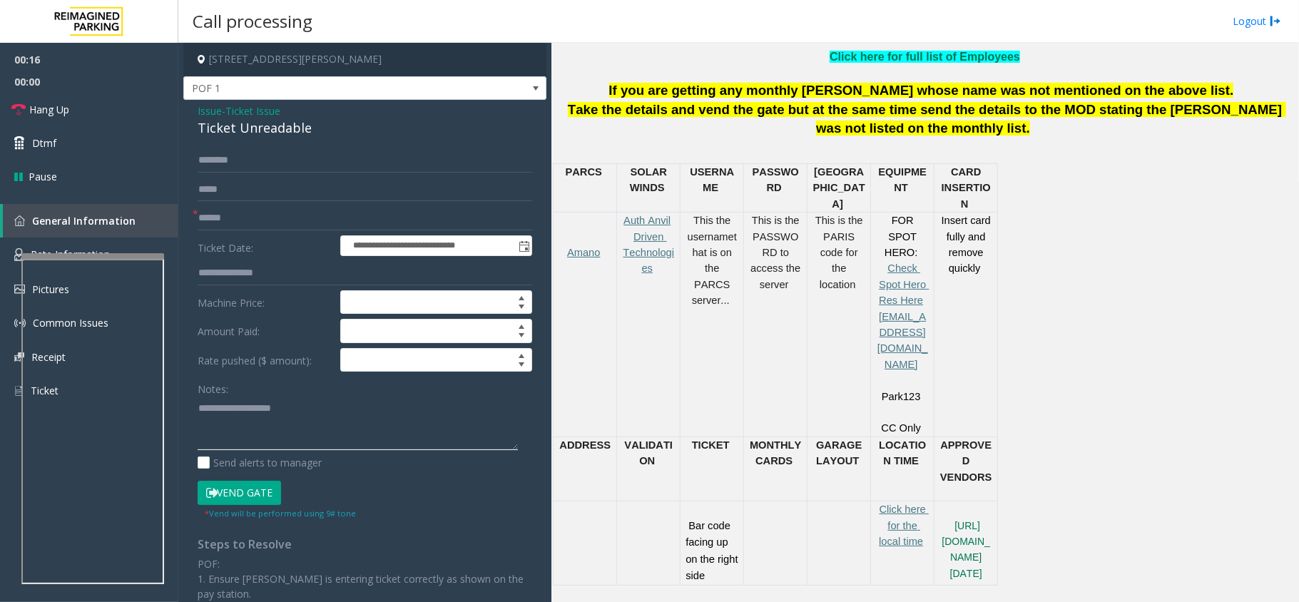
click at [347, 449] on textarea at bounding box center [358, 424] width 320 height 54
paste textarea "**********"
type textarea "**********"
click at [235, 118] on span "Ticket Issue" at bounding box center [252, 110] width 55 height 15
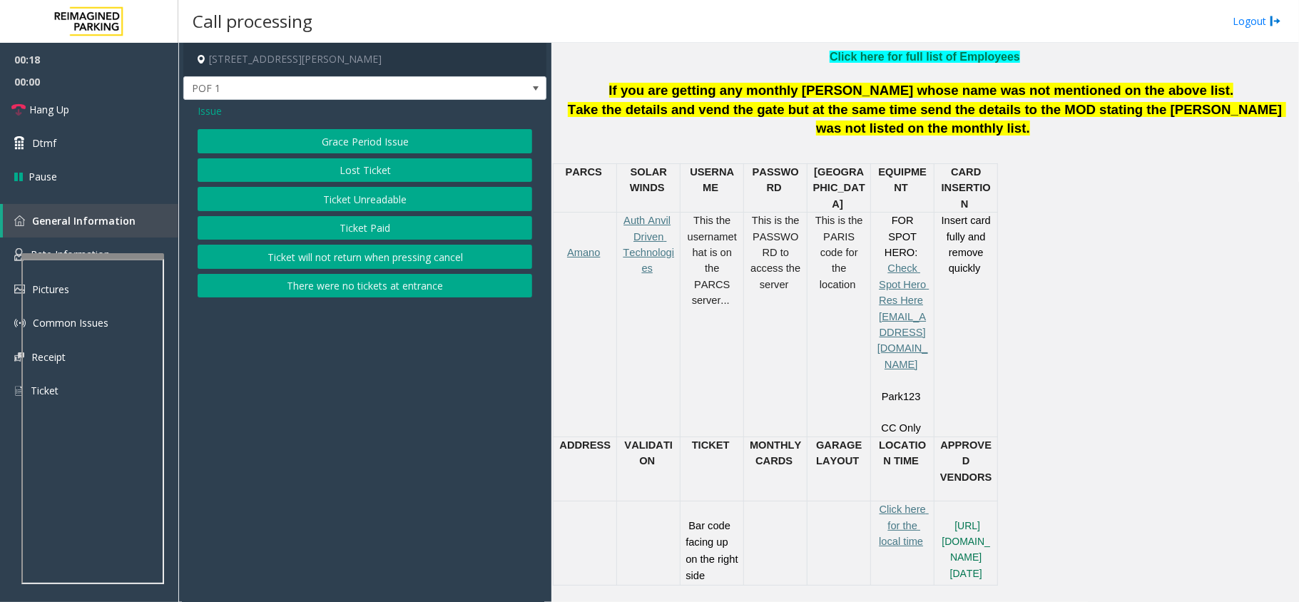
click at [235, 118] on div "Issue" at bounding box center [365, 110] width 335 height 15
click at [311, 193] on button "Ticket Unreadable" at bounding box center [365, 199] width 335 height 24
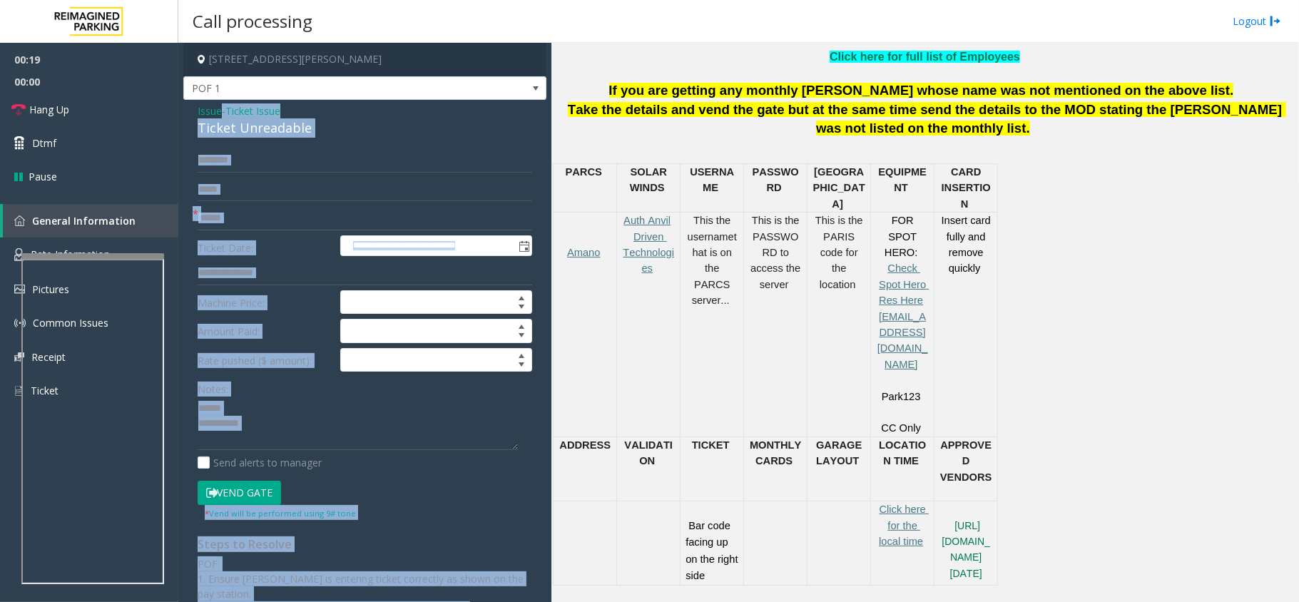
click at [258, 143] on div "**********" at bounding box center [364, 448] width 363 height 696
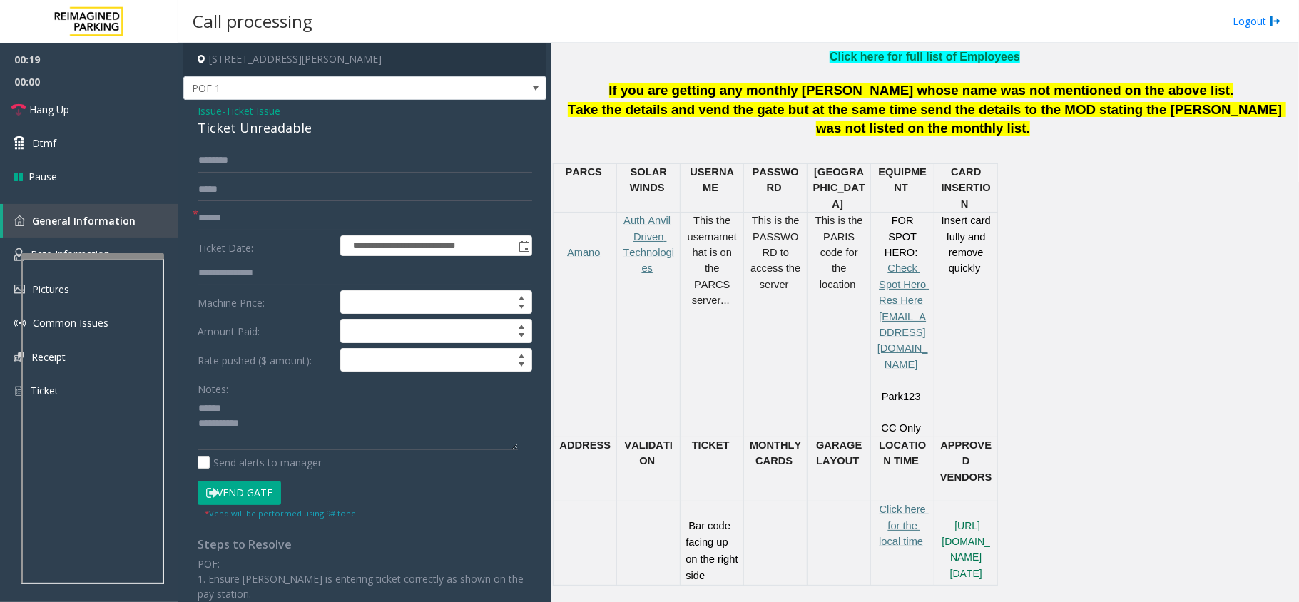
click at [258, 132] on div "Ticket Unreadable" at bounding box center [365, 127] width 335 height 19
copy div "Ticket Unreadable"
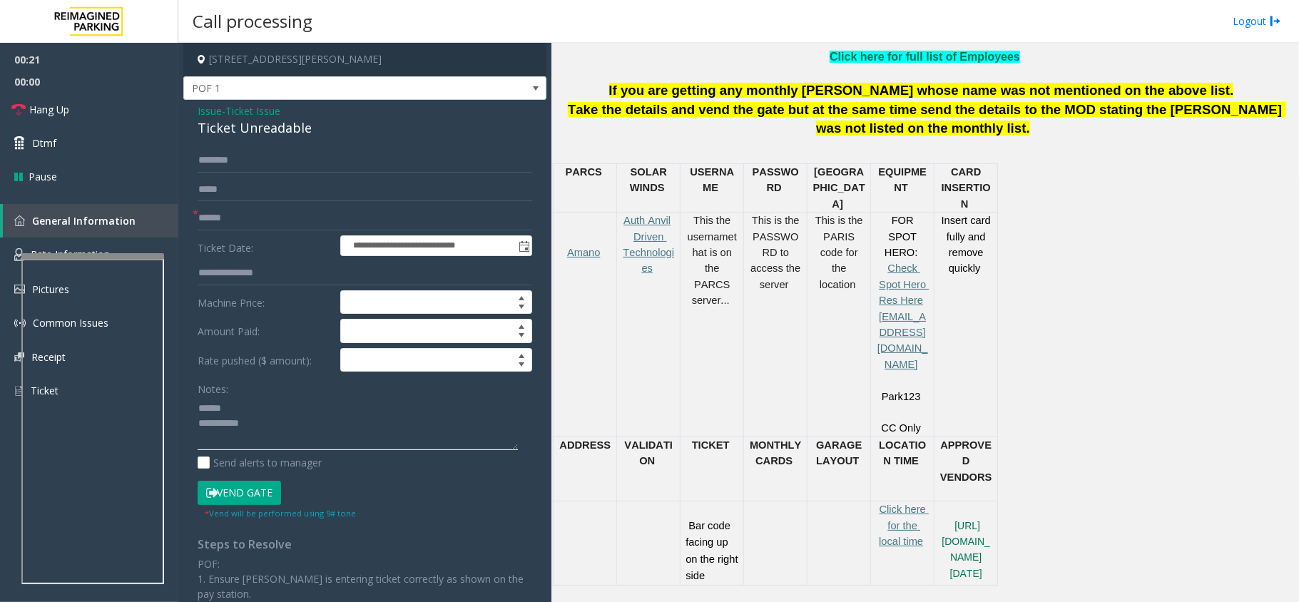
click at [258, 409] on textarea at bounding box center [358, 424] width 320 height 54
paste textarea "**********"
click at [402, 445] on textarea at bounding box center [358, 424] width 320 height 54
paste textarea "**********"
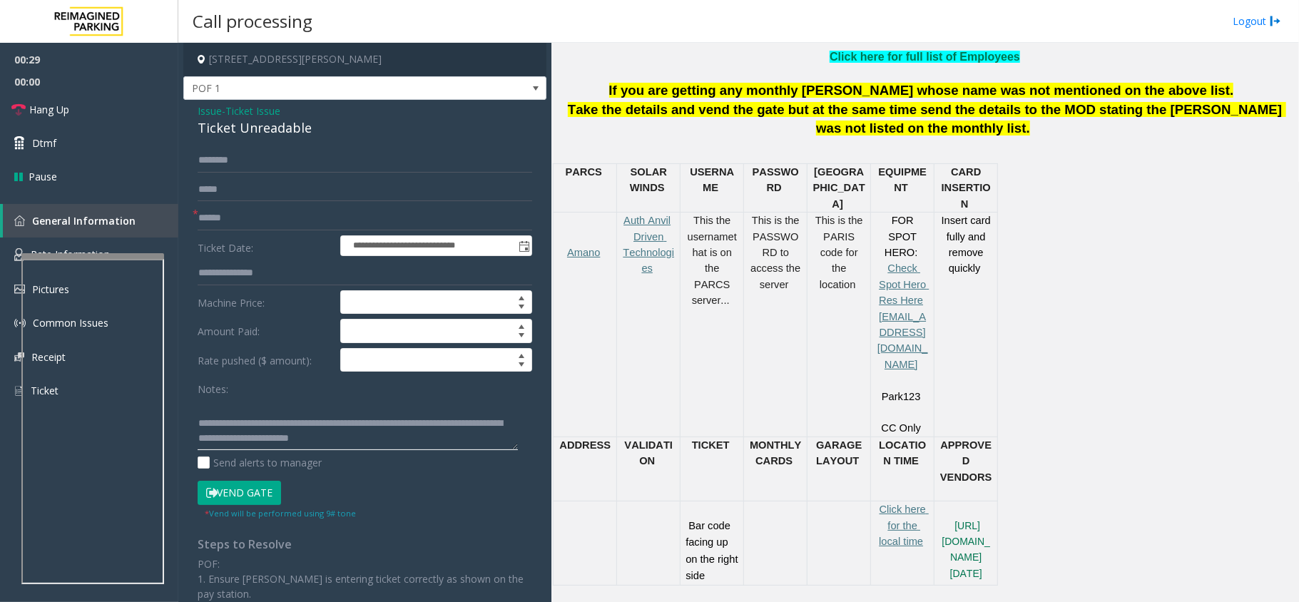
type textarea "**********"
click at [258, 210] on input "text" at bounding box center [365, 218] width 335 height 24
type input "**"
click at [432, 432] on textarea at bounding box center [358, 424] width 320 height 54
drag, startPoint x: 198, startPoint y: 387, endPoint x: 238, endPoint y: 387, distance: 39.2
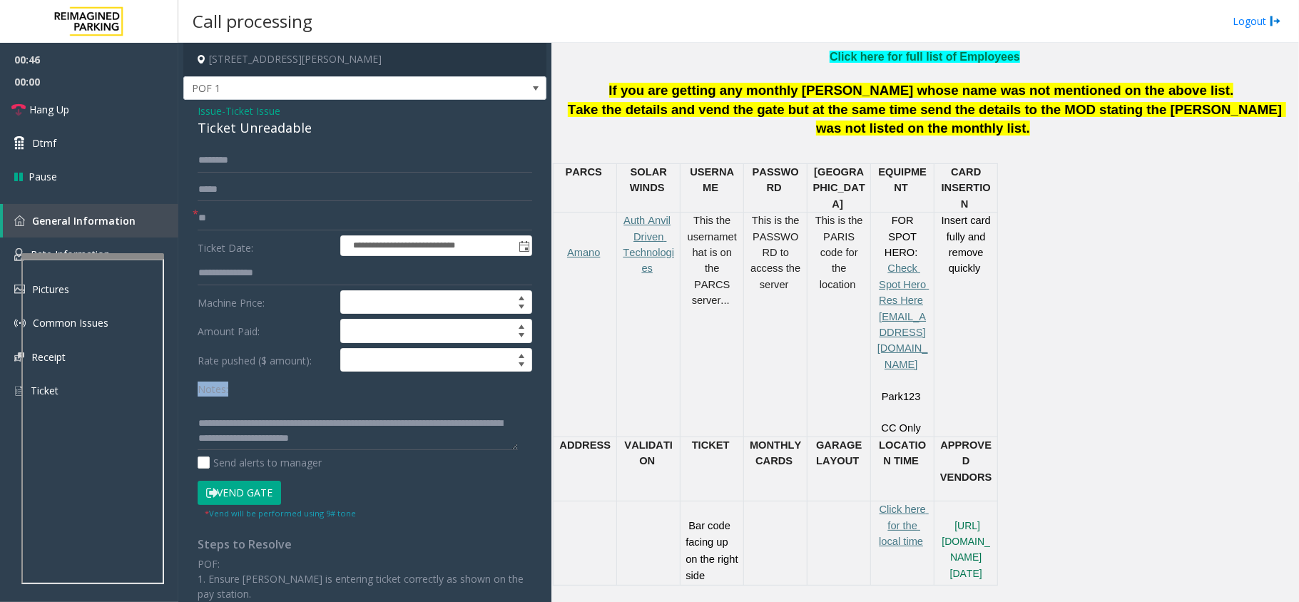
click at [238, 387] on div "Notes:" at bounding box center [365, 413] width 335 height 73
drag, startPoint x: 203, startPoint y: 123, endPoint x: 310, endPoint y: 132, distance: 107.3
click at [310, 132] on div "Ticket Unreadable" at bounding box center [365, 127] width 335 height 19
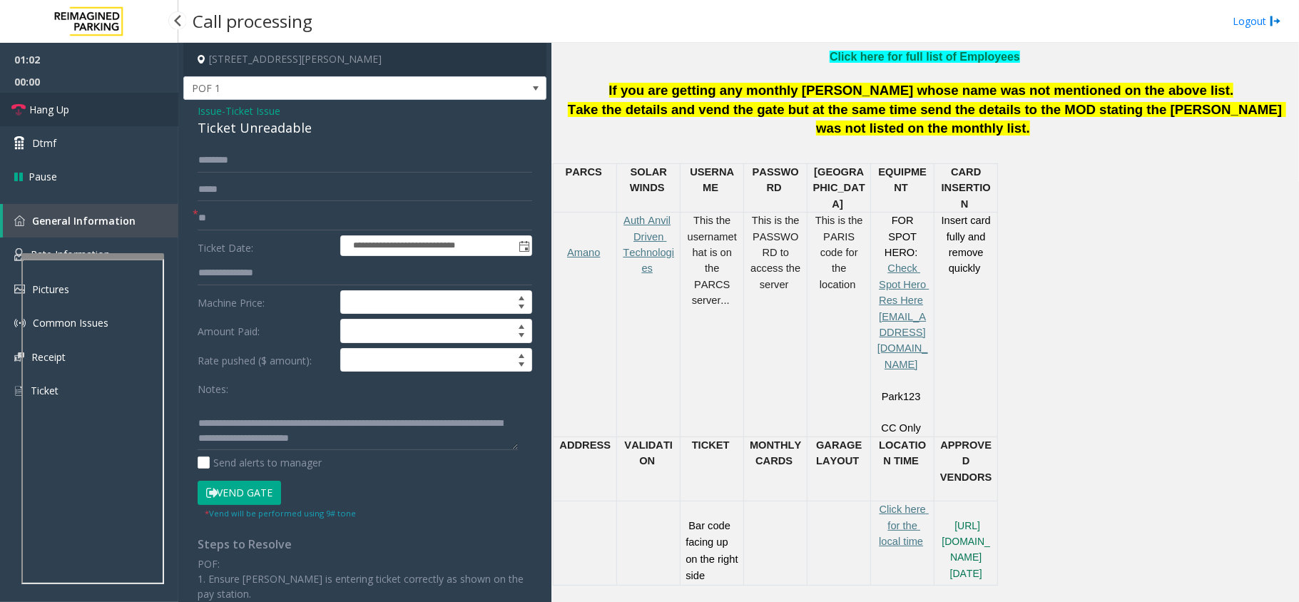
click at [91, 106] on link "Hang Up" at bounding box center [89, 110] width 178 height 34
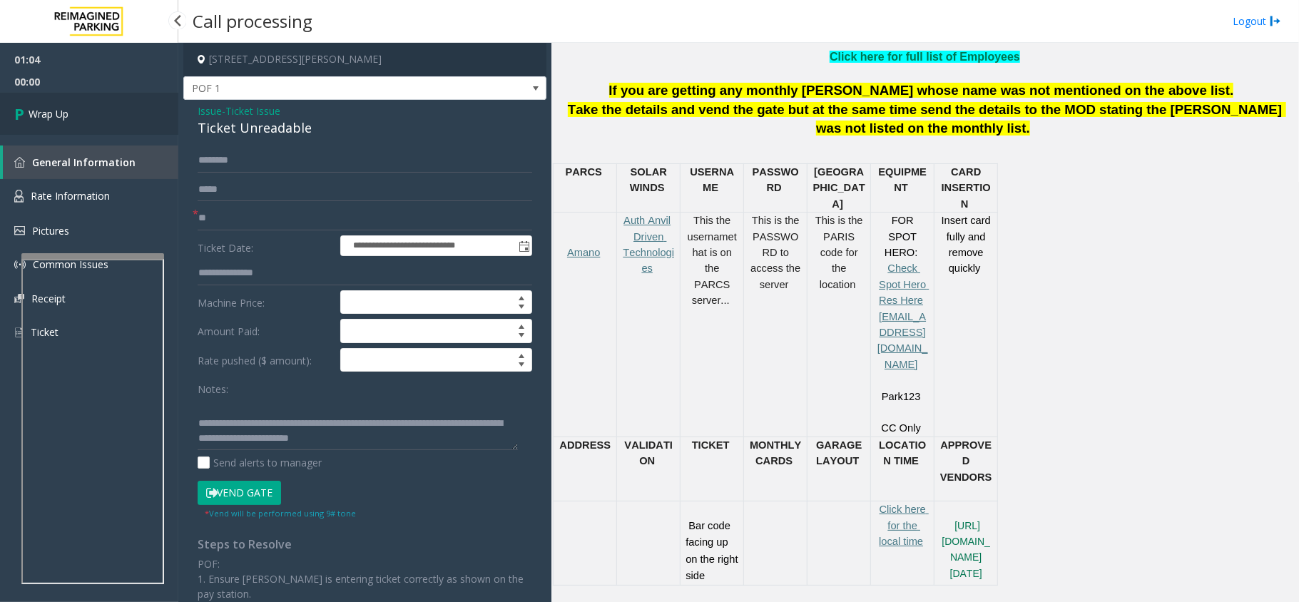
click at [91, 106] on link "Wrap Up" at bounding box center [89, 114] width 178 height 42
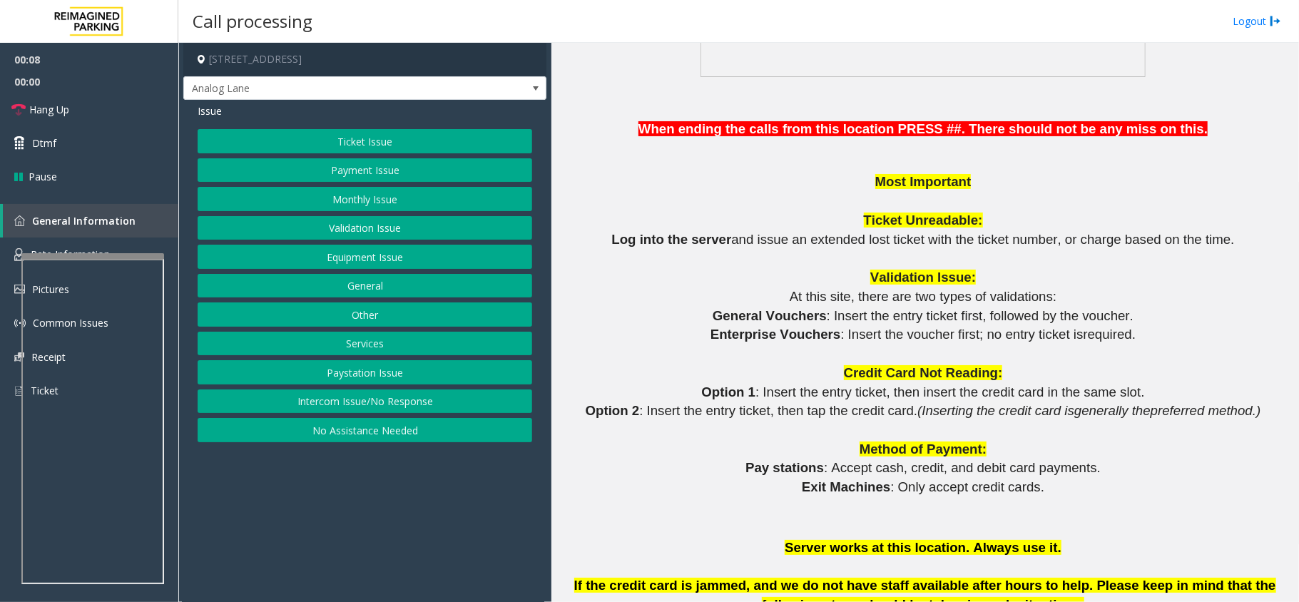
scroll to position [1522, 0]
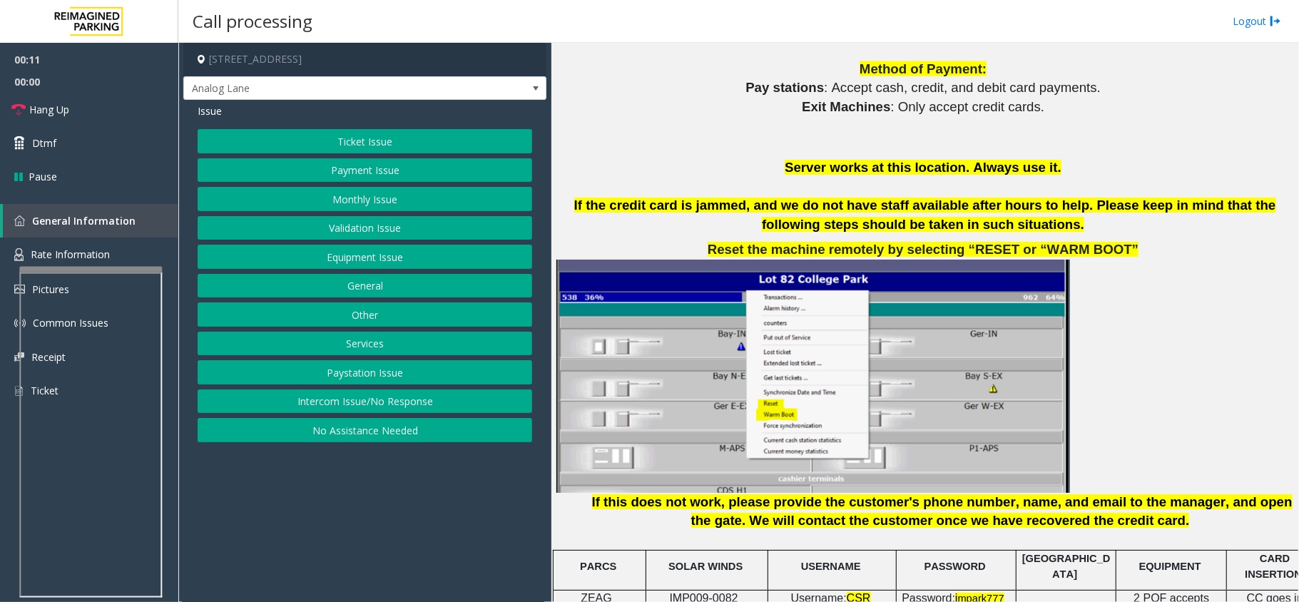
click at [143, 272] on div at bounding box center [90, 270] width 143 height 6
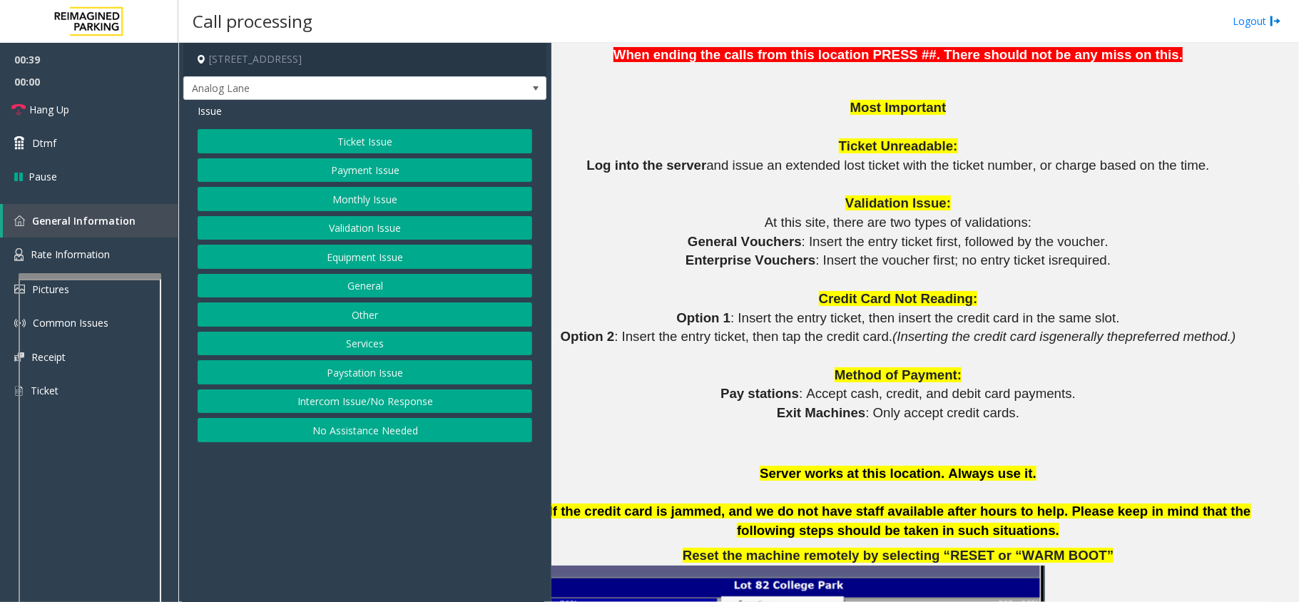
scroll to position [1234, 40]
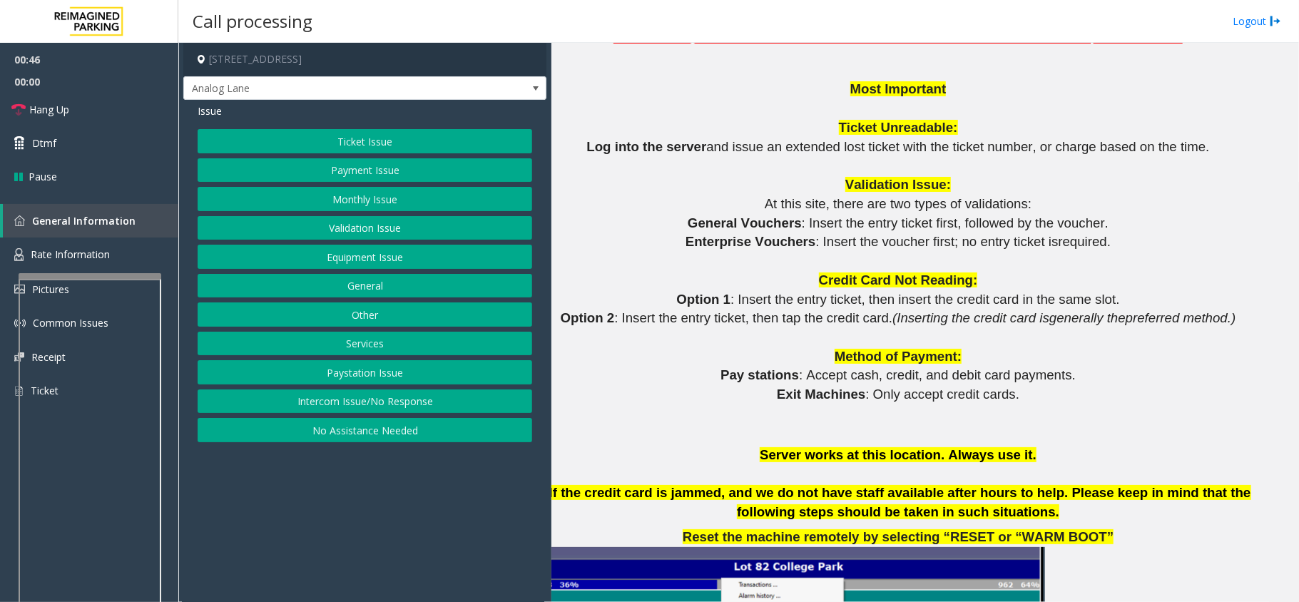
click at [835, 354] on span "Method of Payment:" at bounding box center [898, 356] width 127 height 15
drag, startPoint x: 817, startPoint y: 355, endPoint x: 982, endPoint y: 357, distance: 164.8
click at [982, 357] on p "Method of Payment:" at bounding box center [899, 356] width 737 height 19
drag, startPoint x: 825, startPoint y: 190, endPoint x: 937, endPoint y: 185, distance: 111.4
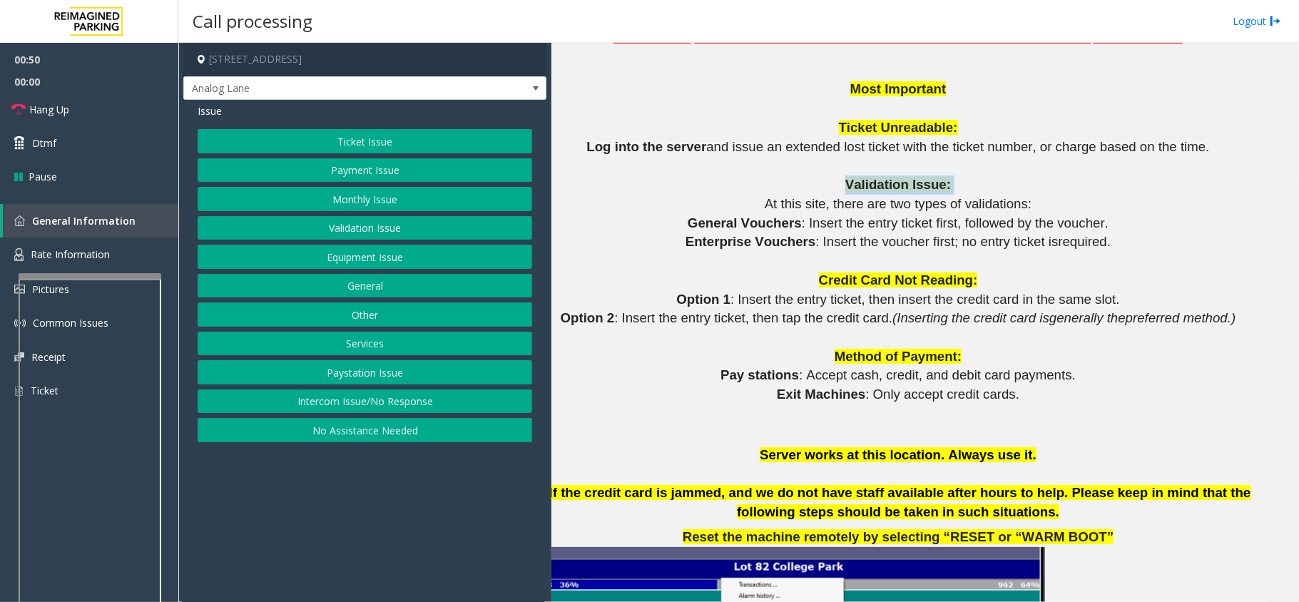
click at [937, 185] on p "Validation Issue:" at bounding box center [899, 184] width 737 height 19
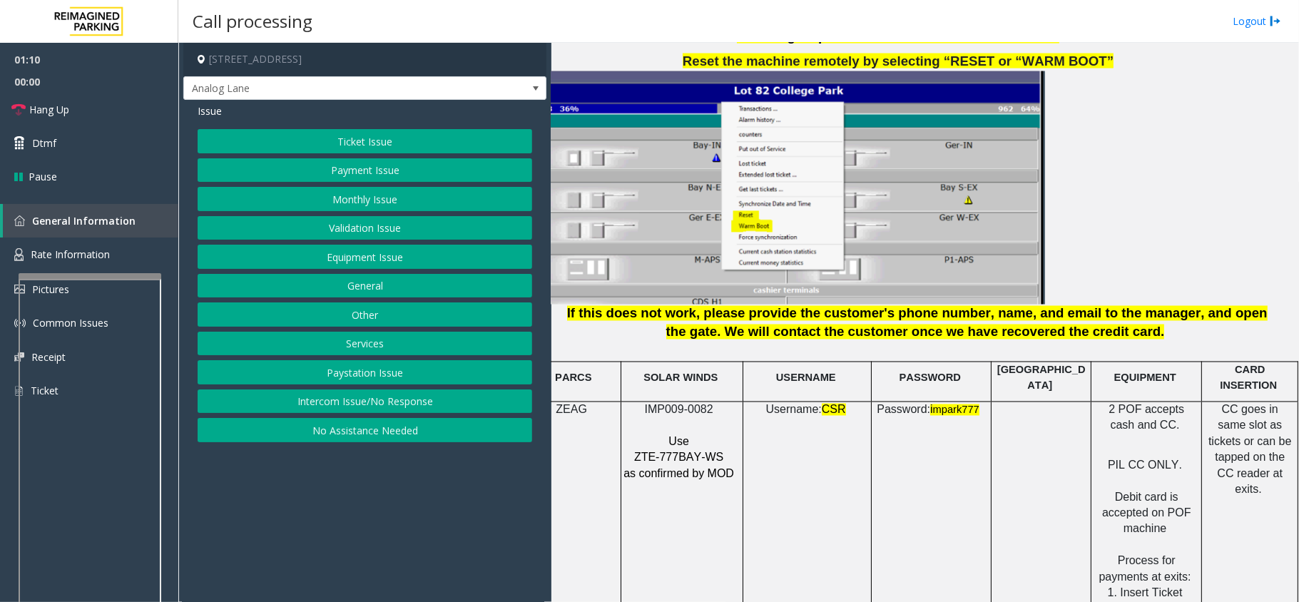
scroll to position [1805, 40]
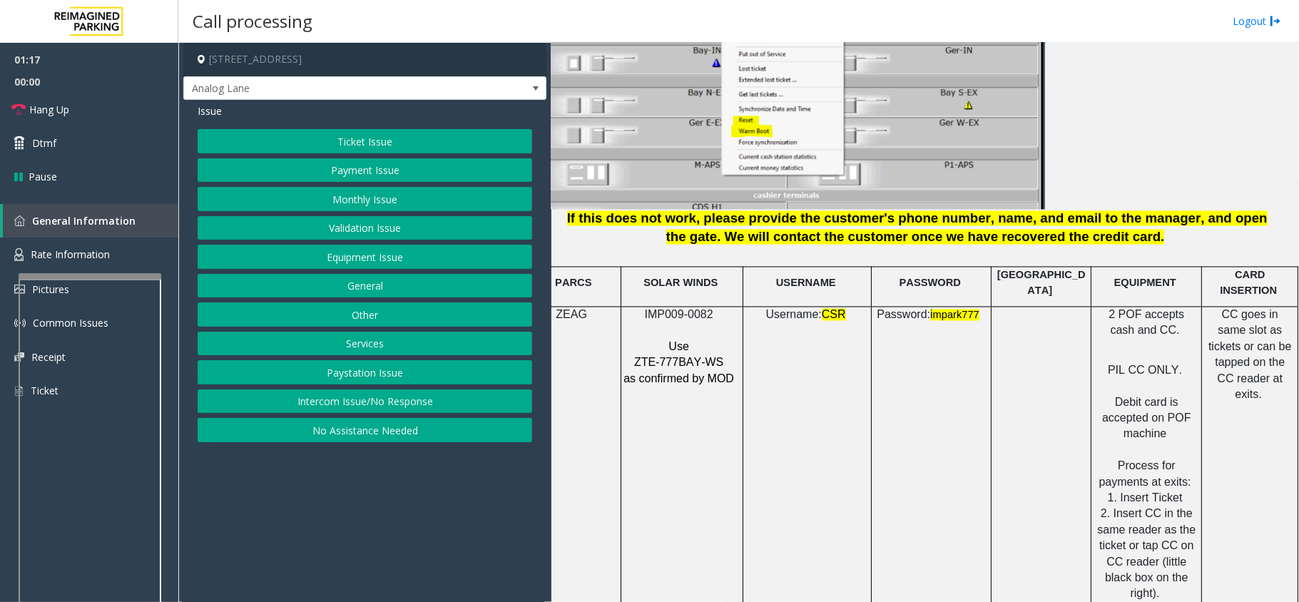
click at [400, 167] on button "Payment Issue" at bounding box center [365, 170] width 335 height 24
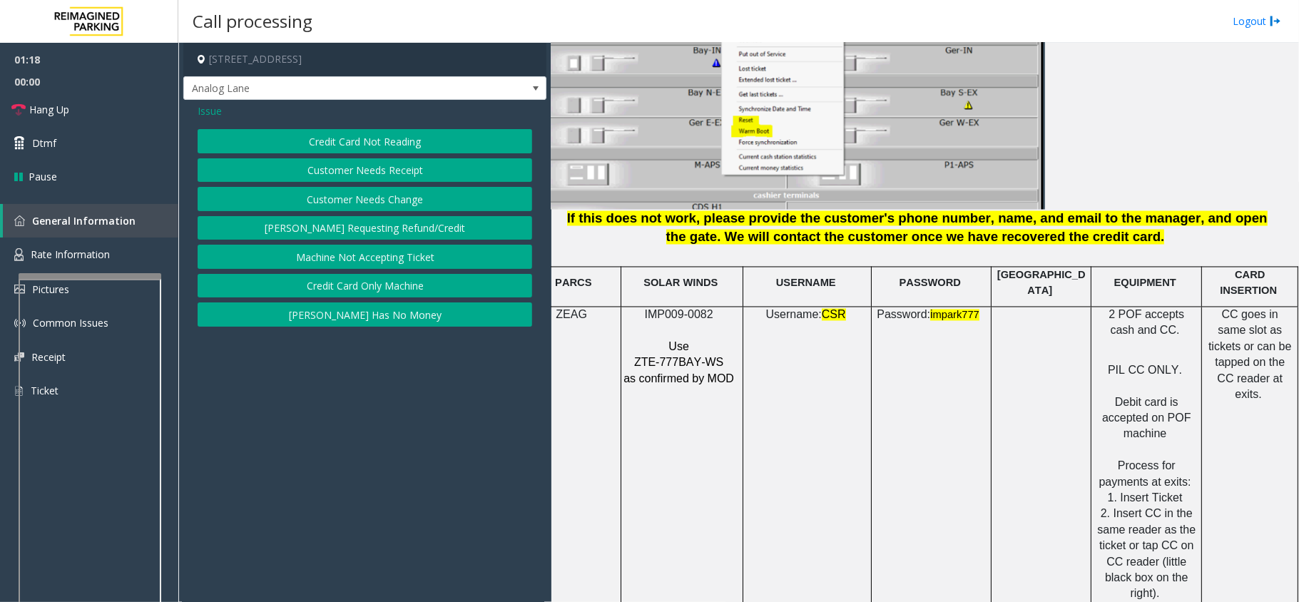
click at [217, 108] on span "Issue" at bounding box center [210, 110] width 24 height 15
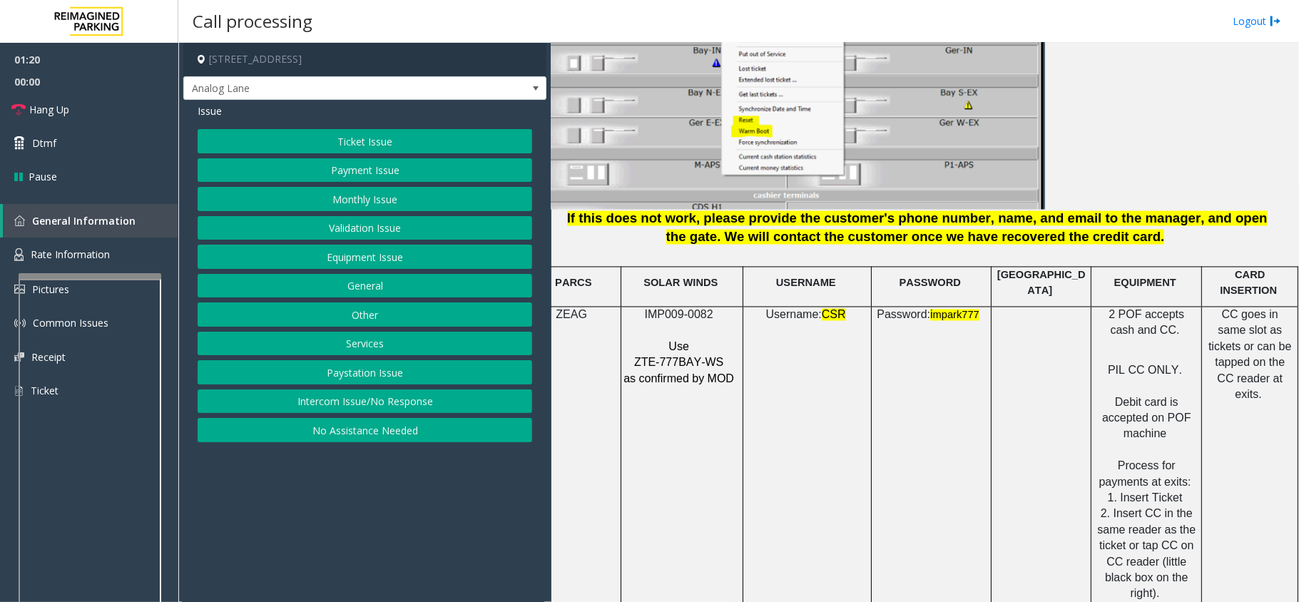
click at [340, 146] on button "Ticket Issue" at bounding box center [365, 141] width 335 height 24
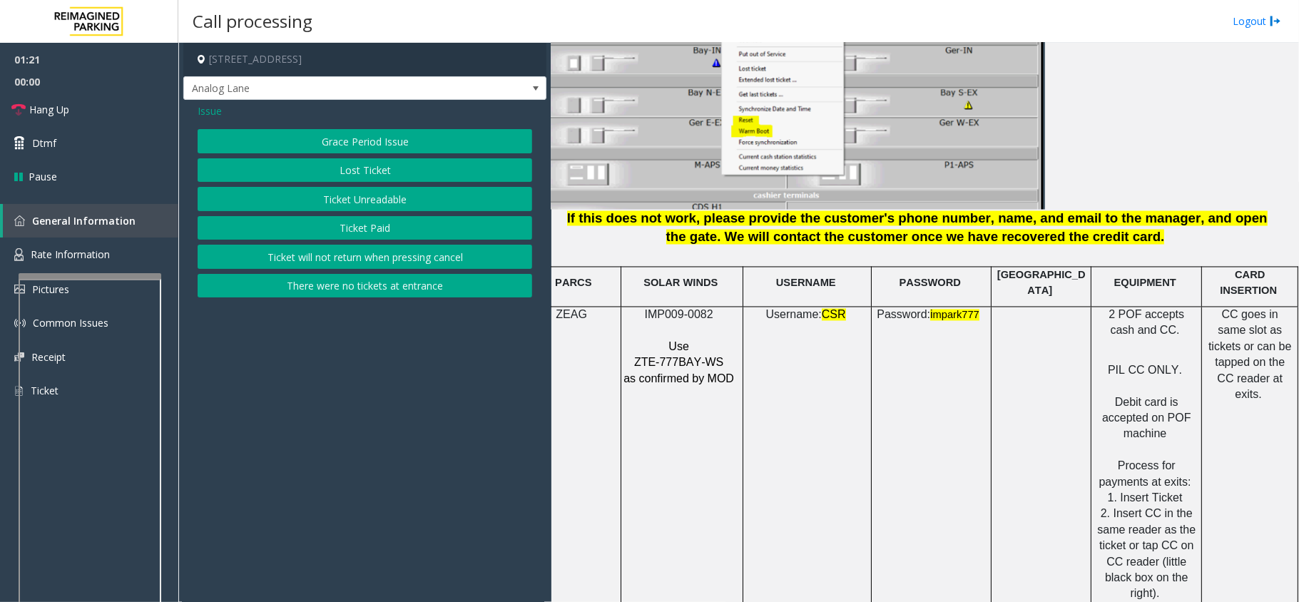
click at [375, 280] on button "There were no tickets at entrance" at bounding box center [365, 286] width 335 height 24
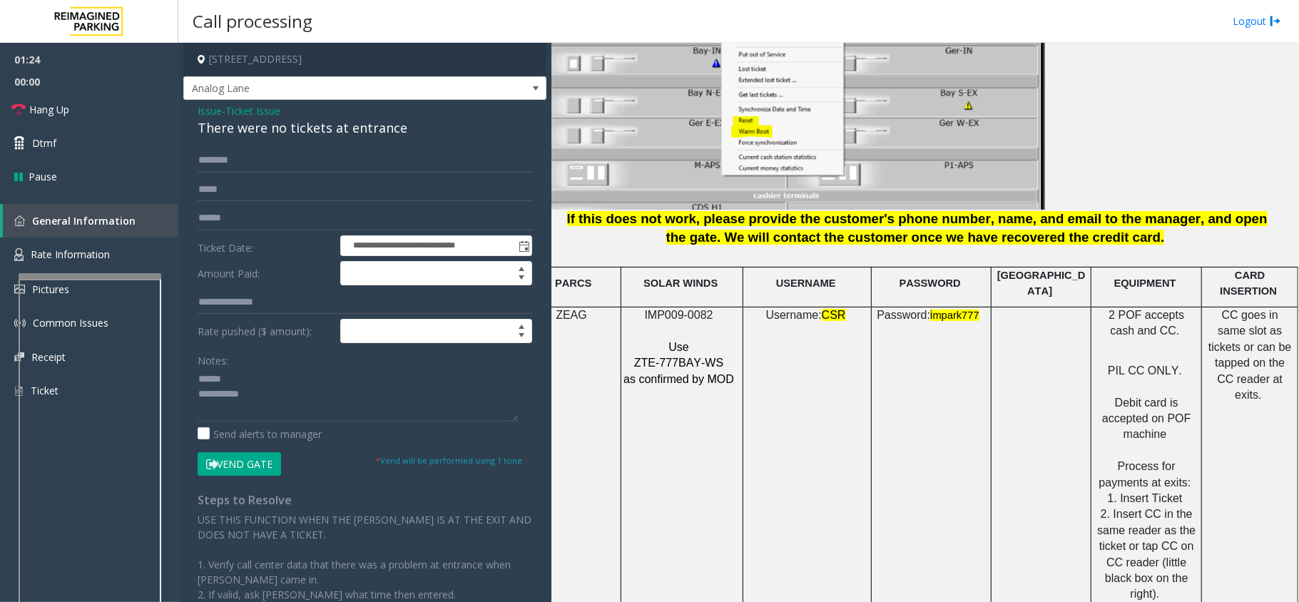
click at [297, 127] on div "There were no tickets at entrance" at bounding box center [365, 127] width 335 height 19
copy div "There were no tickets at entrance"
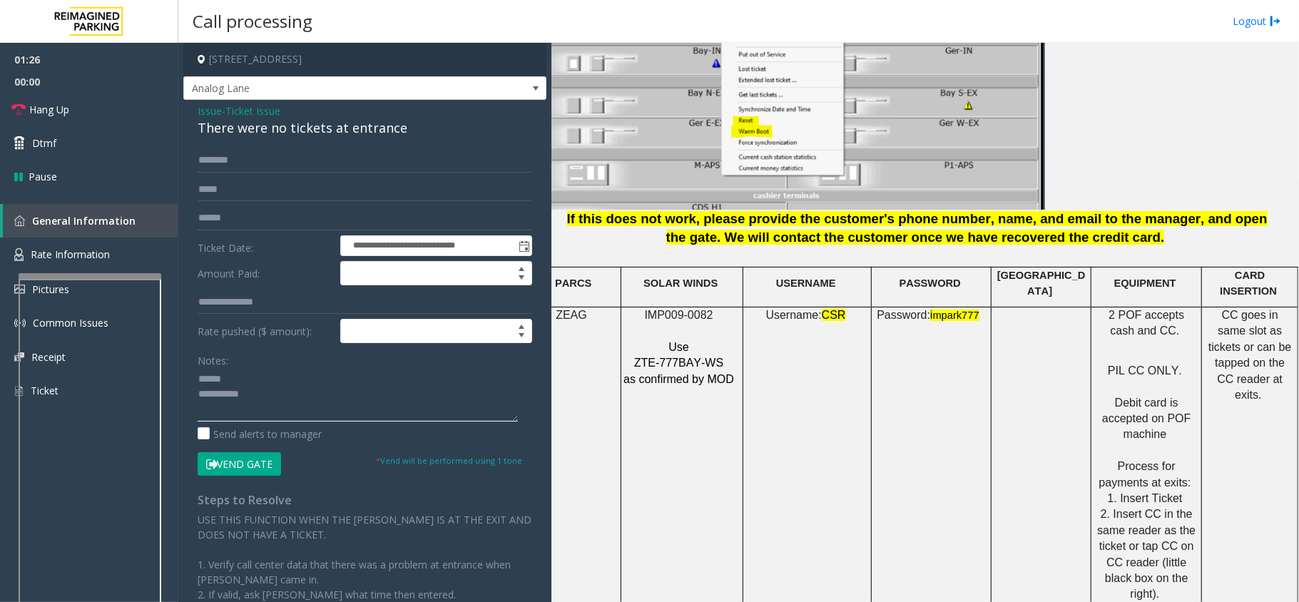
click at [280, 380] on textarea at bounding box center [358, 395] width 320 height 54
paste textarea "**********"
click at [285, 183] on input "text" at bounding box center [365, 190] width 335 height 24
click at [291, 168] on input "text" at bounding box center [365, 160] width 335 height 24
click at [343, 400] on textarea at bounding box center [358, 395] width 320 height 54
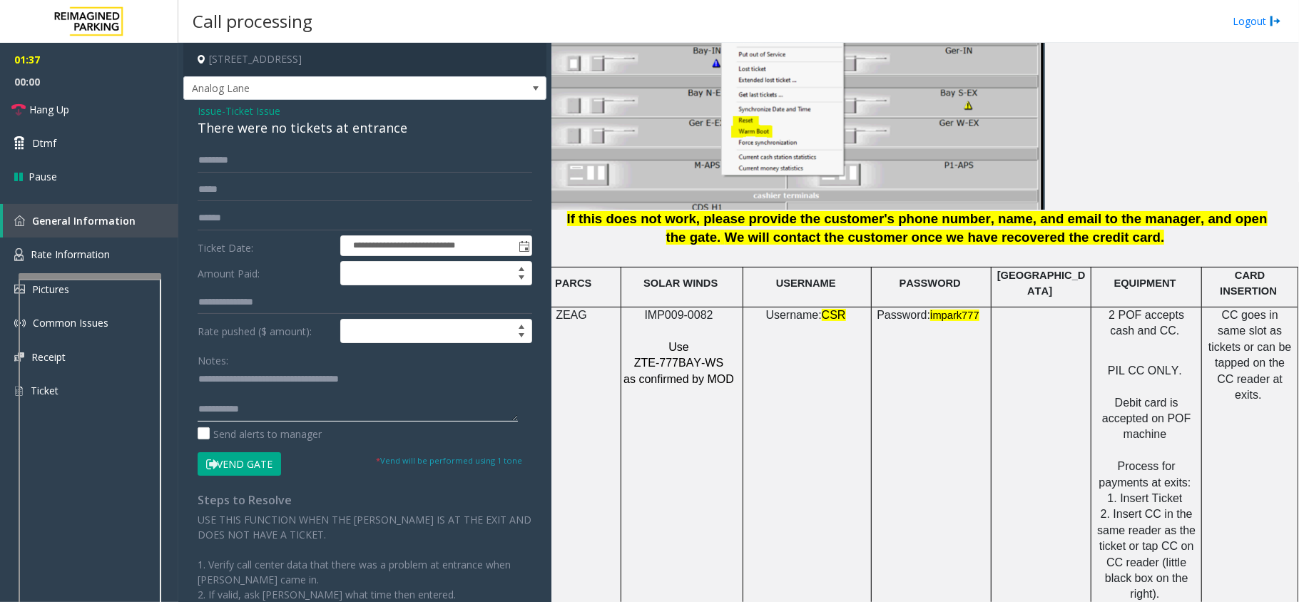
paste textarea "**********"
click at [323, 409] on textarea at bounding box center [358, 395] width 320 height 54
paste textarea "**********"
click at [280, 404] on textarea at bounding box center [358, 395] width 320 height 54
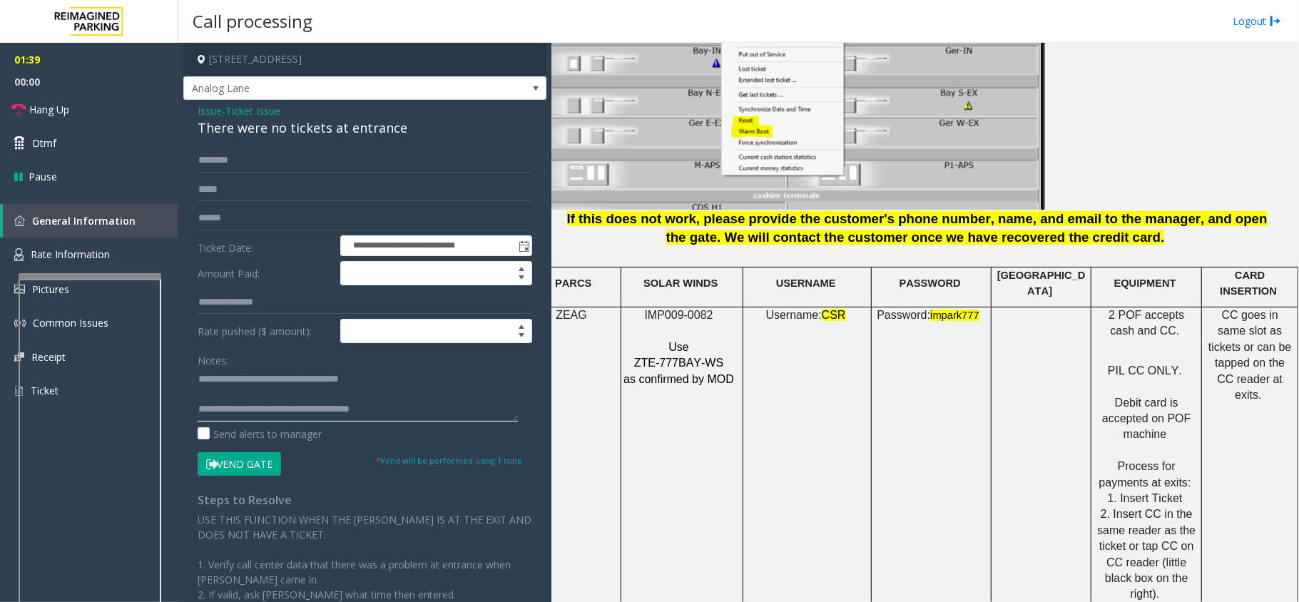
click at [280, 404] on textarea at bounding box center [358, 395] width 320 height 54
type textarea "**********"
click at [272, 168] on input "text" at bounding box center [365, 160] width 335 height 24
type input "*******"
click at [223, 469] on button "Vend Gate" at bounding box center [239, 464] width 83 height 24
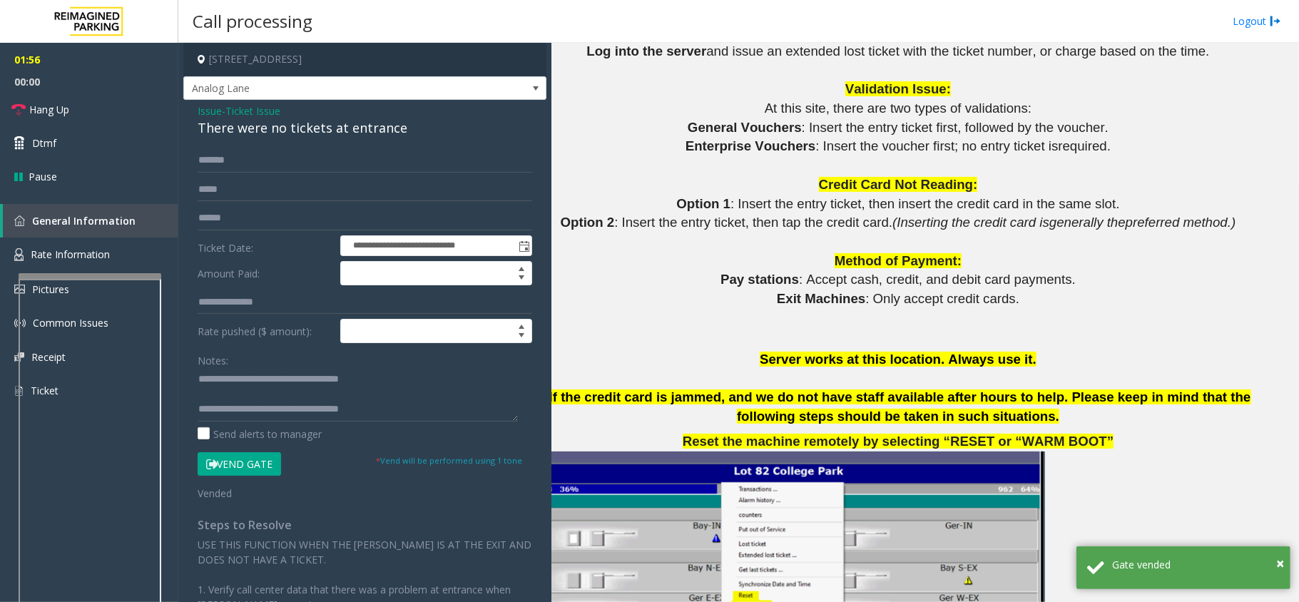
scroll to position [1710, 40]
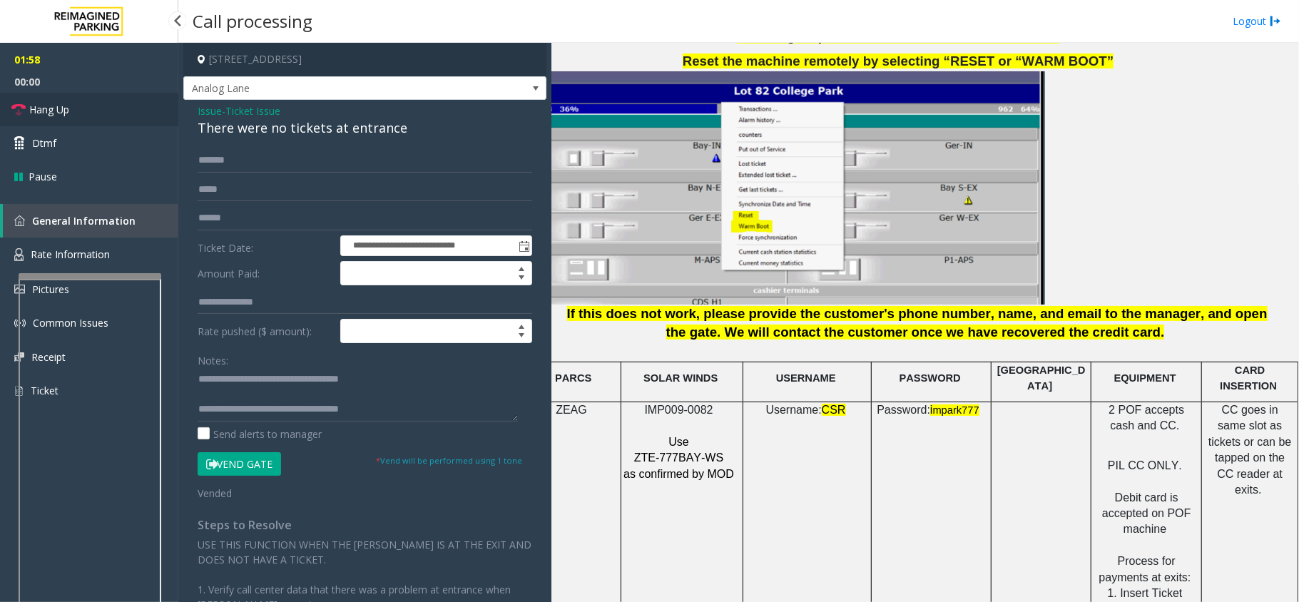
click at [101, 106] on link "Hang Up" at bounding box center [89, 110] width 178 height 34
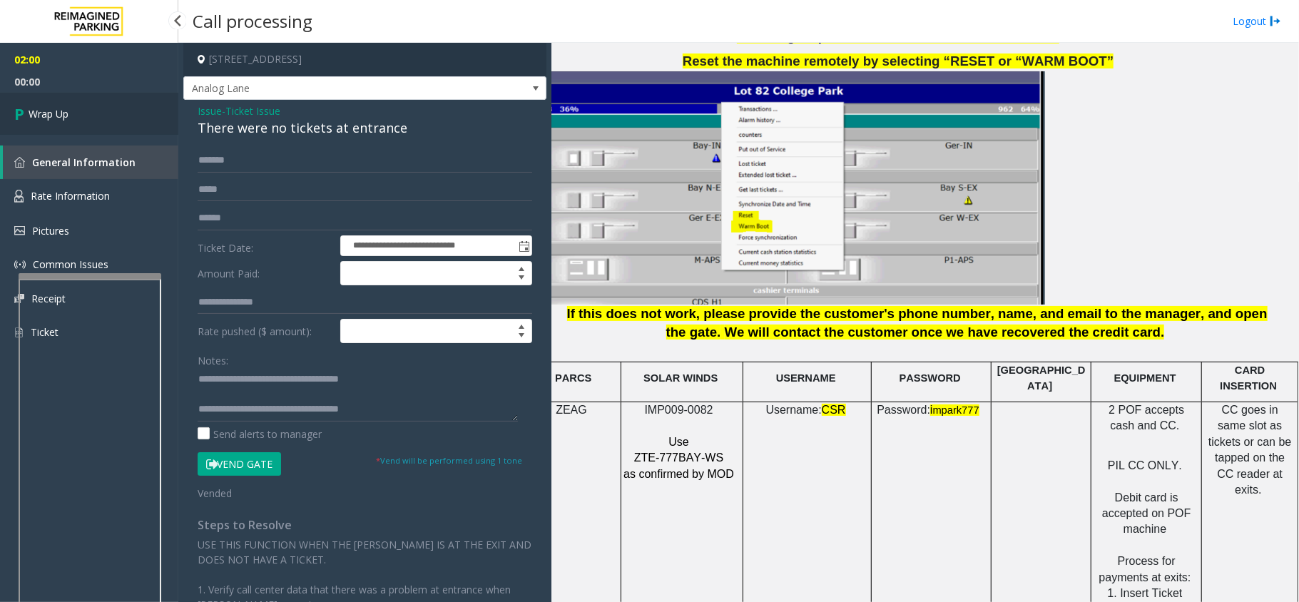
click at [101, 106] on link "Wrap Up" at bounding box center [89, 114] width 178 height 42
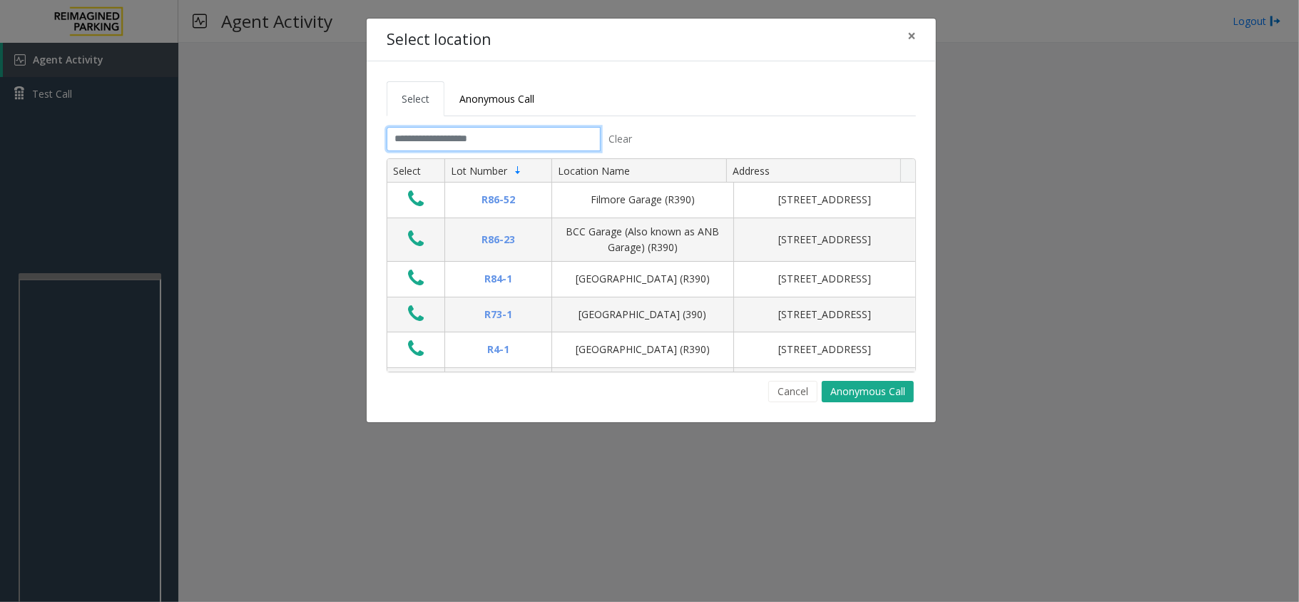
click at [571, 146] on input "text" at bounding box center [494, 139] width 214 height 24
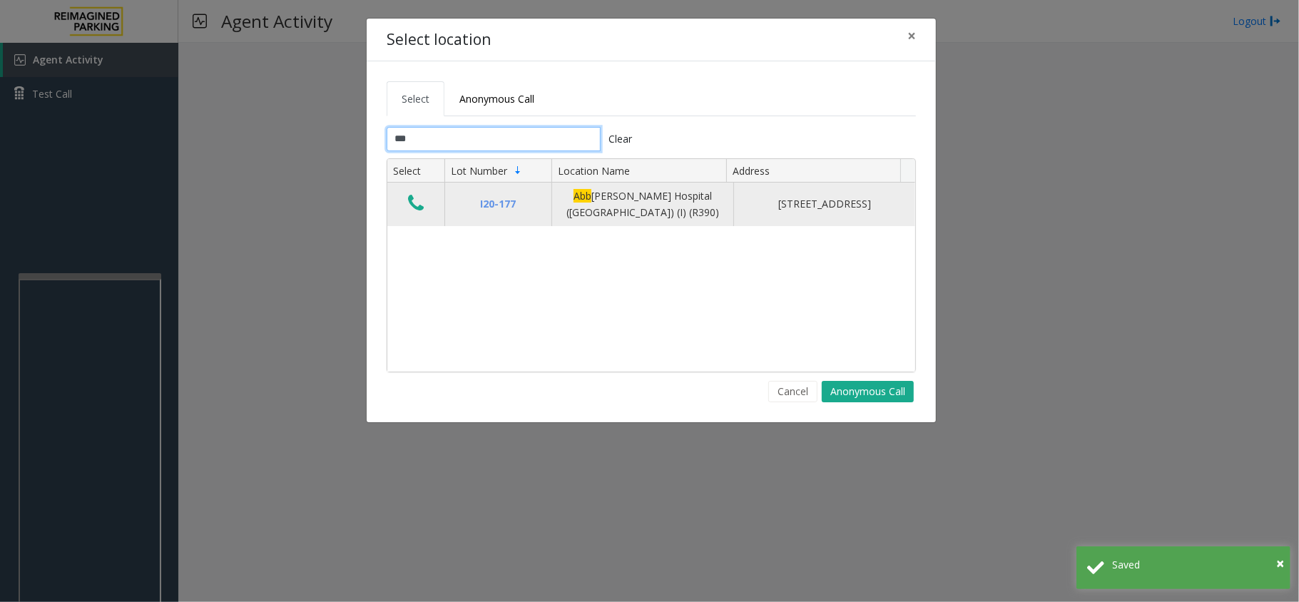
type input "***"
click at [411, 208] on icon "Data table" at bounding box center [416, 203] width 16 height 20
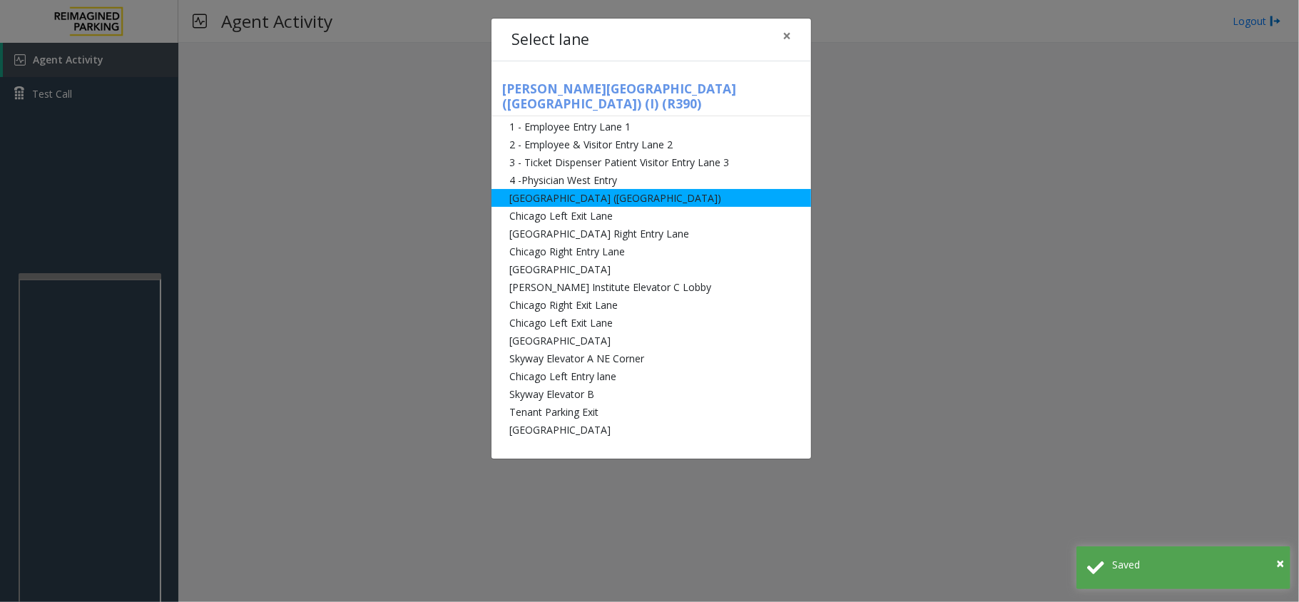
click at [723, 189] on li "[GEOGRAPHIC_DATA] ([GEOGRAPHIC_DATA])" at bounding box center [651, 198] width 320 height 18
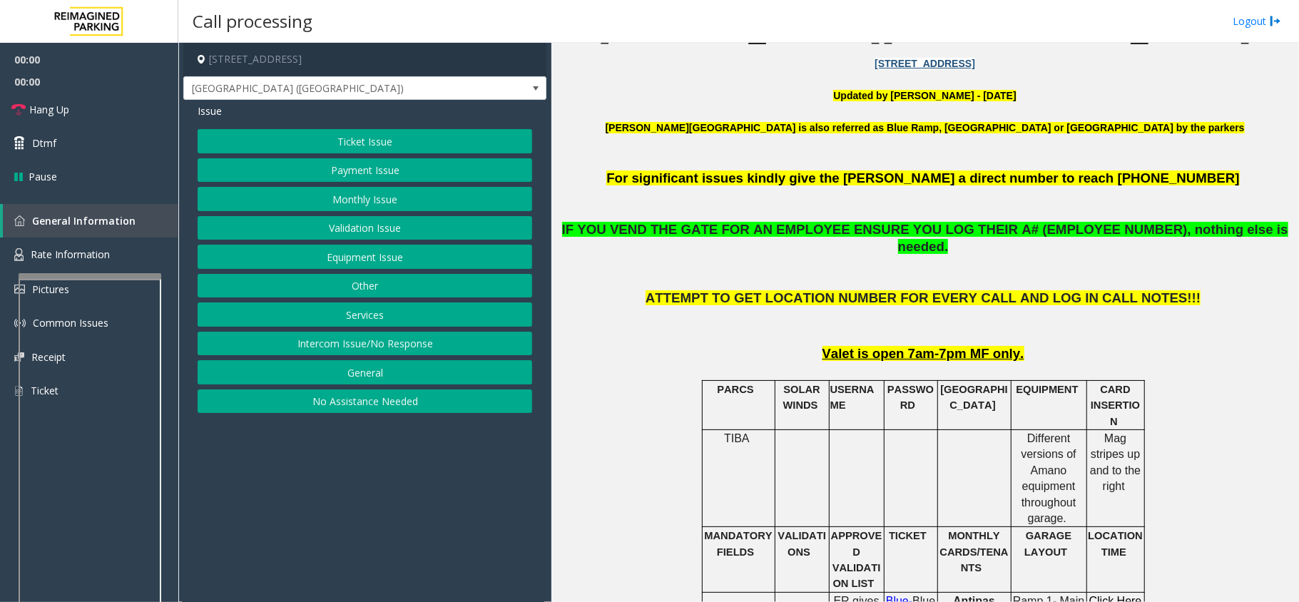
scroll to position [475, 0]
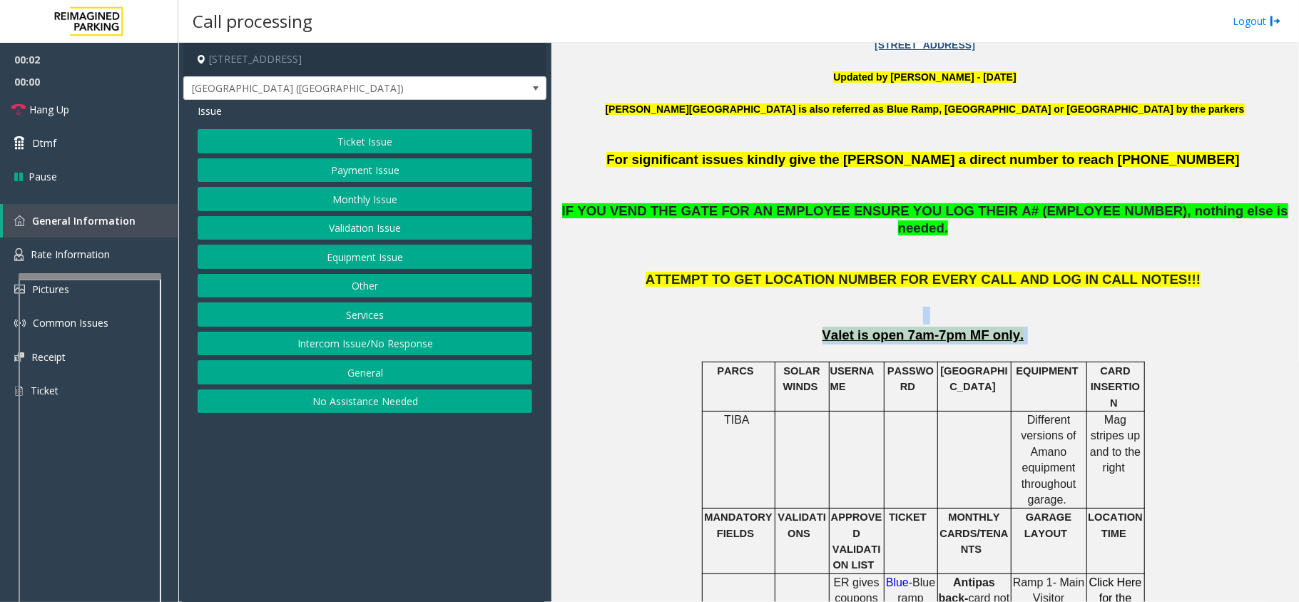
drag, startPoint x: 775, startPoint y: 295, endPoint x: 1017, endPoint y: 325, distance: 243.8
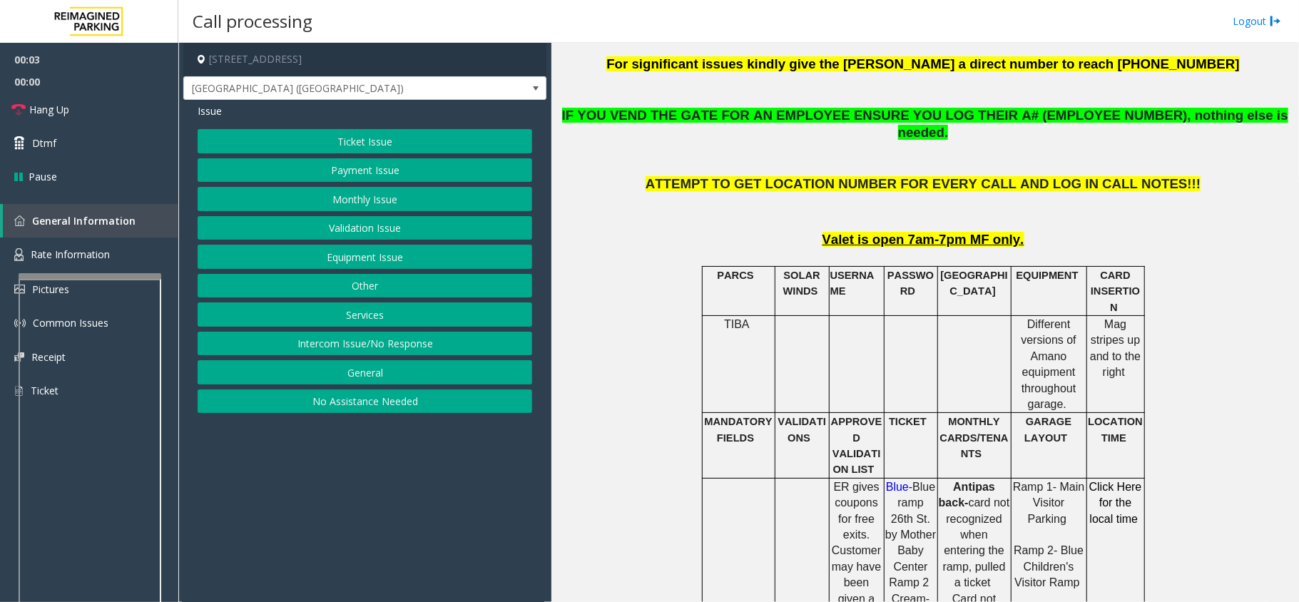
click at [1017, 325] on p "Different versions of Amano equipment throughout garage ." at bounding box center [1048, 365] width 73 height 96
click at [370, 161] on button "Payment Issue" at bounding box center [365, 170] width 335 height 24
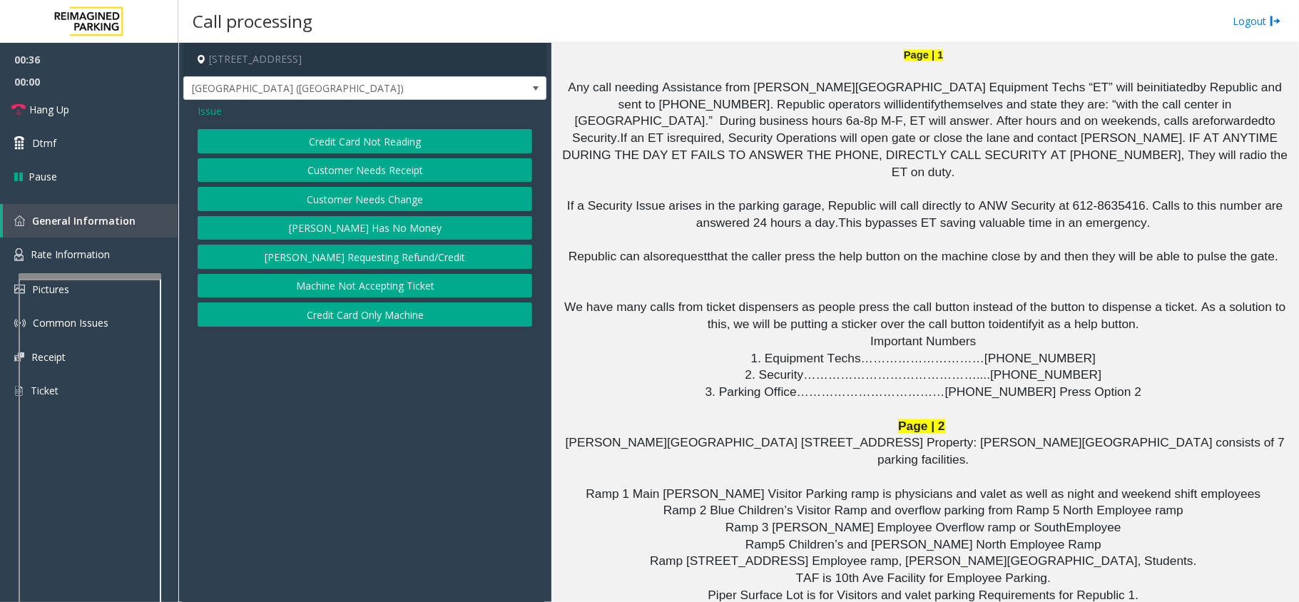
scroll to position [2092, 0]
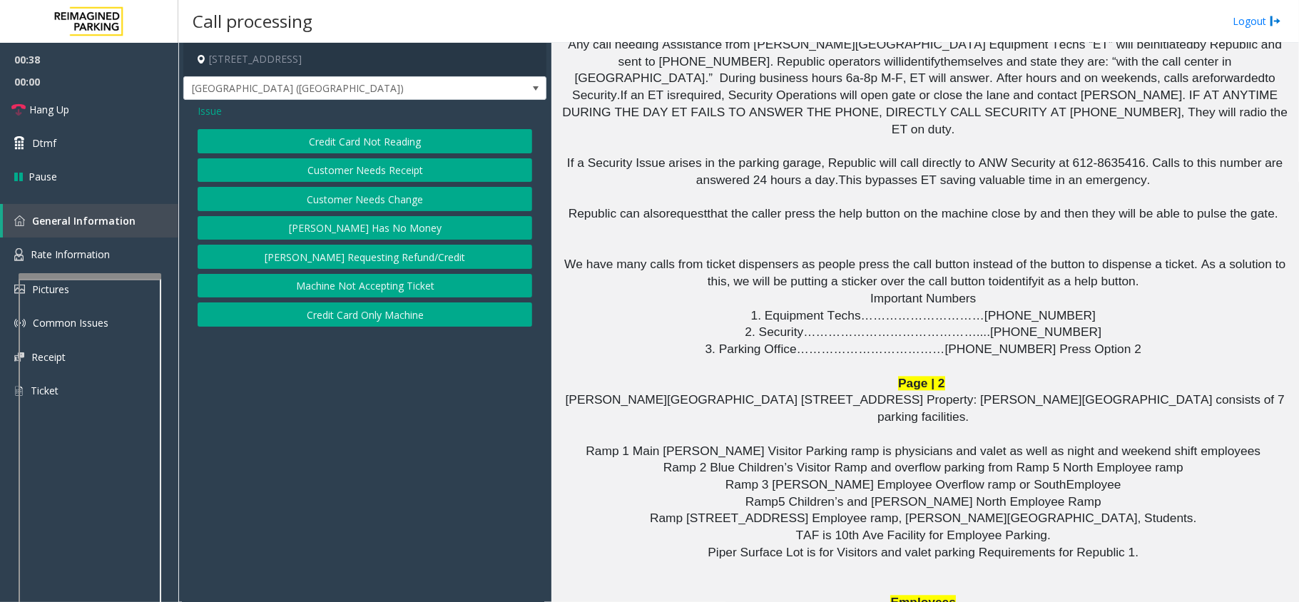
click at [913, 460] on span "Ramp 2 Blue Children’s Visitor Ramp and overflow parking from Ramp 5 North Empl…" at bounding box center [923, 467] width 520 height 14
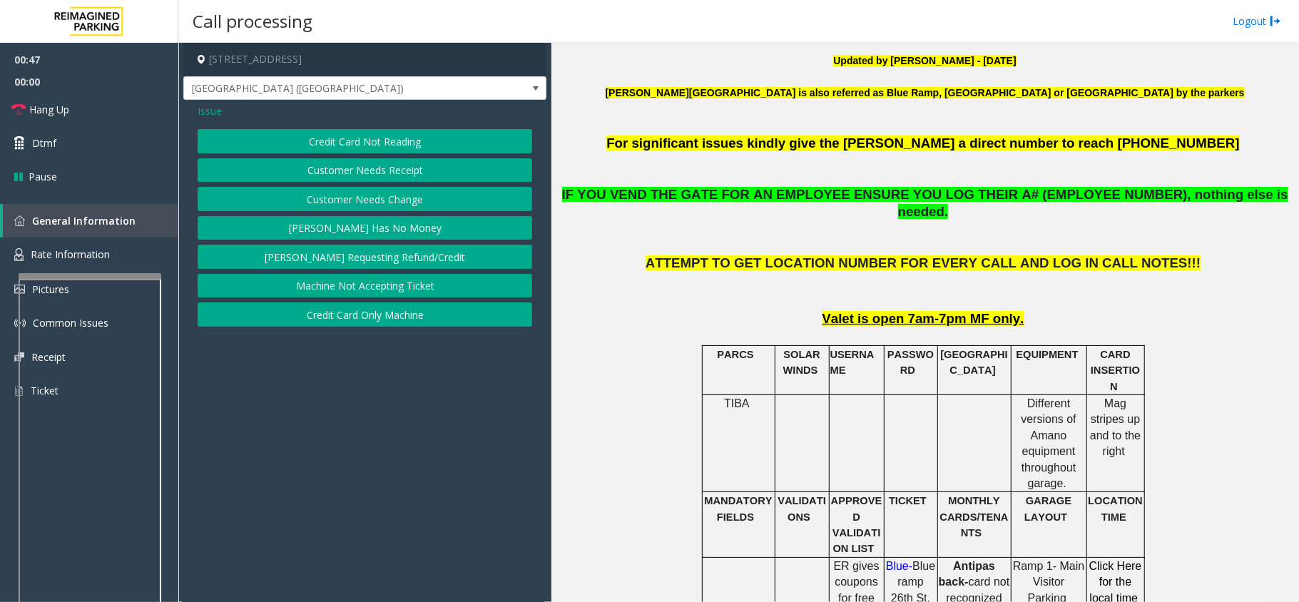
scroll to position [475, 0]
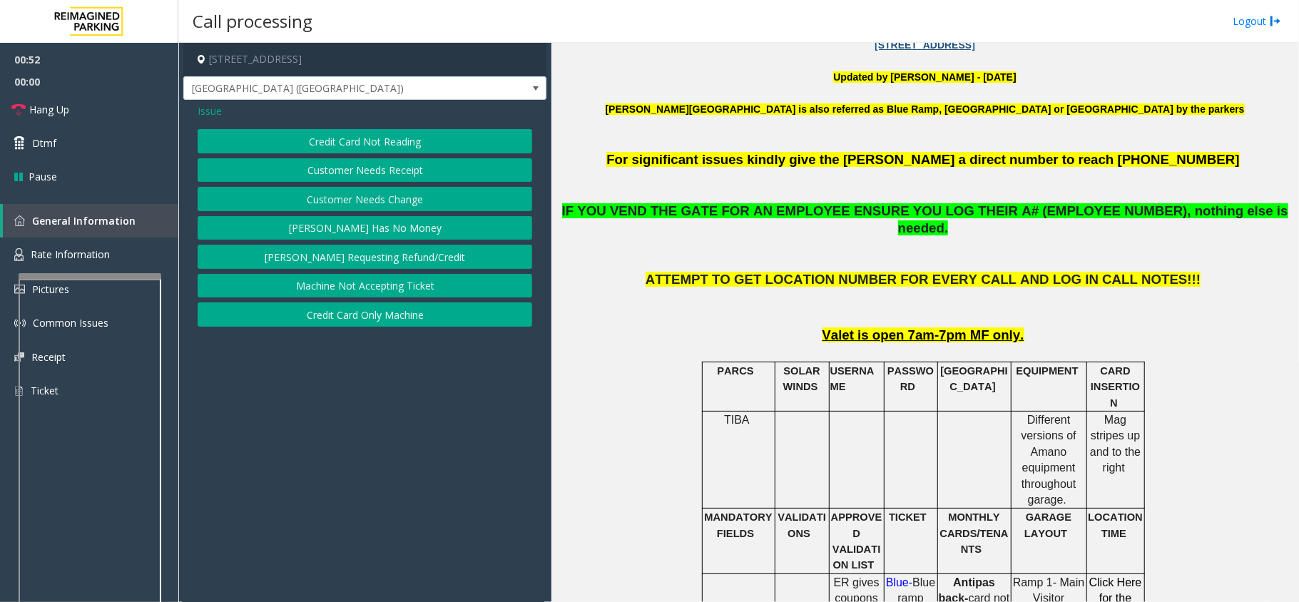
click at [380, 146] on button "Credit Card Not Reading" at bounding box center [365, 141] width 335 height 24
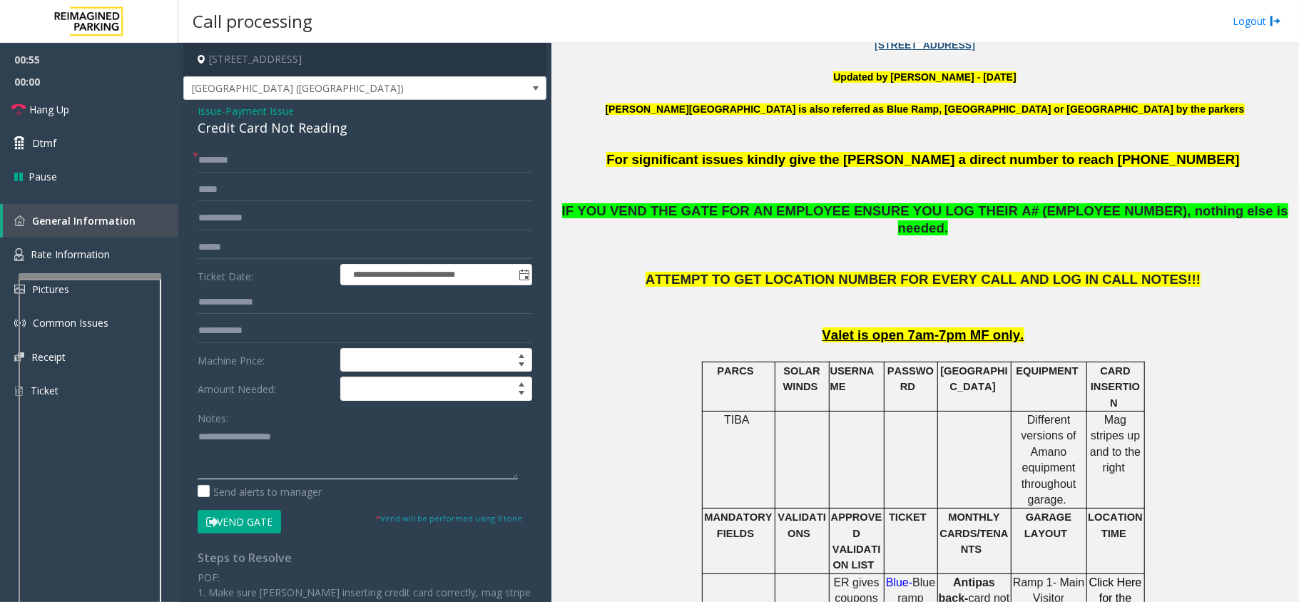
click at [355, 449] on textarea at bounding box center [358, 453] width 320 height 54
paste textarea "**********"
click at [266, 124] on div "Credit Card Not Reading" at bounding box center [365, 127] width 335 height 19
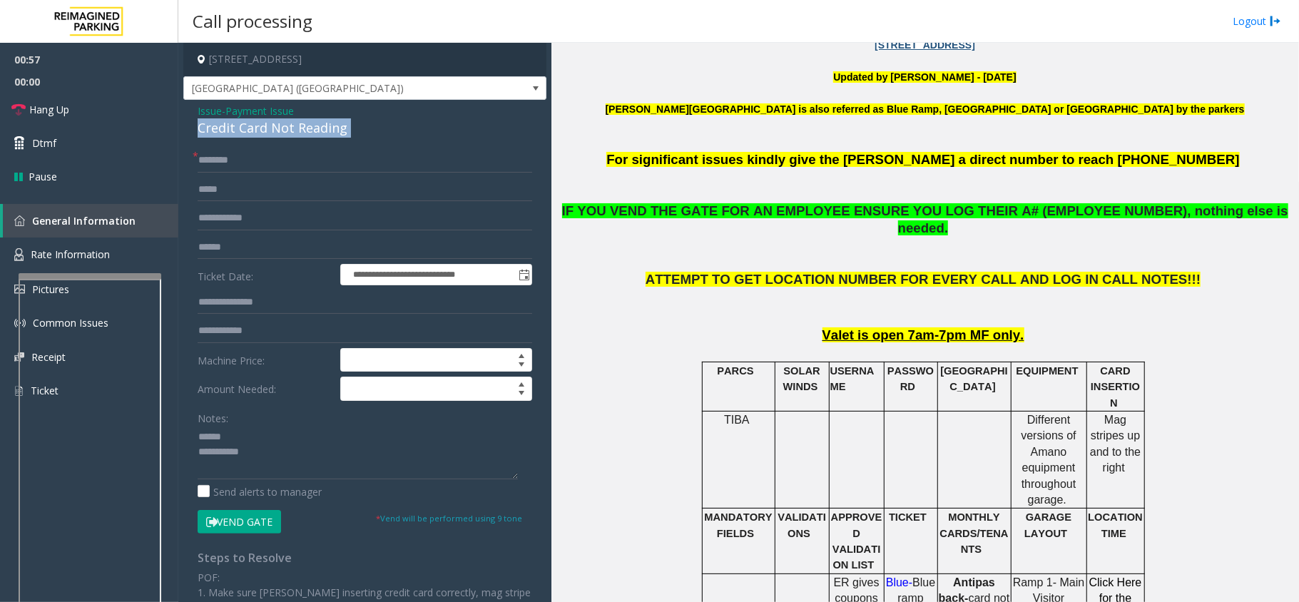
click at [266, 124] on div "Credit Card Not Reading" at bounding box center [365, 127] width 335 height 19
copy div "Credit Card Not Reading"
click at [280, 428] on textarea at bounding box center [358, 453] width 320 height 54
paste textarea "**********"
type textarea "**********"
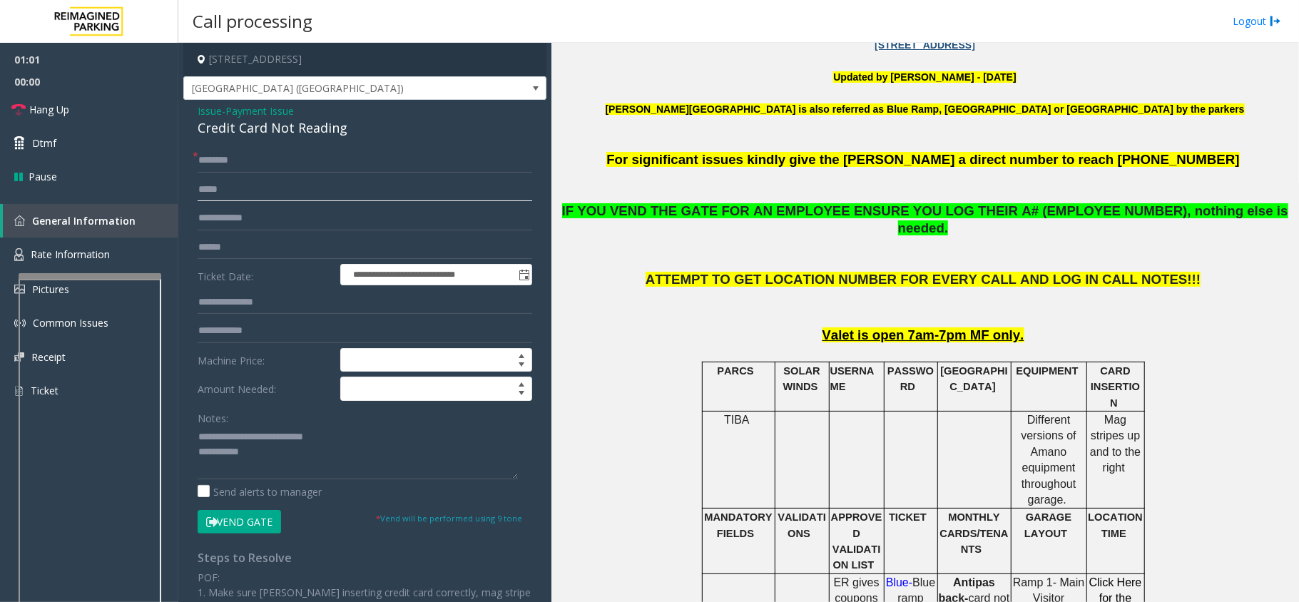
click at [334, 200] on input "text" at bounding box center [365, 190] width 335 height 24
click at [389, 170] on input "text" at bounding box center [365, 160] width 335 height 24
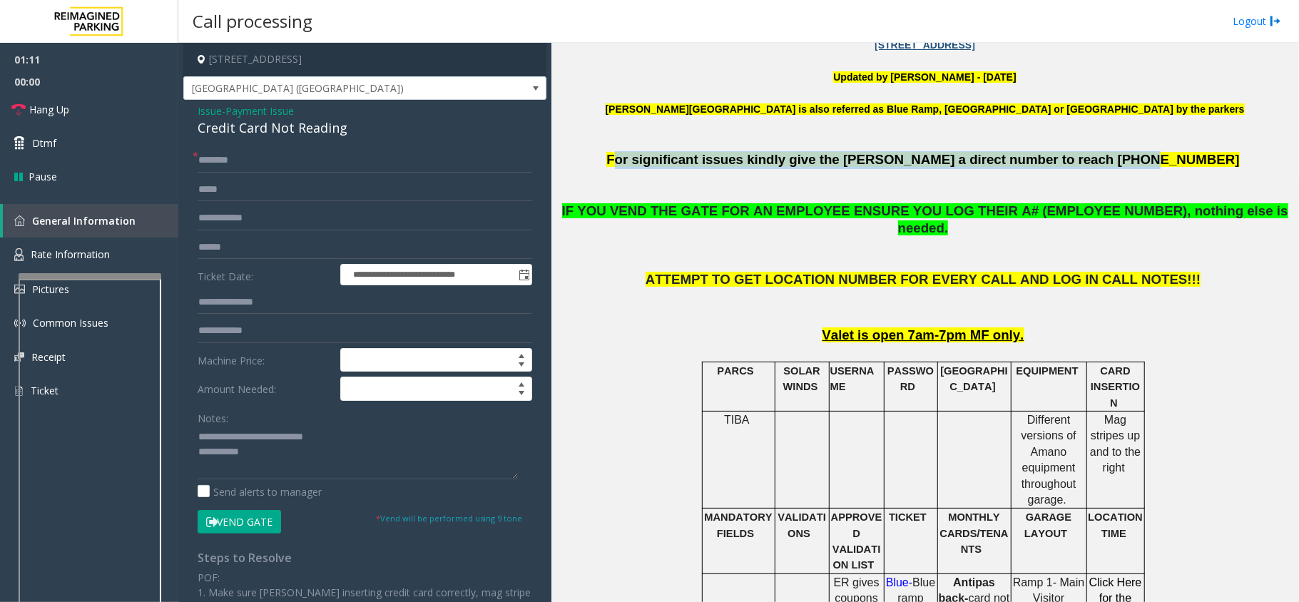
drag, startPoint x: 693, startPoint y: 166, endPoint x: 1143, endPoint y: 160, distance: 449.5
click at [1143, 160] on p "For significant issues kindly give the [PERSON_NAME] a direct number to reach […" at bounding box center [924, 160] width 737 height 18
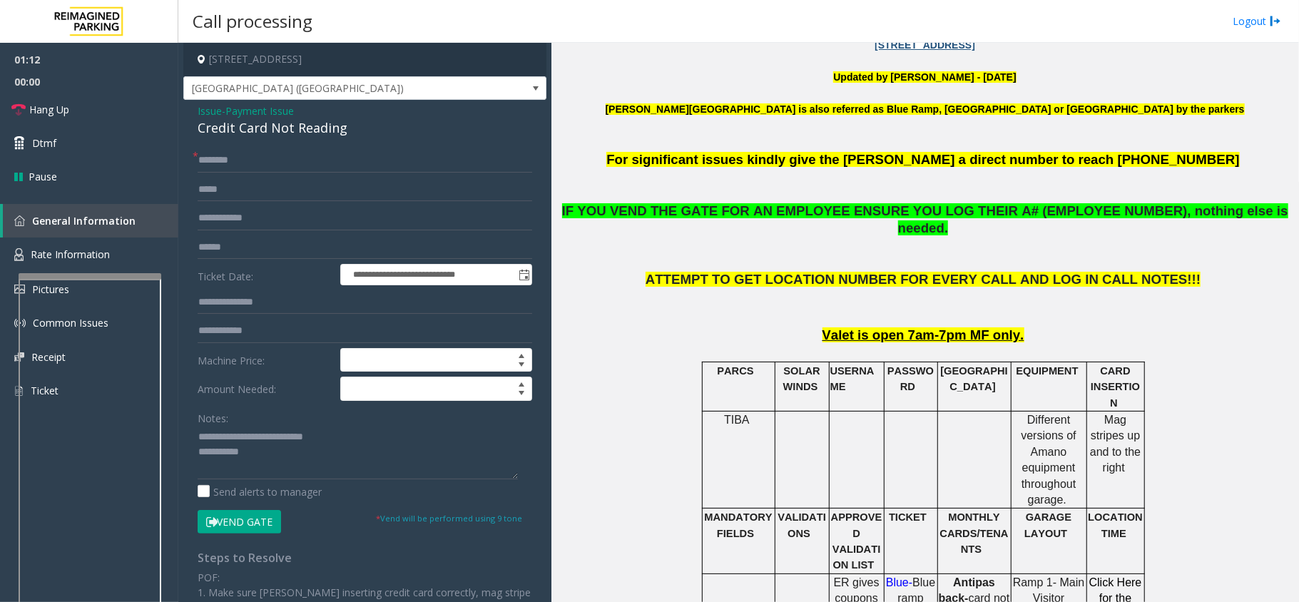
click at [1050, 238] on p at bounding box center [924, 255] width 737 height 34
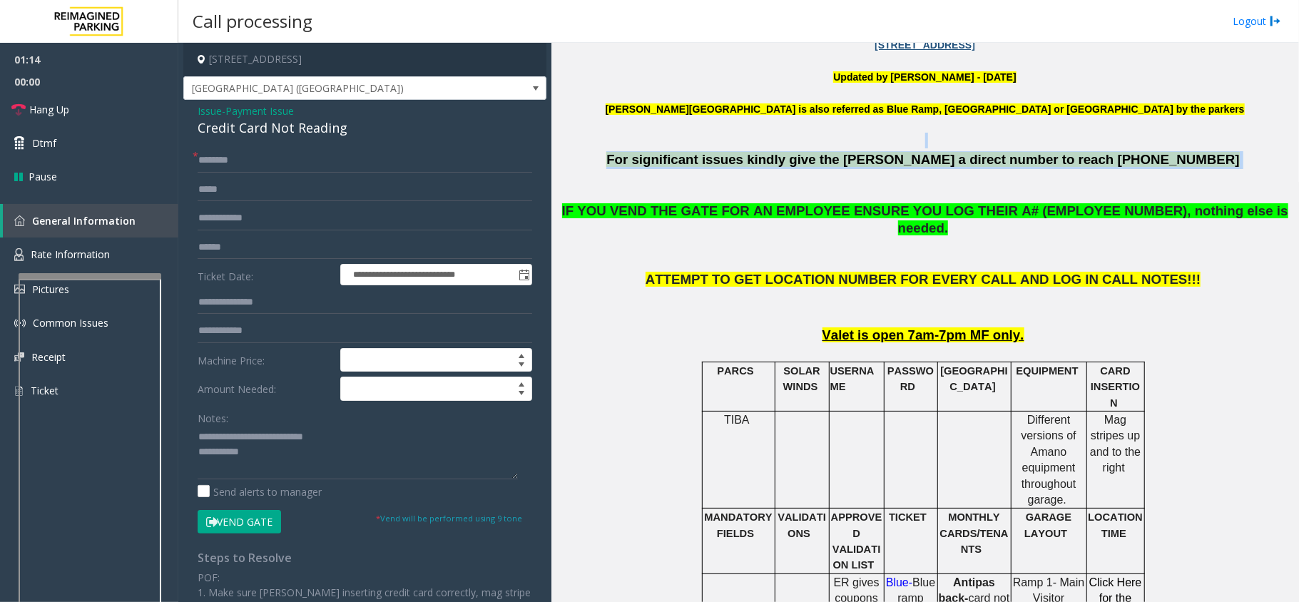
drag, startPoint x: 642, startPoint y: 138, endPoint x: 1147, endPoint y: 154, distance: 505.3
click at [1240, 154] on span at bounding box center [1242, 159] width 4 height 15
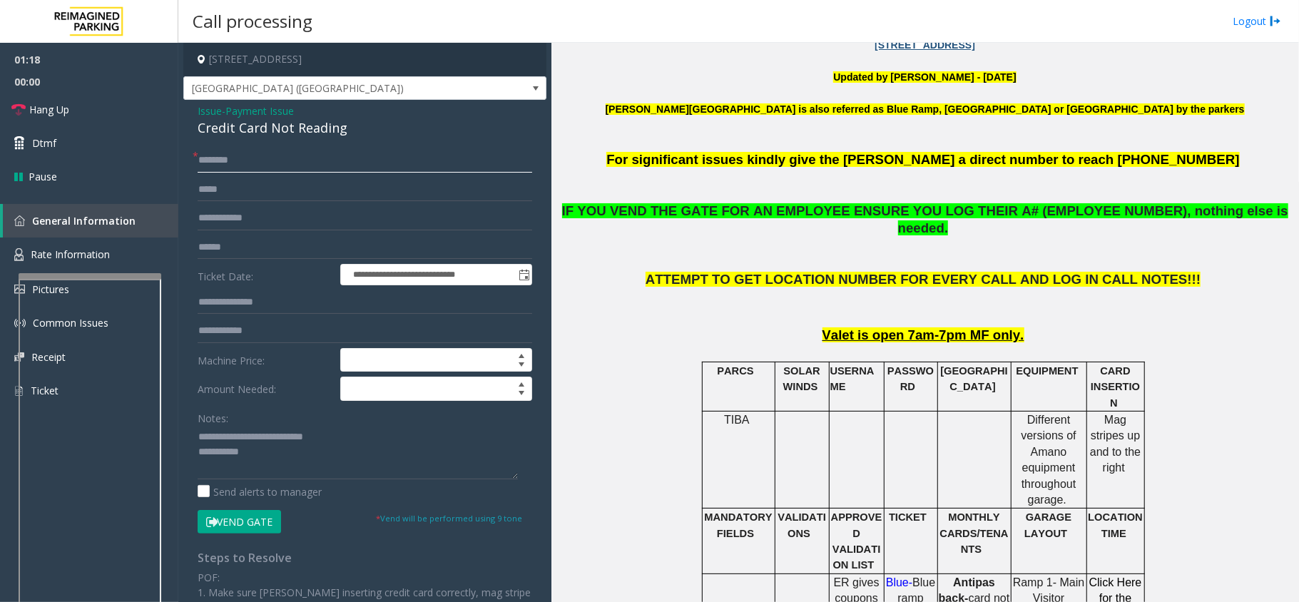
click at [292, 168] on input "text" at bounding box center [365, 160] width 335 height 24
type input "*****"
click at [335, 240] on input "text" at bounding box center [365, 247] width 335 height 24
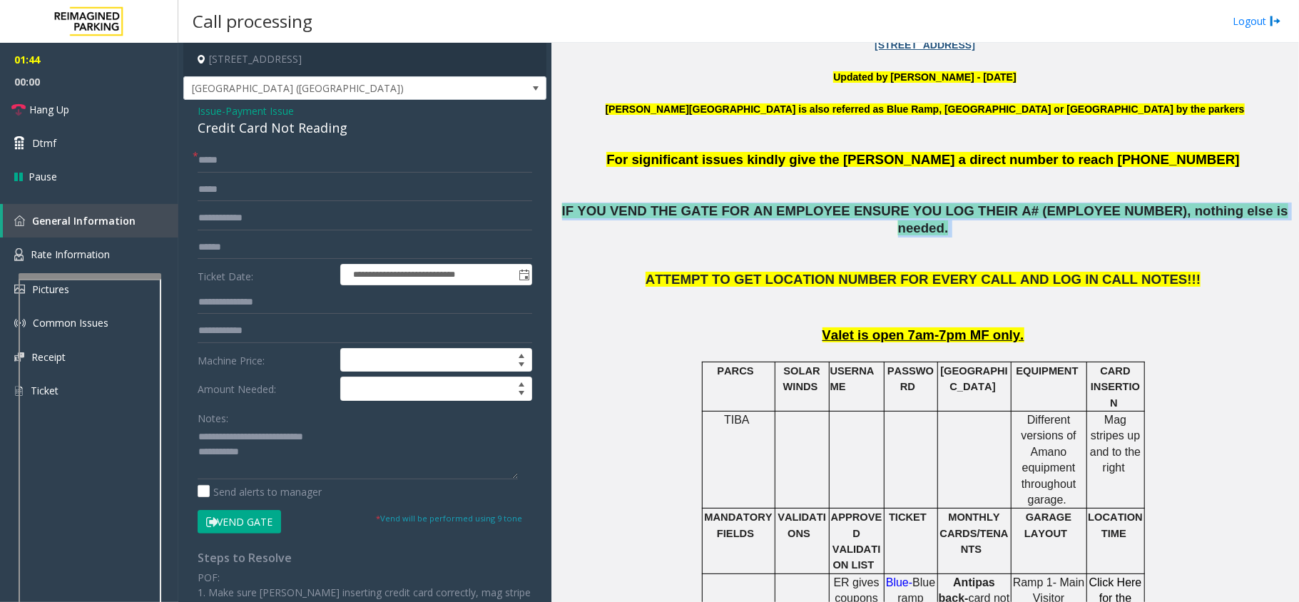
drag, startPoint x: 585, startPoint y: 214, endPoint x: 1265, endPoint y: 218, distance: 679.8
click at [1265, 218] on p "IF YOU VEND THE GATE FOR AN EMPLOYEE ENSURE YOU LOG THEIR A# (EMPLOYEE NUMBER),…" at bounding box center [924, 221] width 737 height 36
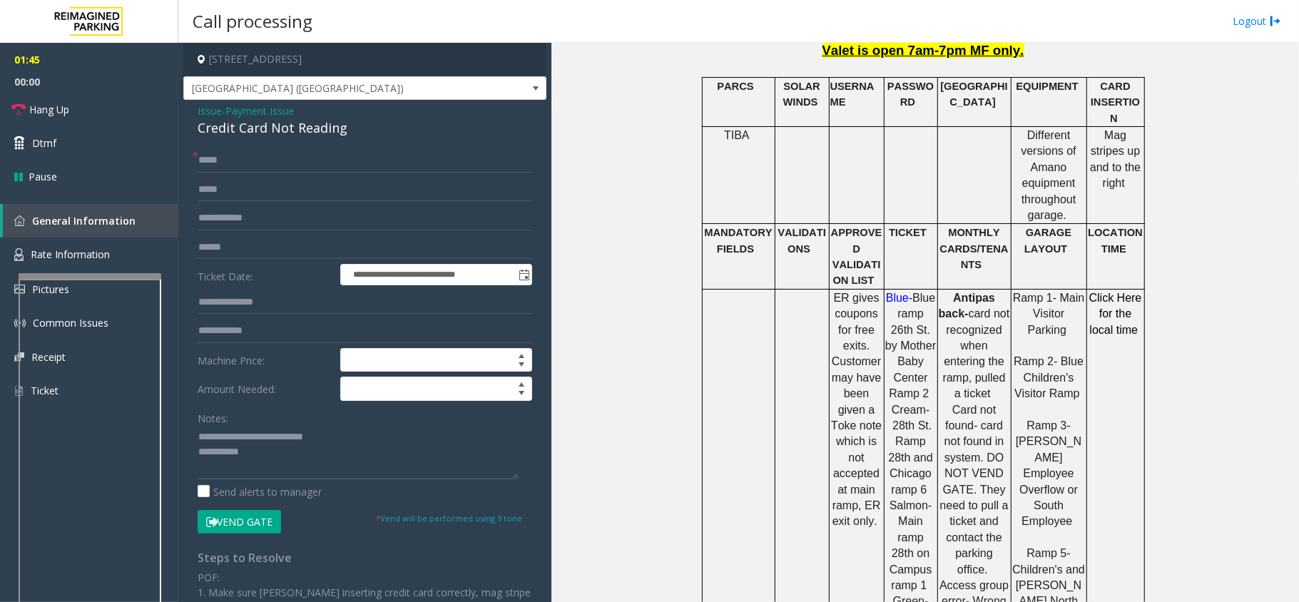
scroll to position [760, 0]
click at [272, 454] on textarea at bounding box center [358, 453] width 320 height 54
click at [295, 271] on label "Ticket Date:" at bounding box center [265, 274] width 143 height 21
click at [298, 269] on label "Ticket Date:" at bounding box center [265, 274] width 143 height 21
click at [321, 255] on input "text" at bounding box center [365, 247] width 335 height 24
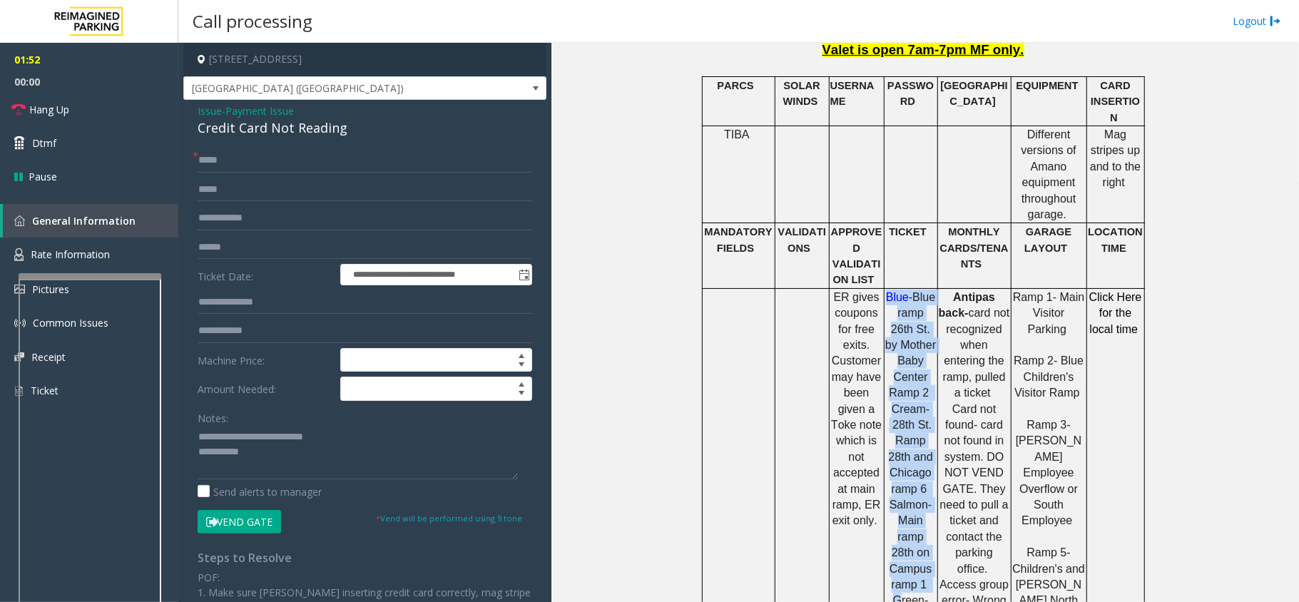
drag, startPoint x: 882, startPoint y: 248, endPoint x: 895, endPoint y: 534, distance: 285.6
click at [895, 534] on p "Blue- Blue ramp 26th St. by Mother Baby Center Ramp 2 Cream- 28th St. Ramp 28th…" at bounding box center [910, 513] width 51 height 447
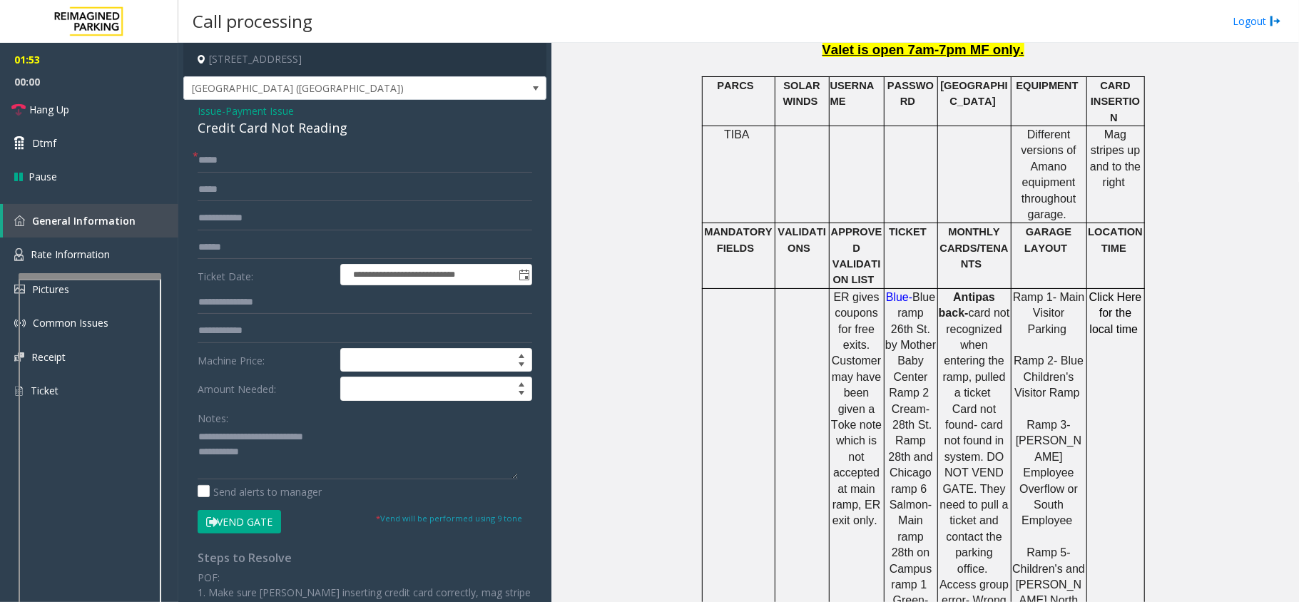
click at [1111, 355] on td "Click Here for the local time" at bounding box center [1115, 584] width 58 height 592
click at [231, 234] on form "**********" at bounding box center [365, 340] width 335 height 385
click at [233, 243] on input "text" at bounding box center [365, 247] width 335 height 24
click at [409, 447] on textarea at bounding box center [358, 453] width 320 height 54
click at [258, 531] on button "Vend Gate" at bounding box center [239, 522] width 83 height 24
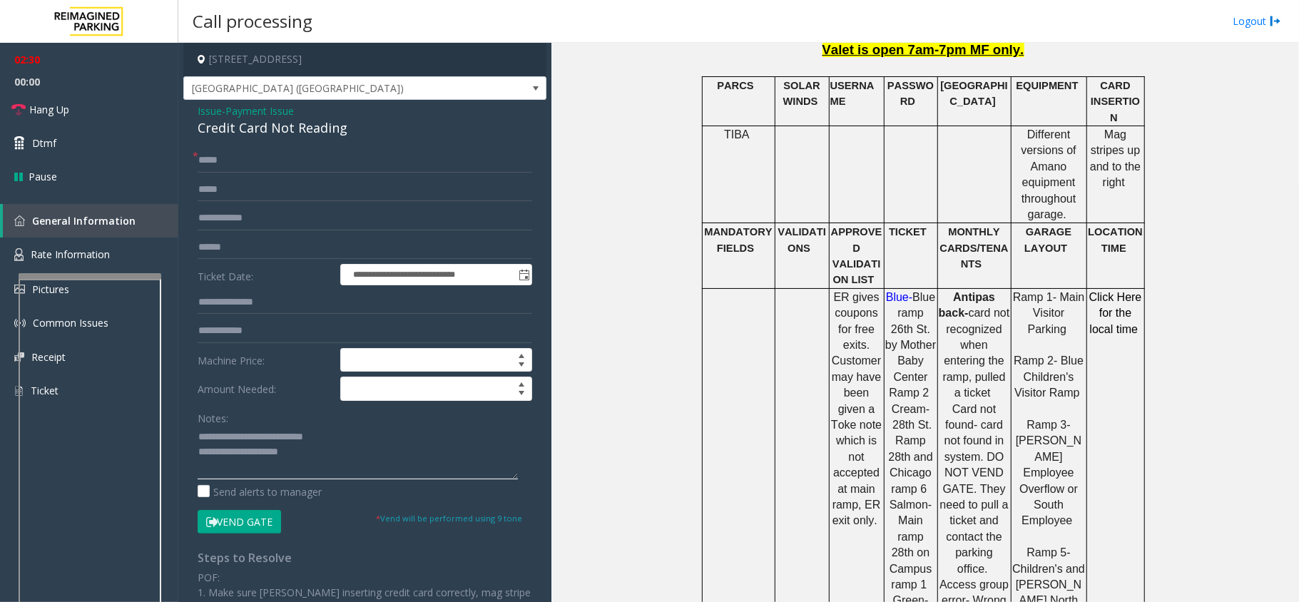
click at [355, 444] on textarea at bounding box center [358, 453] width 320 height 54
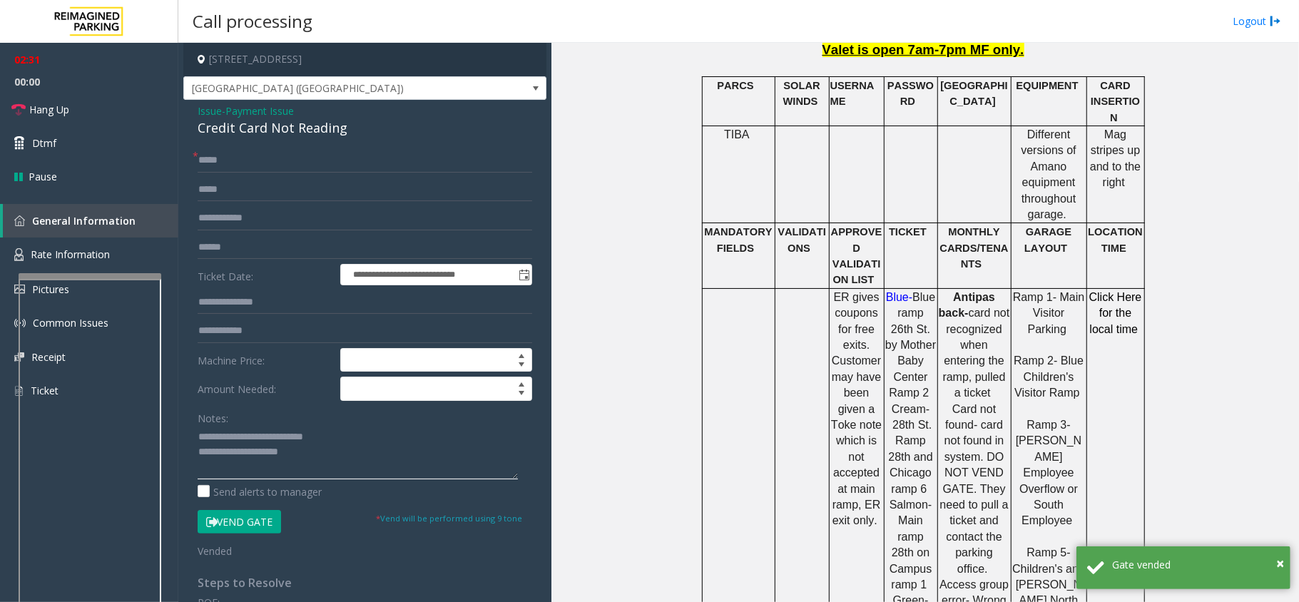
click at [348, 464] on textarea at bounding box center [358, 453] width 320 height 54
click at [349, 455] on textarea at bounding box center [358, 453] width 320 height 54
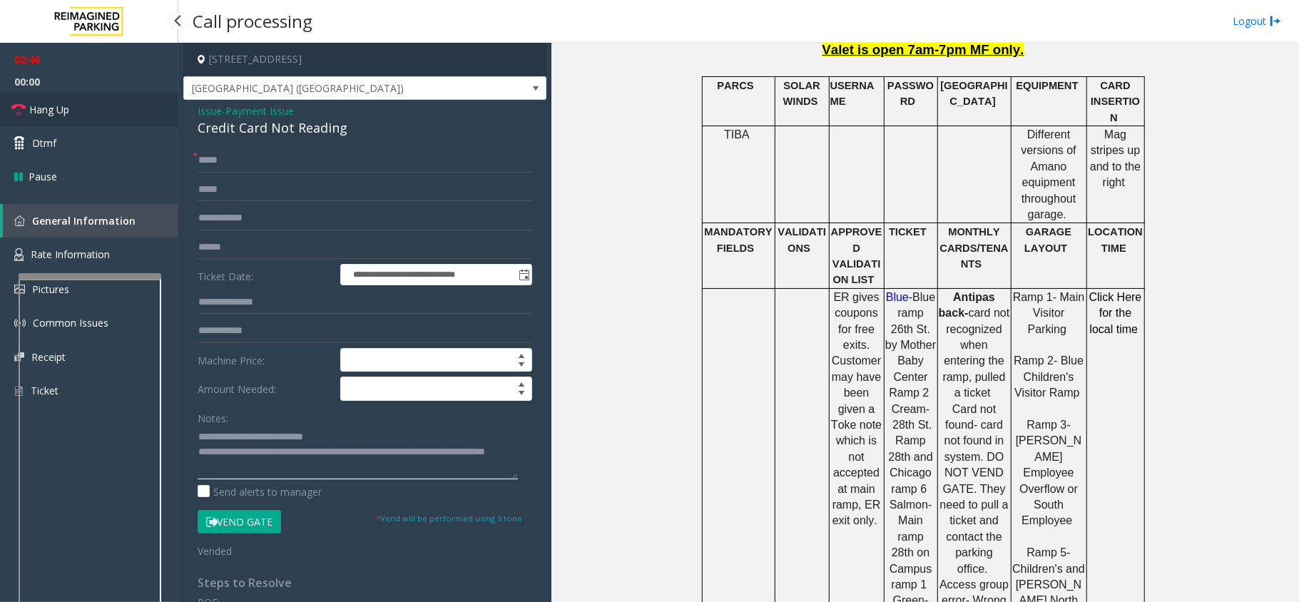
type textarea "**********"
click at [98, 93] on link "Hang Up" at bounding box center [89, 110] width 178 height 34
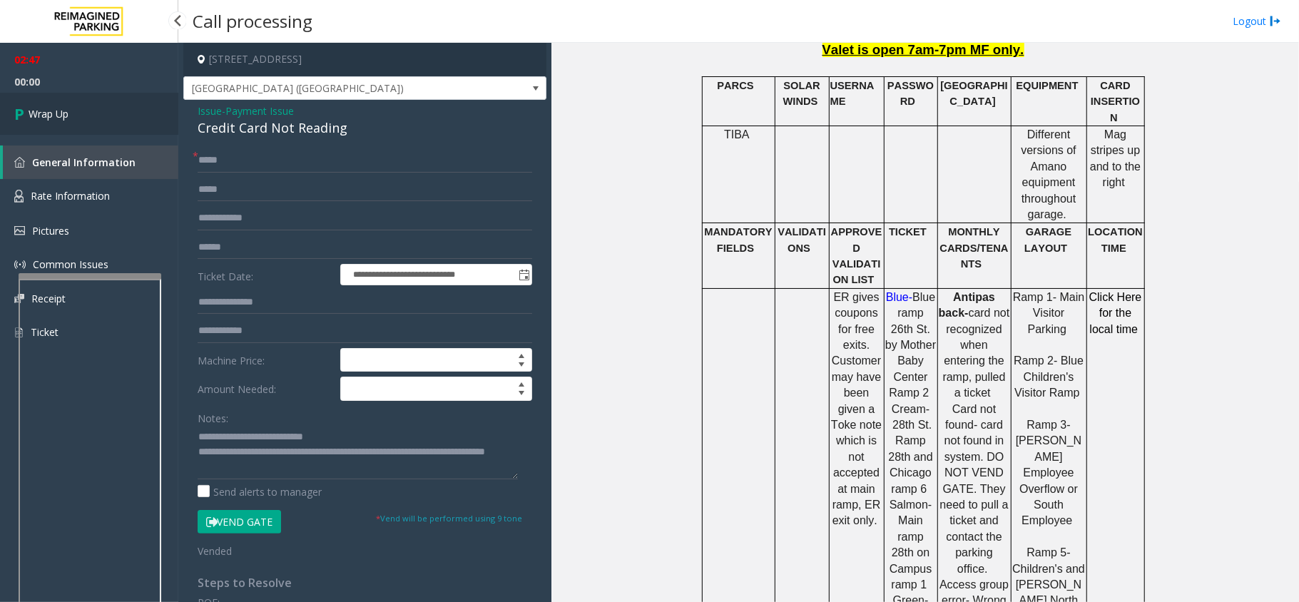
click at [98, 100] on link "Wrap Up" at bounding box center [89, 114] width 178 height 42
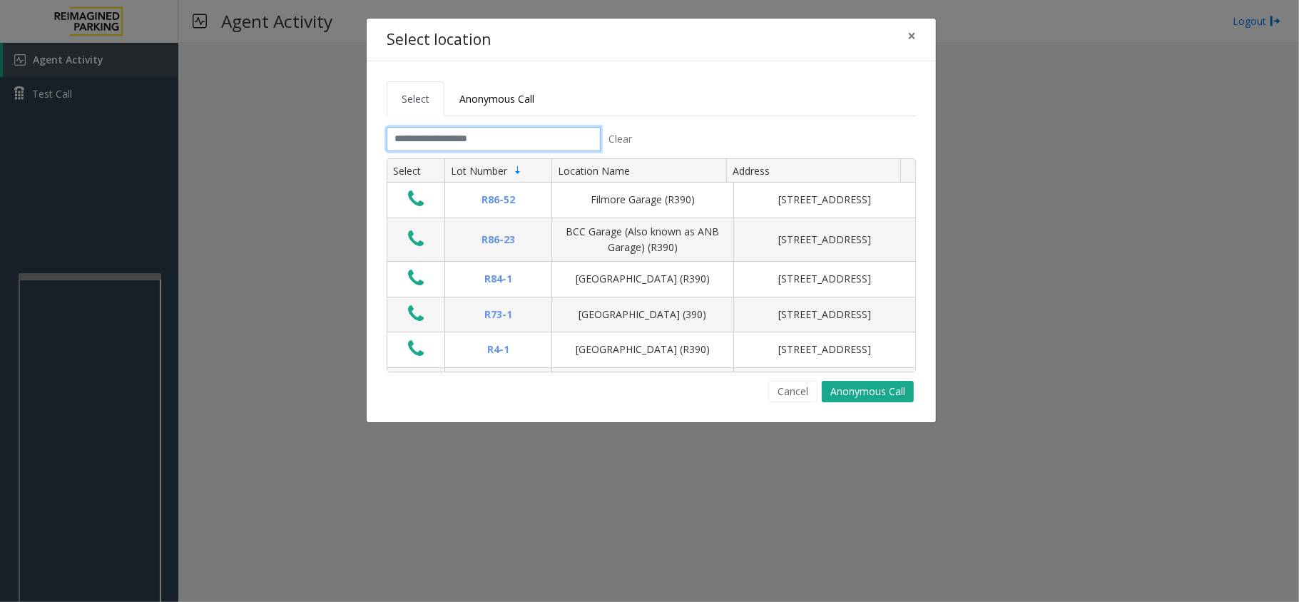
click at [483, 141] on input "text" at bounding box center [494, 139] width 214 height 24
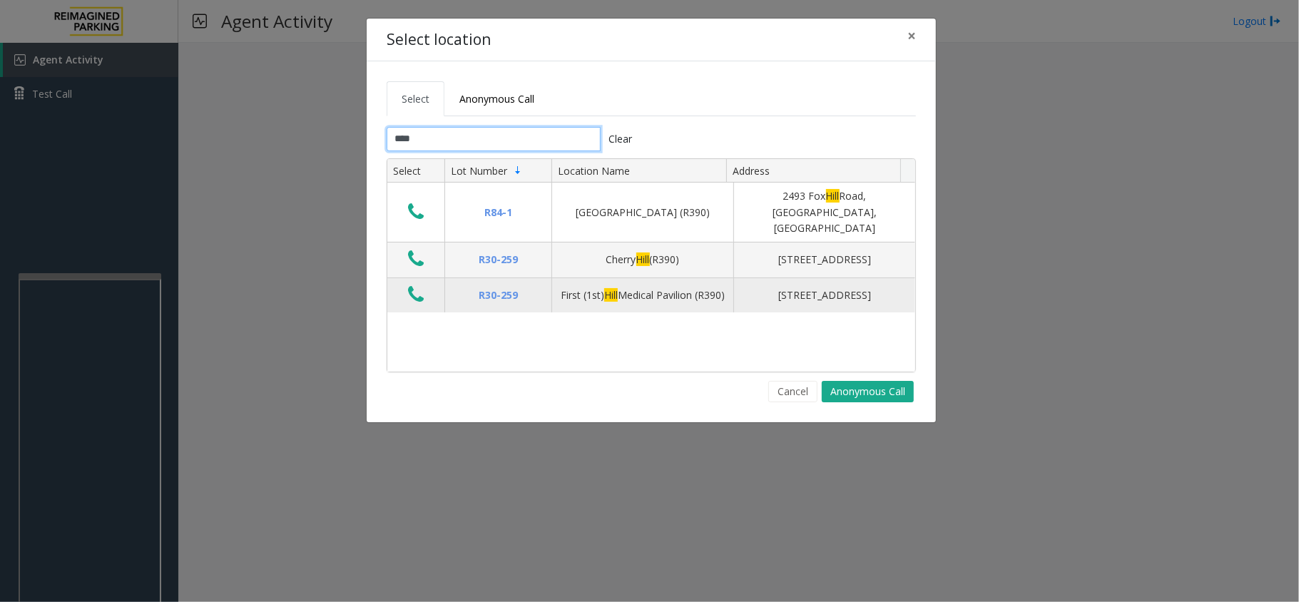
type input "****"
click at [407, 284] on button "Data table" at bounding box center [416, 295] width 24 height 23
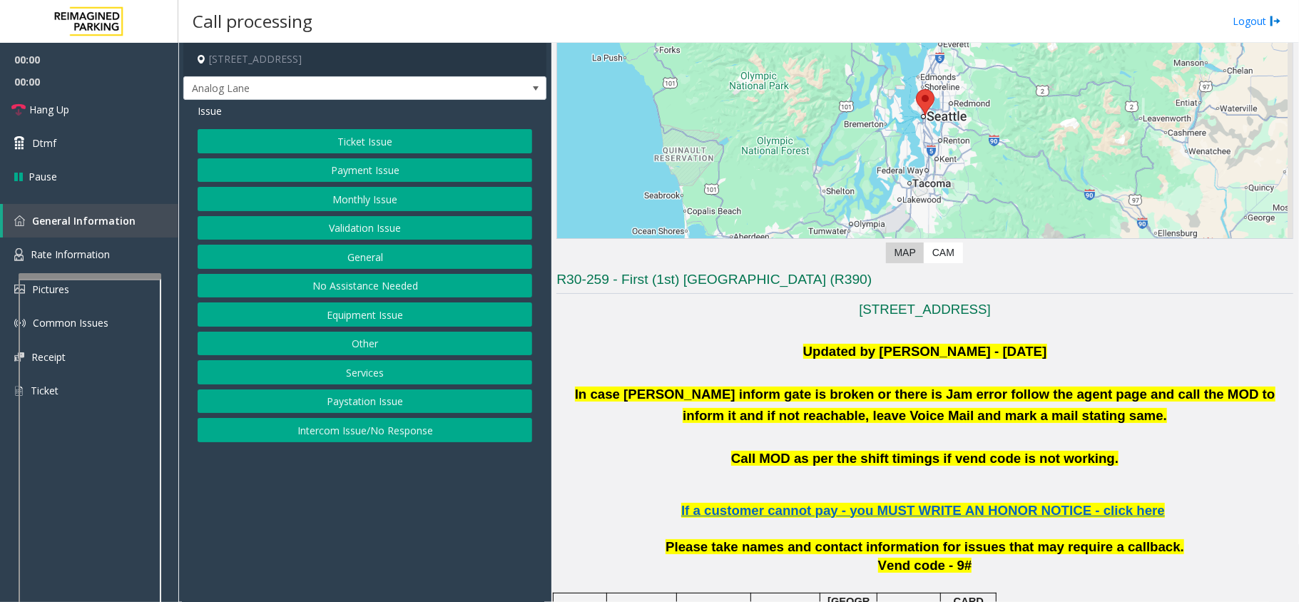
scroll to position [380, 0]
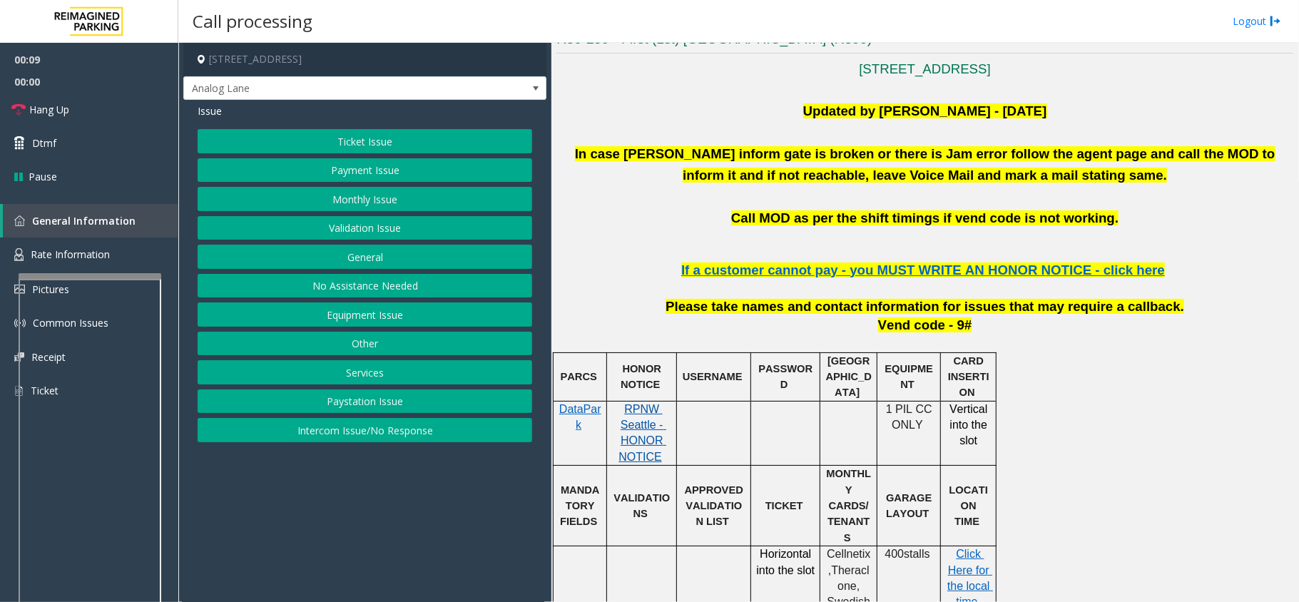
click at [649, 427] on span "RPNW Seattle - HONOR NOTICE" at bounding box center [642, 433] width 48 height 60
click at [340, 169] on button "Payment Issue" at bounding box center [365, 170] width 335 height 24
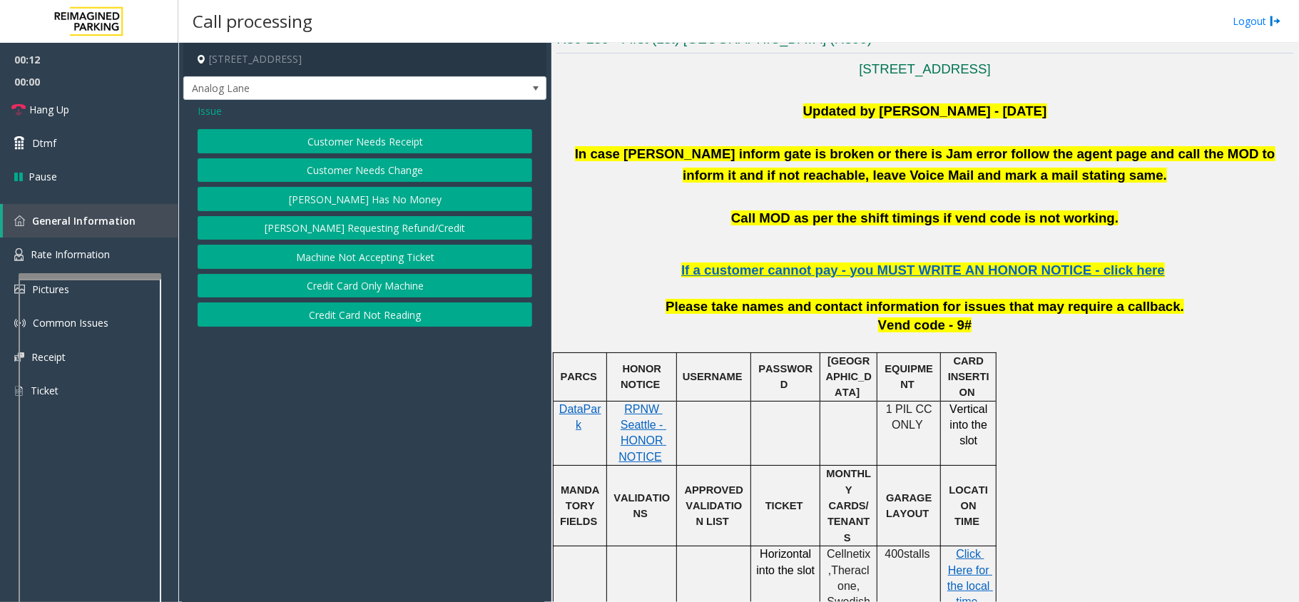
drag, startPoint x: 329, startPoint y: 138, endPoint x: 365, endPoint y: 204, distance: 75.7
click at [365, 204] on div "Customer Needs Receipt Customer Needs Change [PERSON_NAME] Has No Money [PERSON…" at bounding box center [365, 228] width 335 height 198
click at [414, 314] on button "Credit Card Not Reading" at bounding box center [365, 314] width 335 height 24
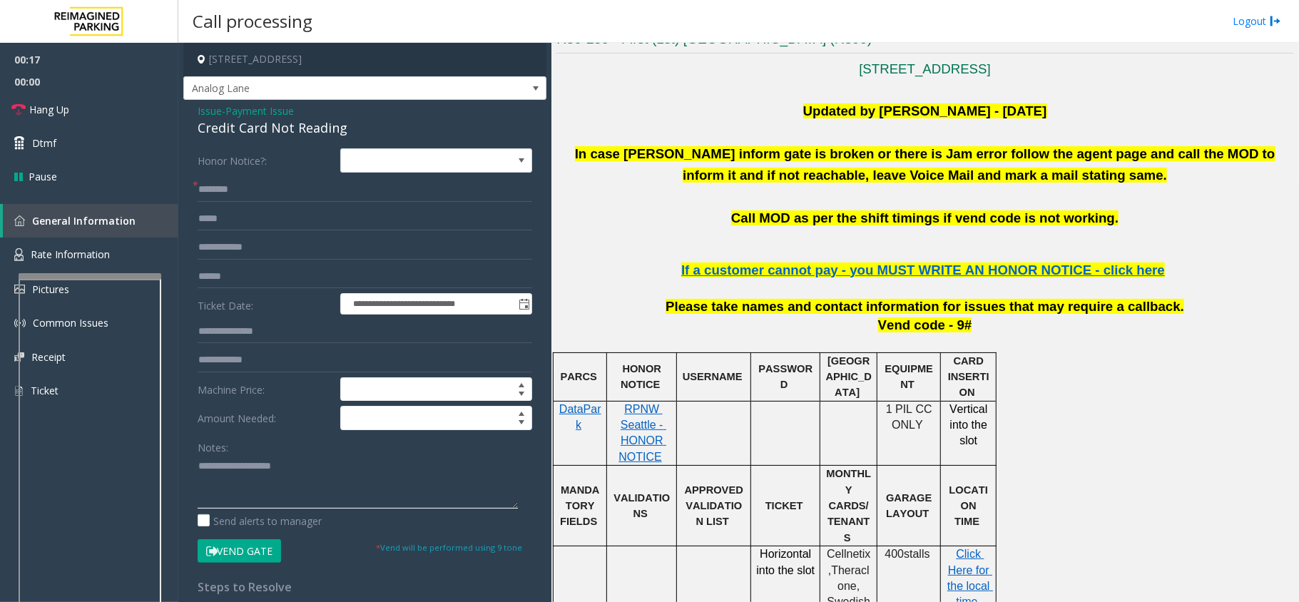
click at [306, 485] on textarea at bounding box center [358, 482] width 320 height 54
paste textarea "**********"
click at [277, 138] on div "Credit Card Not Reading" at bounding box center [365, 127] width 335 height 19
click at [278, 133] on div "Credit Card Not Reading" at bounding box center [365, 127] width 335 height 19
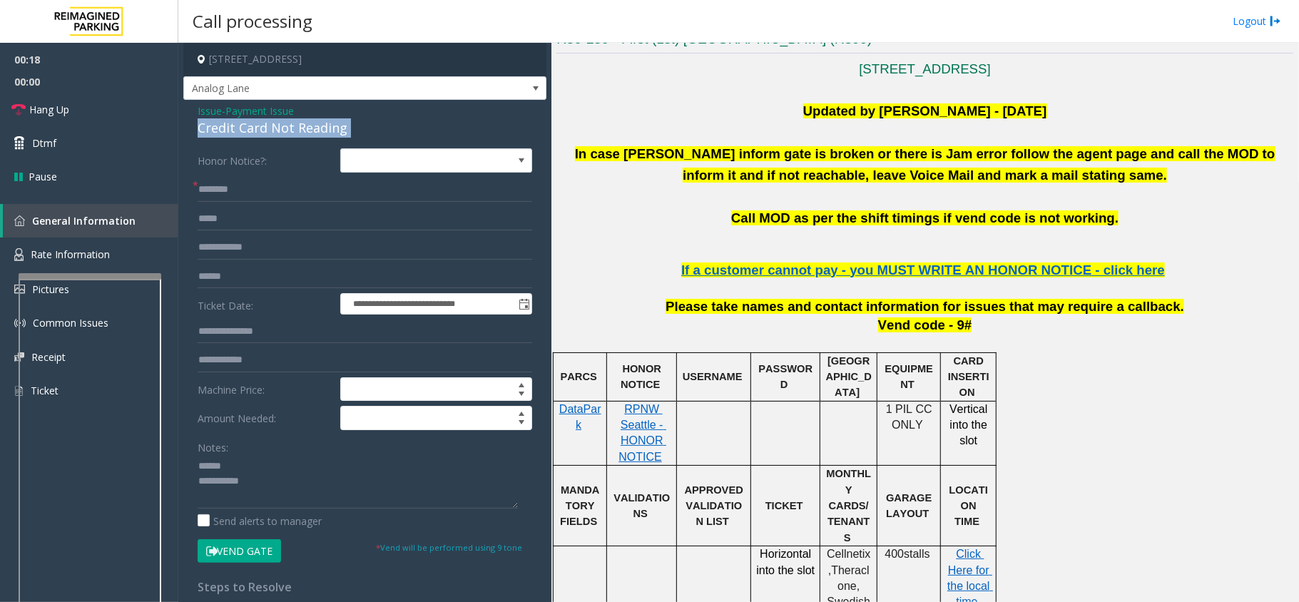
click at [278, 133] on div "Credit Card Not Reading" at bounding box center [365, 127] width 335 height 19
copy div "Credit Card Not Reading"
click at [281, 457] on textarea at bounding box center [358, 482] width 320 height 54
paste textarea "**********"
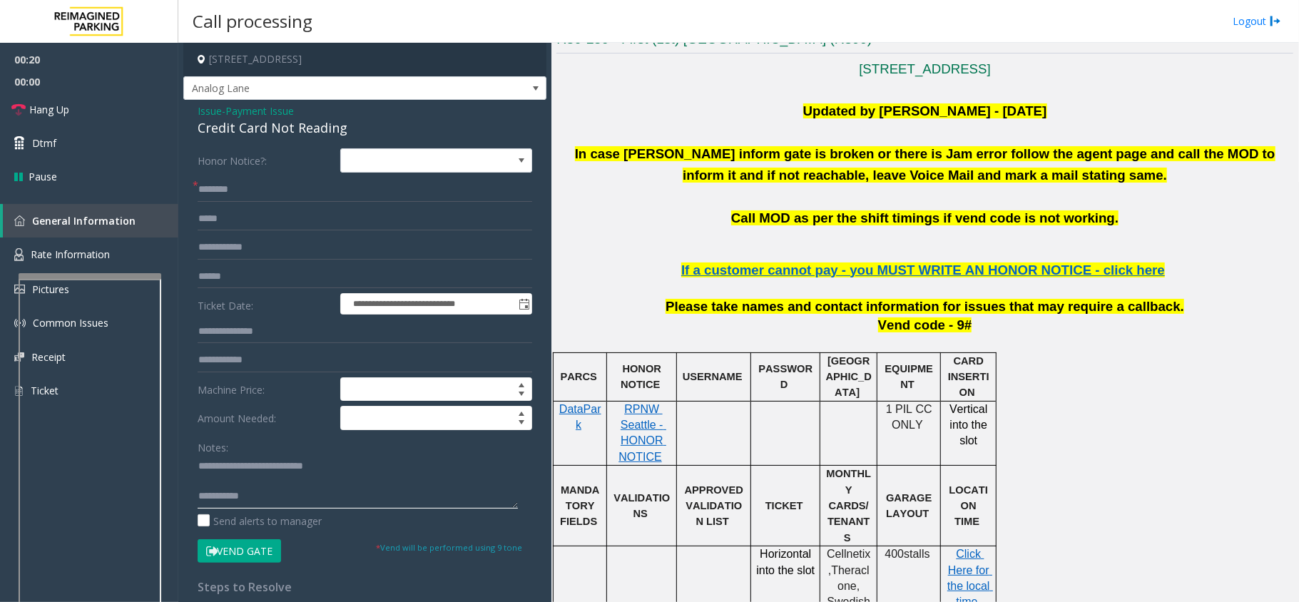
type textarea "**********"
click at [286, 185] on input "text" at bounding box center [365, 190] width 335 height 24
type input "**"
click at [475, 503] on textarea at bounding box center [358, 482] width 320 height 54
paste textarea "**********"
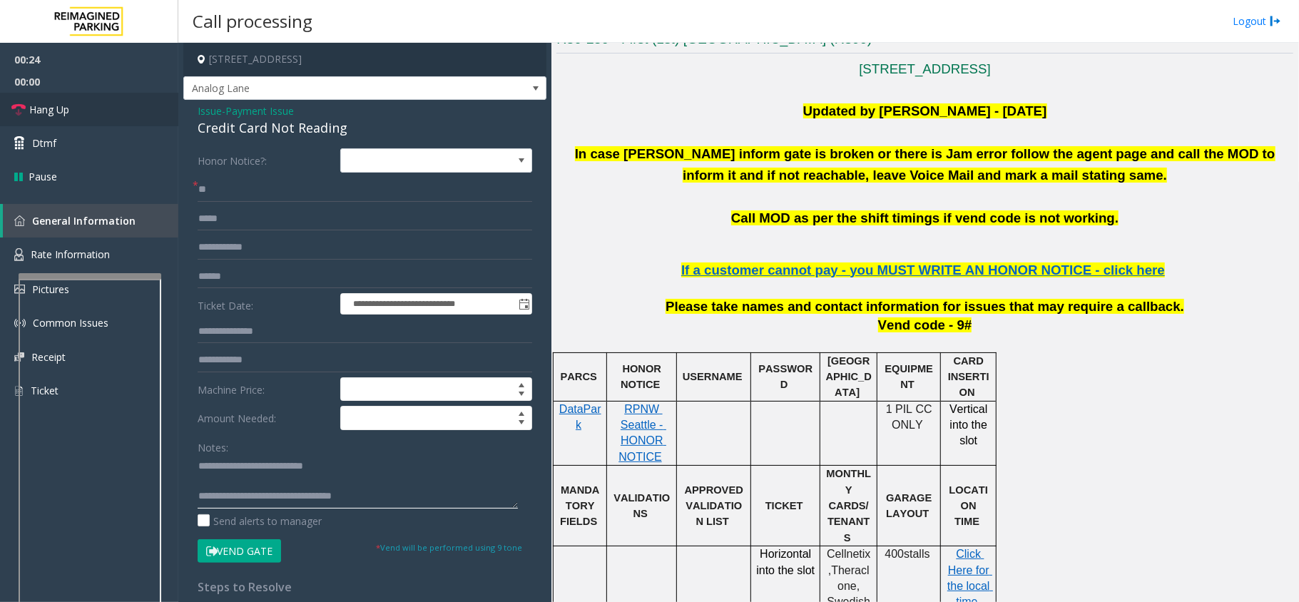
scroll to position [9, 0]
type textarea "**********"
click at [91, 94] on link "Hang Up" at bounding box center [89, 110] width 178 height 34
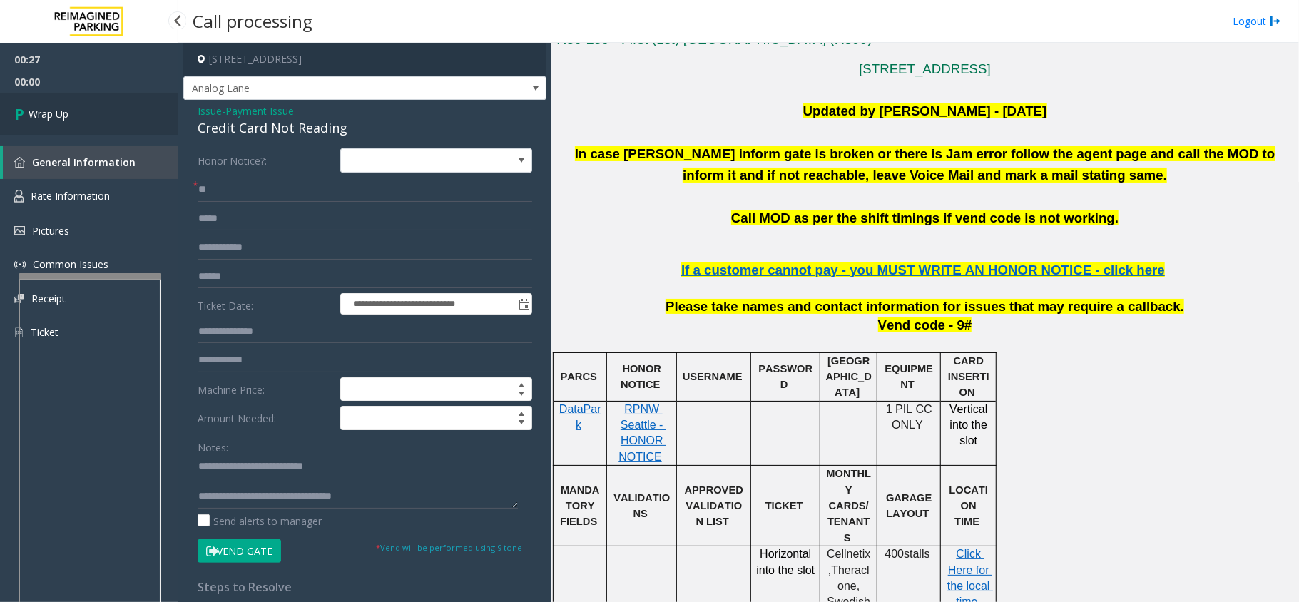
click at [107, 111] on link "Wrap Up" at bounding box center [89, 114] width 178 height 42
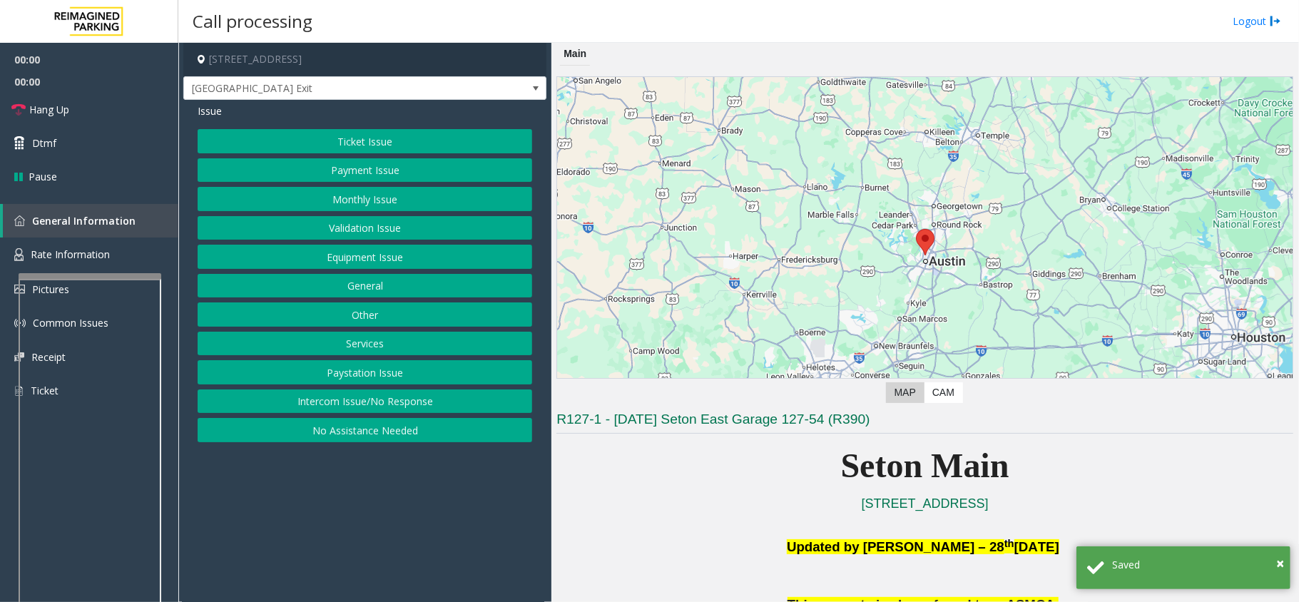
scroll to position [285, 0]
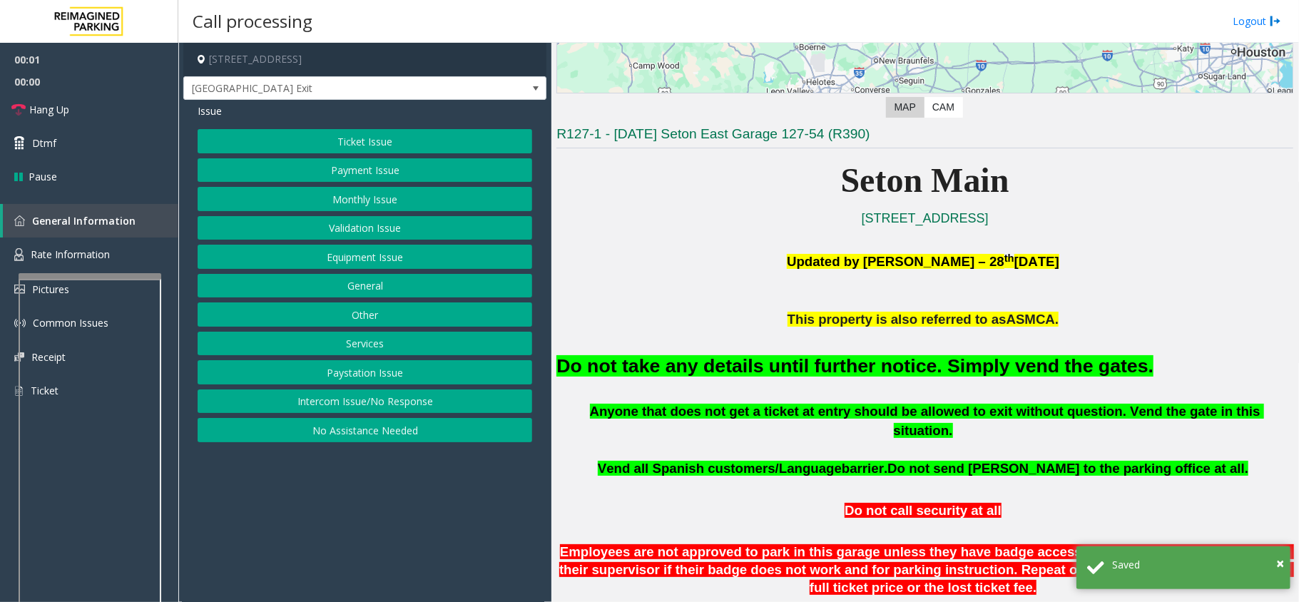
click at [865, 371] on font "Do not take any details until further notice. Simply vend the gates." at bounding box center [854, 365] width 597 height 21
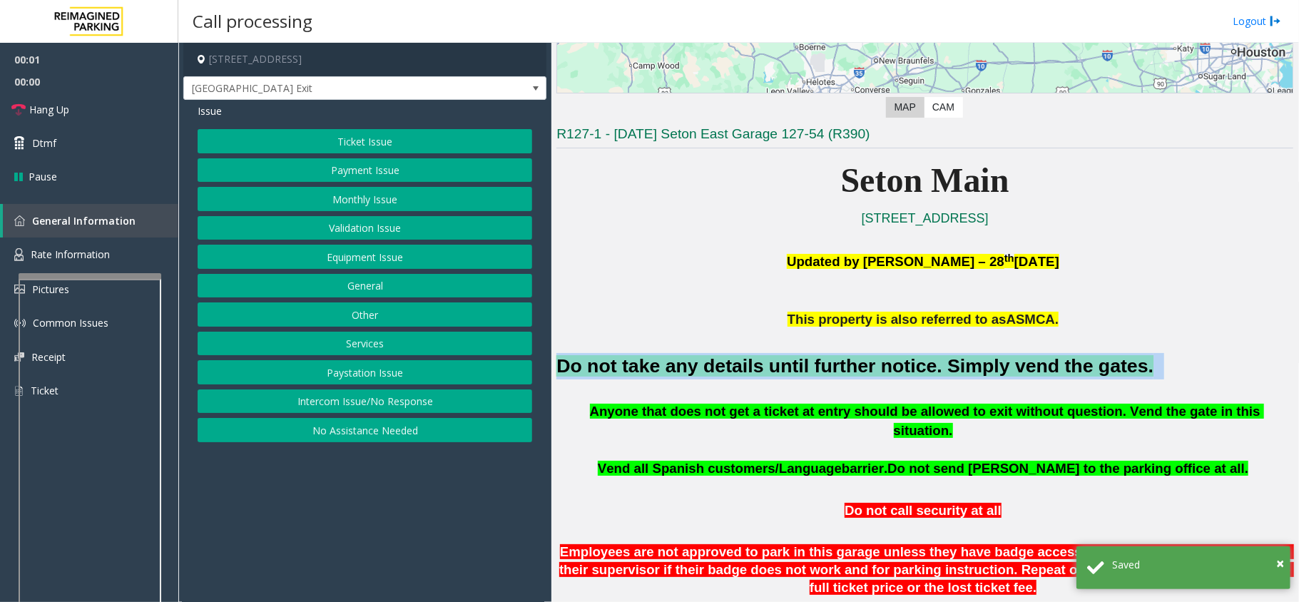
click at [865, 371] on font "Do not take any details until further notice. Simply vend the gates." at bounding box center [854, 365] width 597 height 21
click at [400, 263] on button "Equipment Issue" at bounding box center [365, 257] width 335 height 24
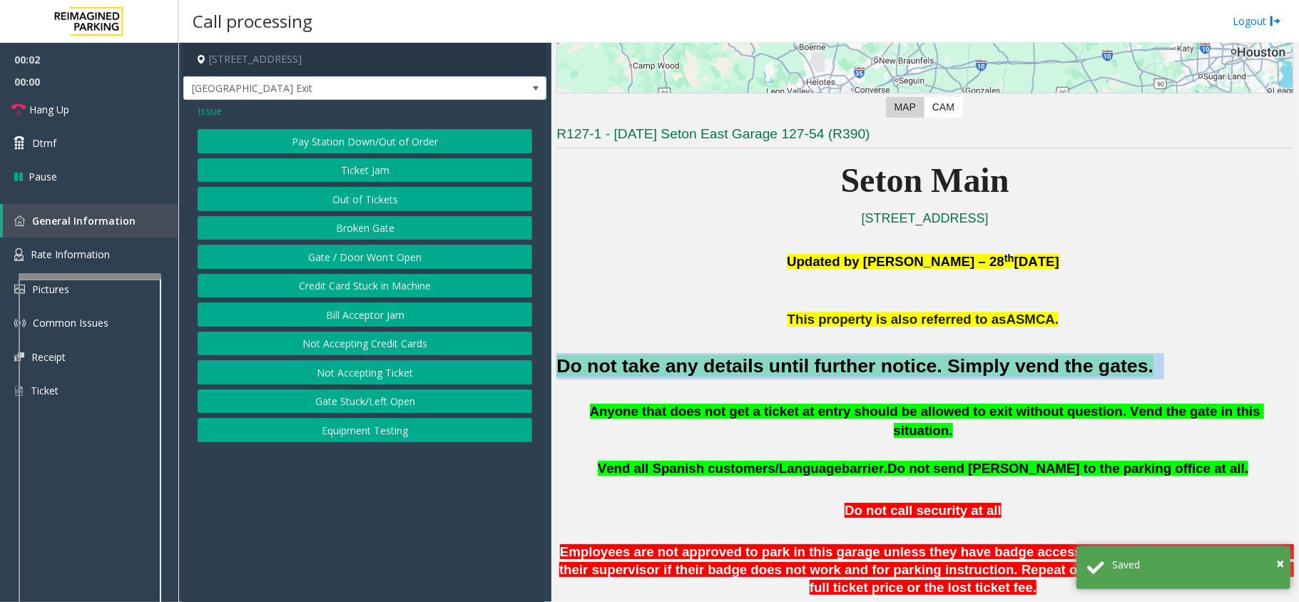
click at [400, 263] on button "Gate / Door Won't Open" at bounding box center [365, 257] width 335 height 24
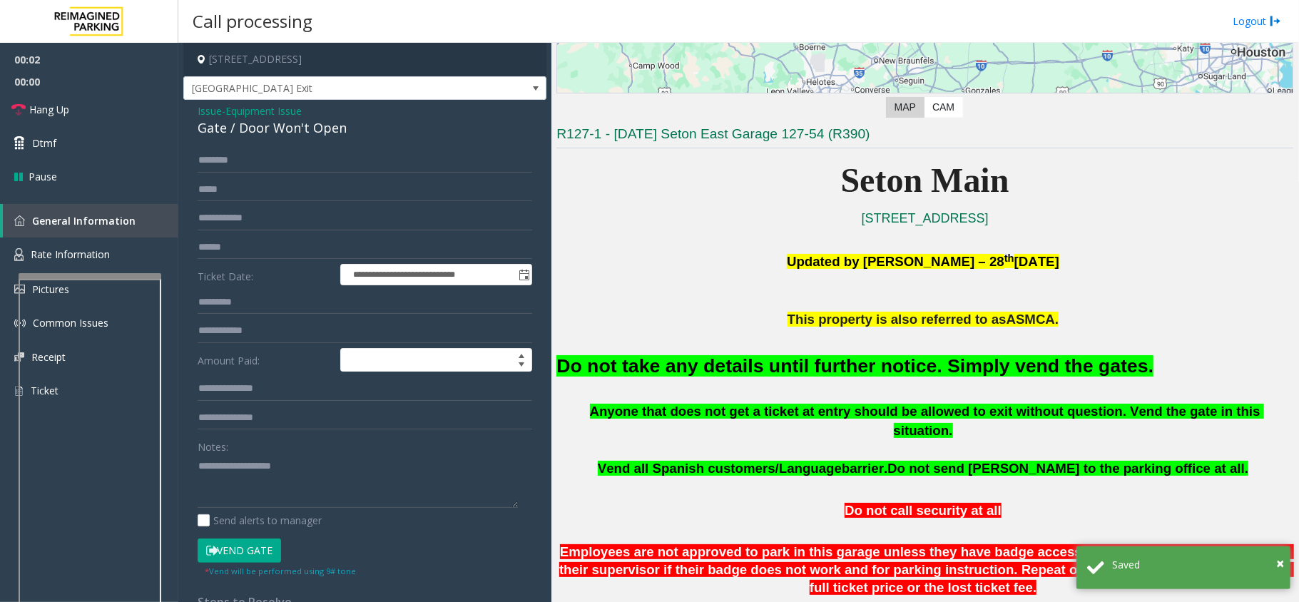
click at [387, 511] on div "Notes: Send alerts to manager" at bounding box center [365, 480] width 335 height 93
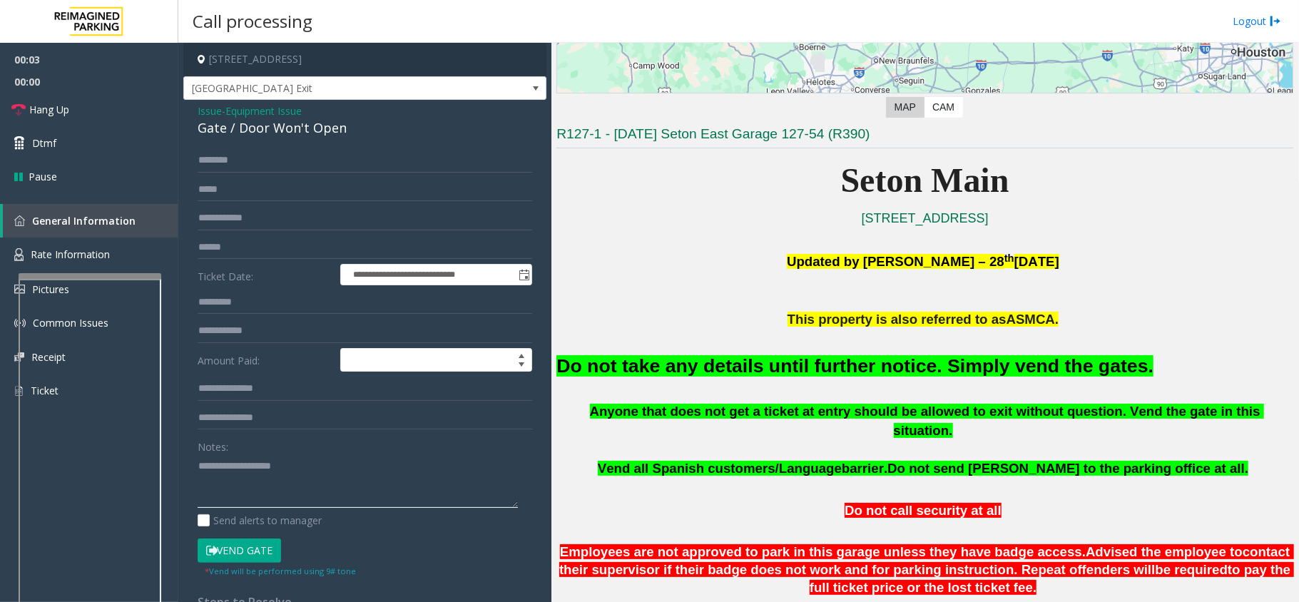
click at [387, 492] on textarea at bounding box center [358, 481] width 320 height 54
paste textarea "**********"
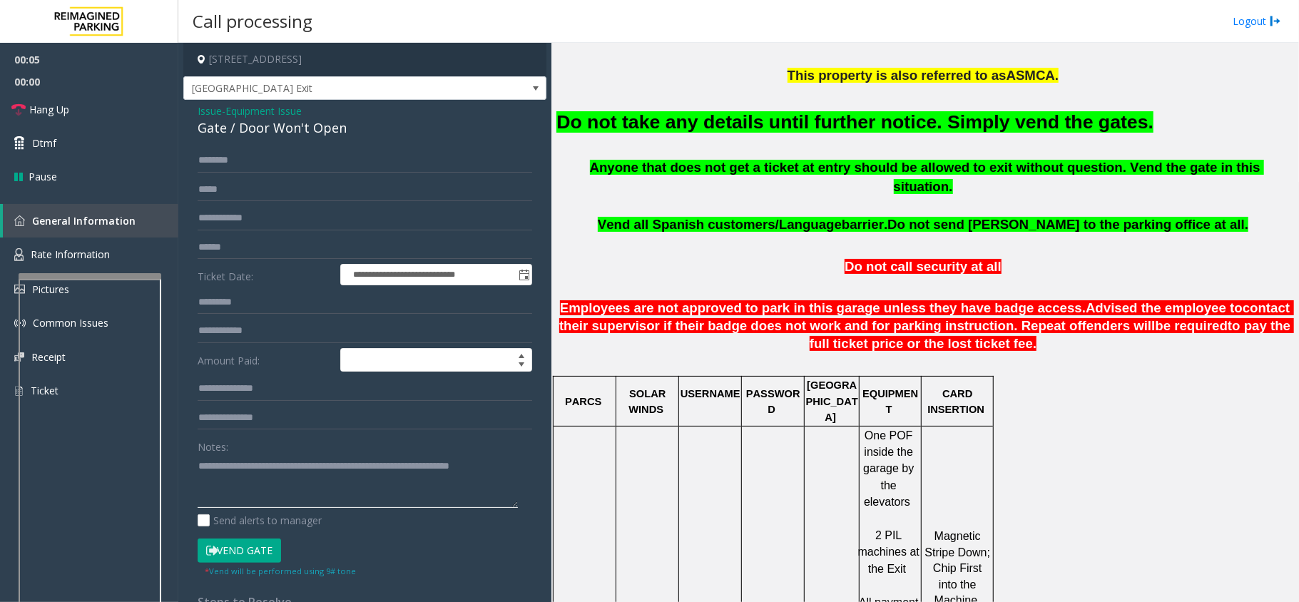
scroll to position [571, 0]
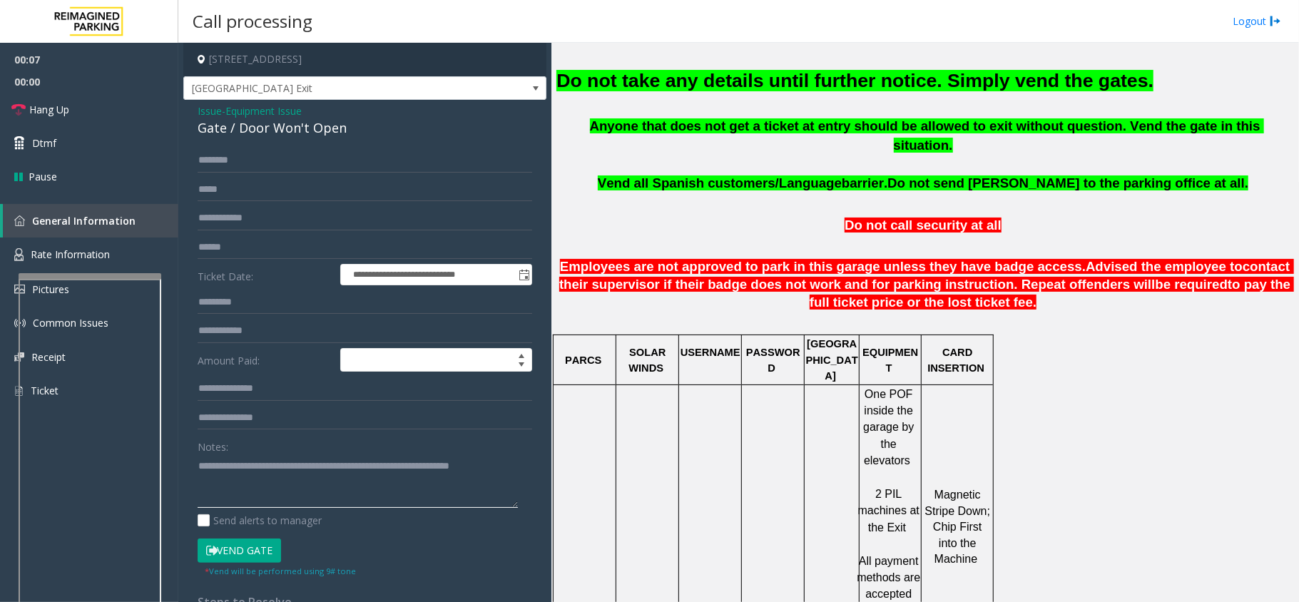
type textarea "**********"
click at [264, 546] on button "Vend Gate" at bounding box center [239, 551] width 83 height 24
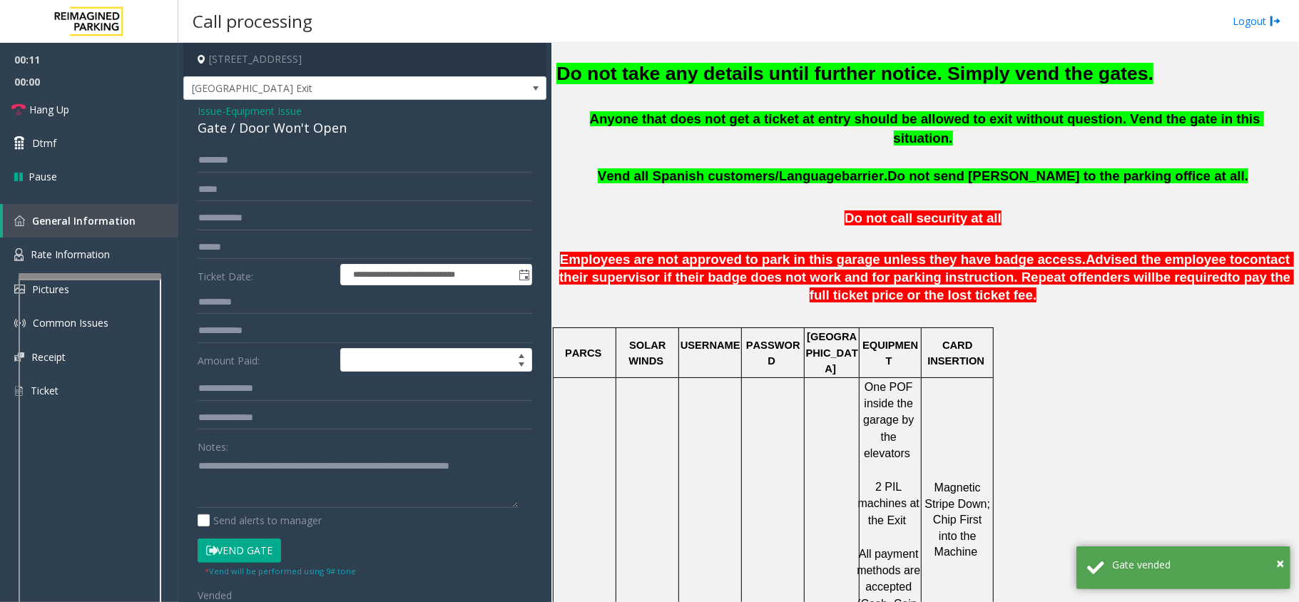
scroll to position [666, 0]
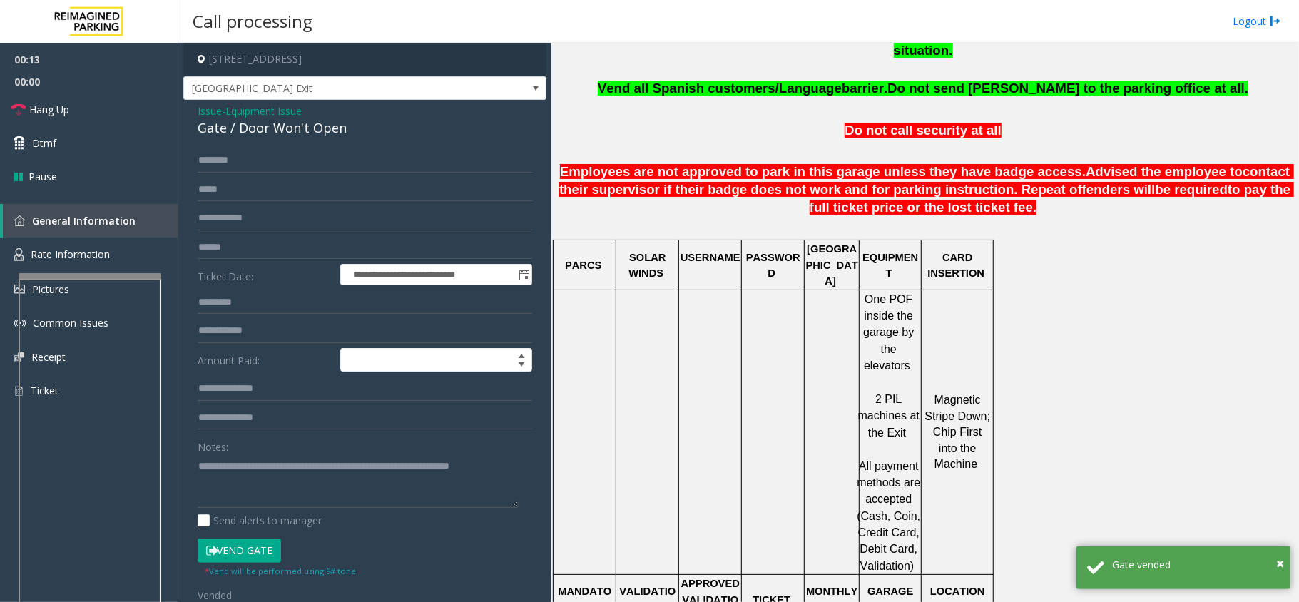
click at [253, 113] on span "Equipment Issue" at bounding box center [263, 110] width 76 height 15
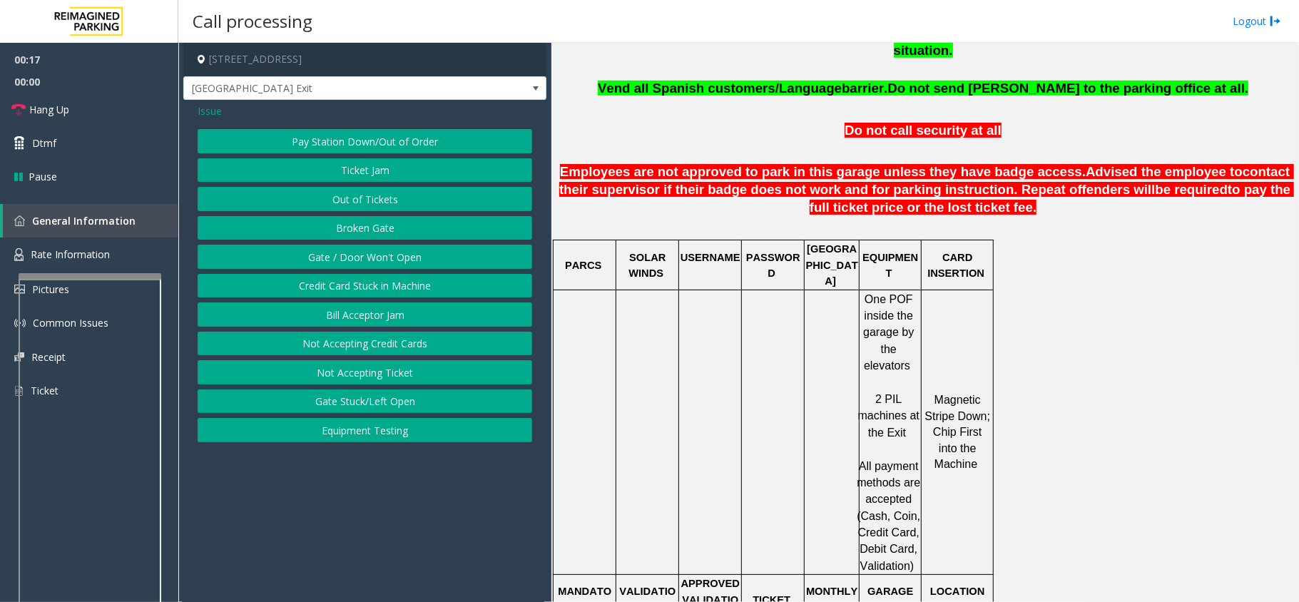
click at [209, 109] on span "Issue" at bounding box center [210, 110] width 24 height 15
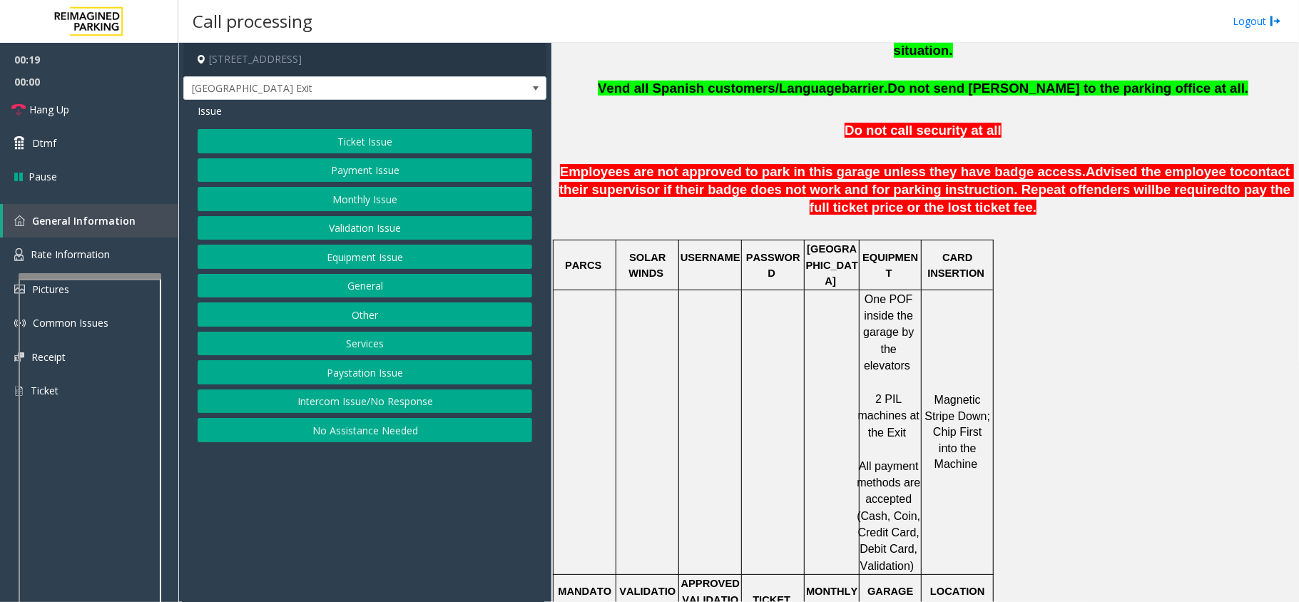
click at [372, 180] on button "Payment Issue" at bounding box center [365, 170] width 335 height 24
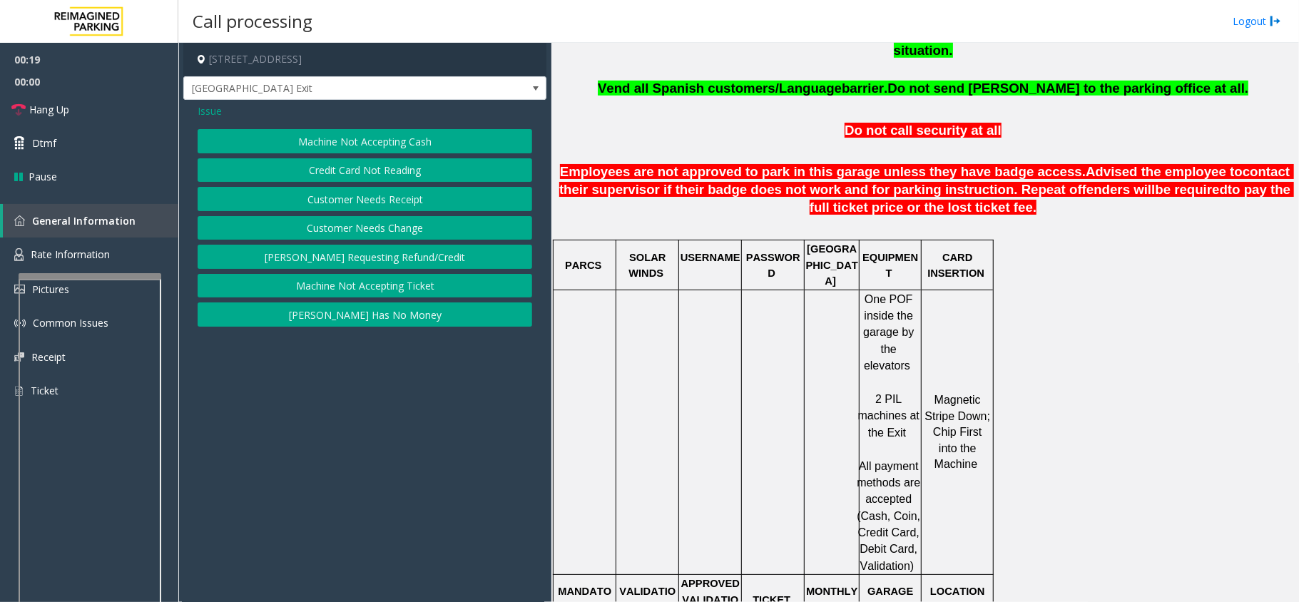
click at [372, 180] on button "Credit Card Not Reading" at bounding box center [365, 170] width 335 height 24
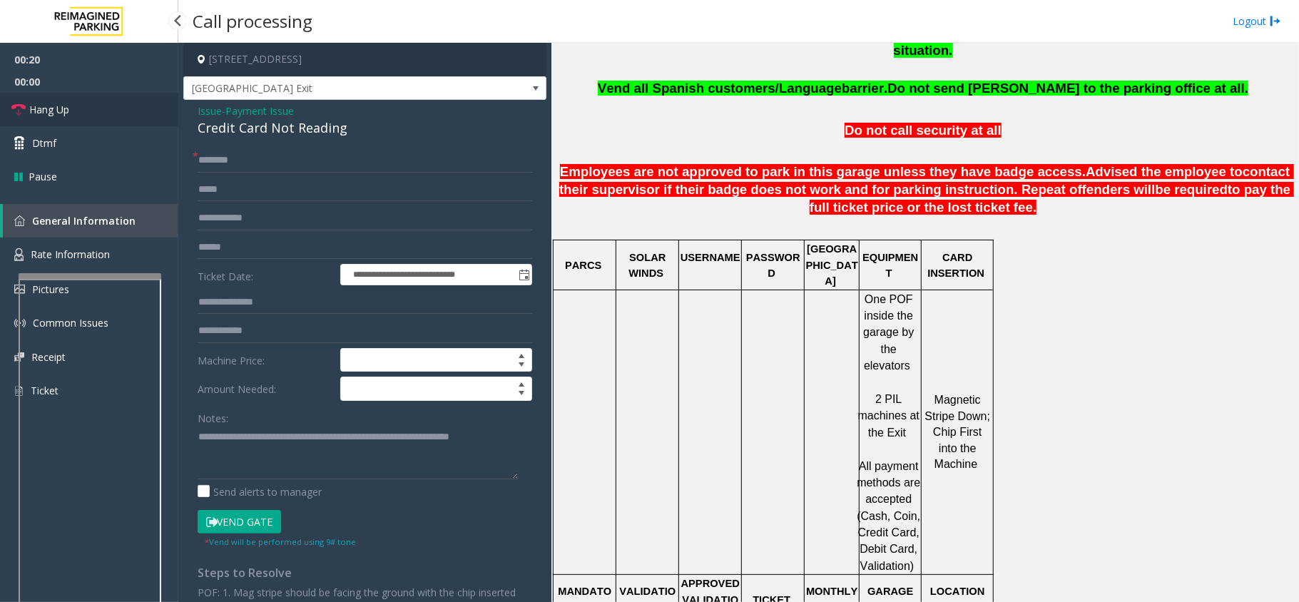
click at [131, 101] on link "Hang Up" at bounding box center [89, 110] width 178 height 34
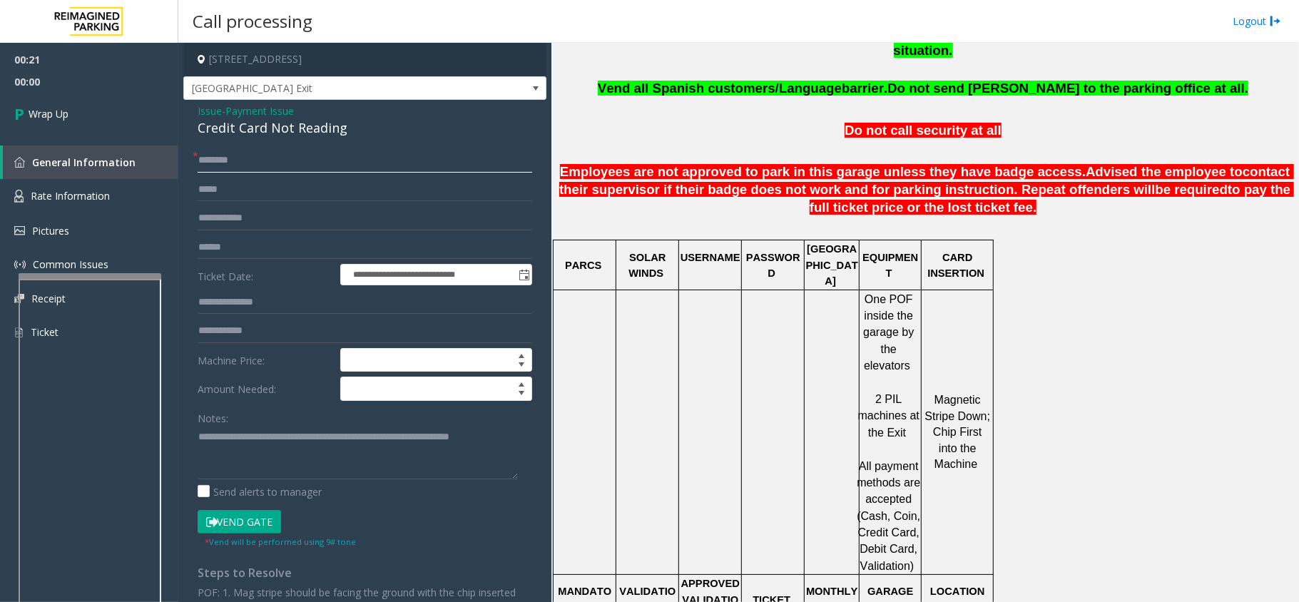
click at [255, 169] on input "text" at bounding box center [365, 160] width 335 height 24
type input "**"
click at [126, 111] on link "Wrap Up" at bounding box center [89, 114] width 178 height 42
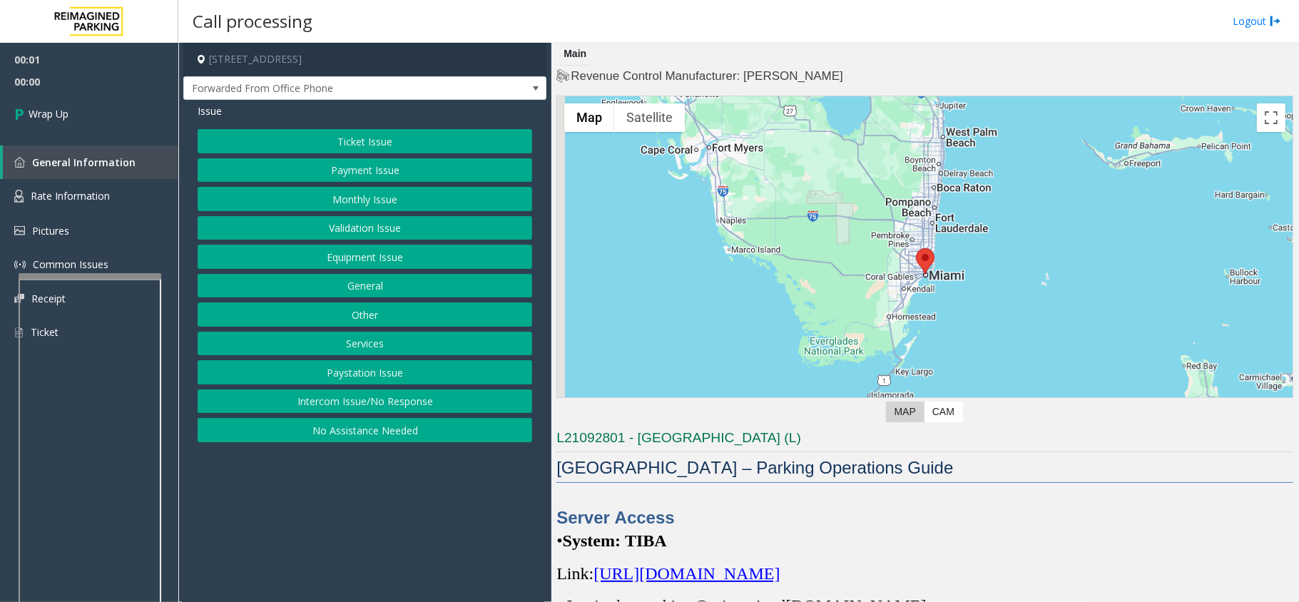
scroll to position [285, 0]
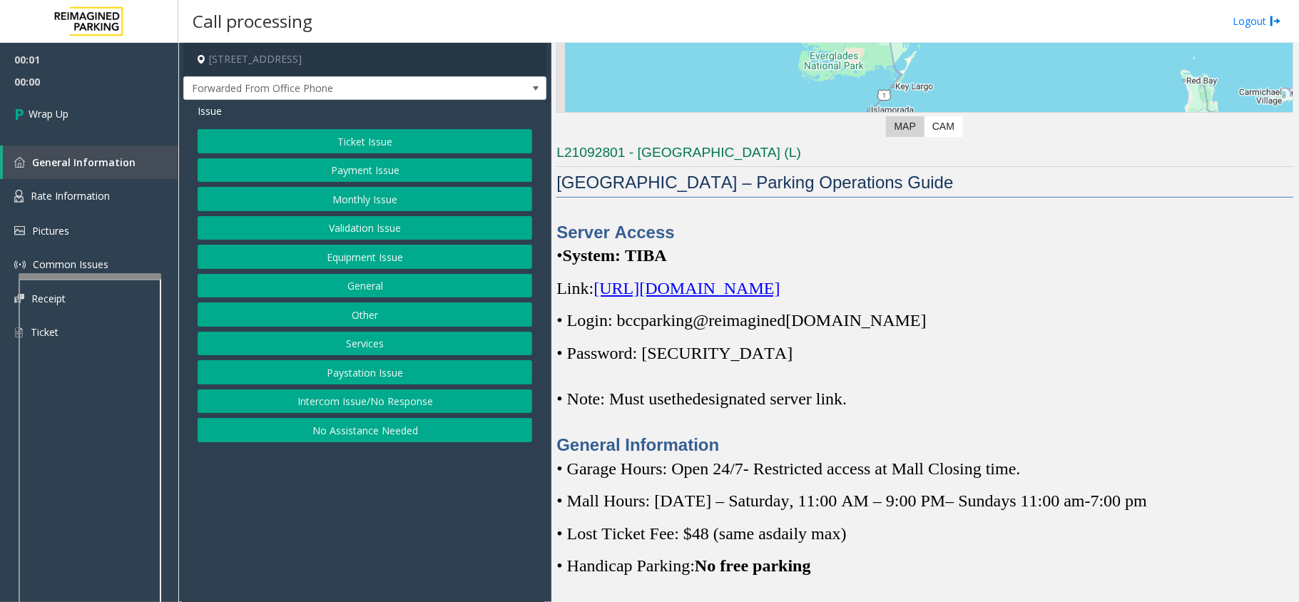
click at [360, 402] on button "Intercom Issue/No Response" at bounding box center [365, 401] width 335 height 24
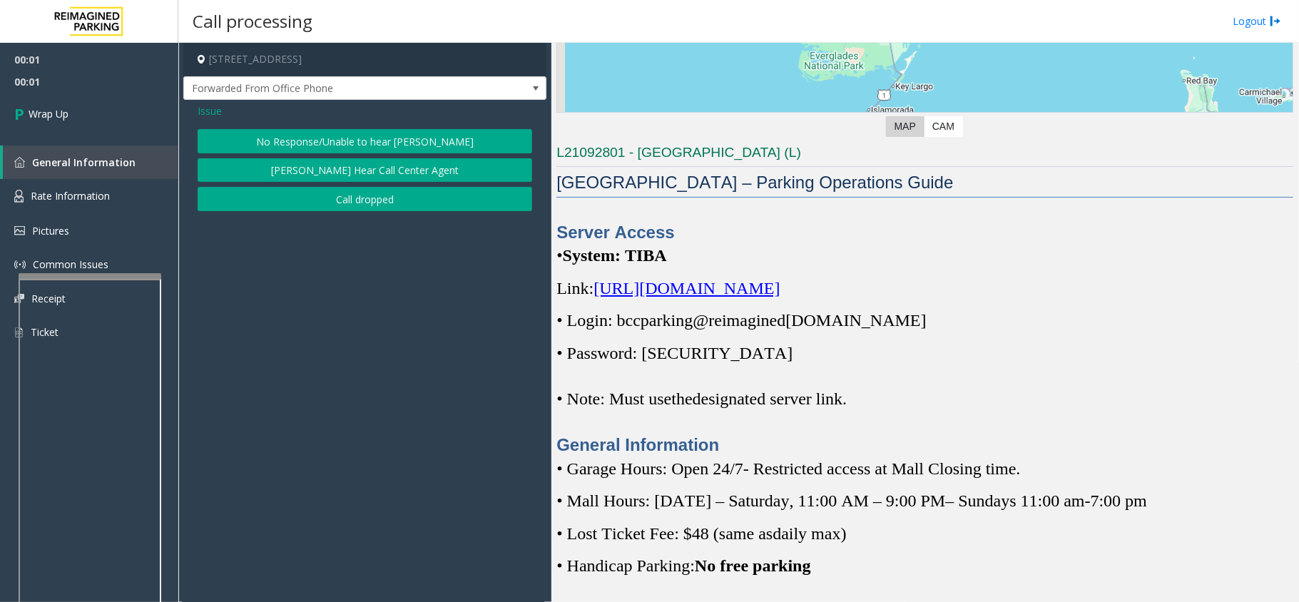
click at [382, 203] on button "Call dropped" at bounding box center [365, 199] width 335 height 24
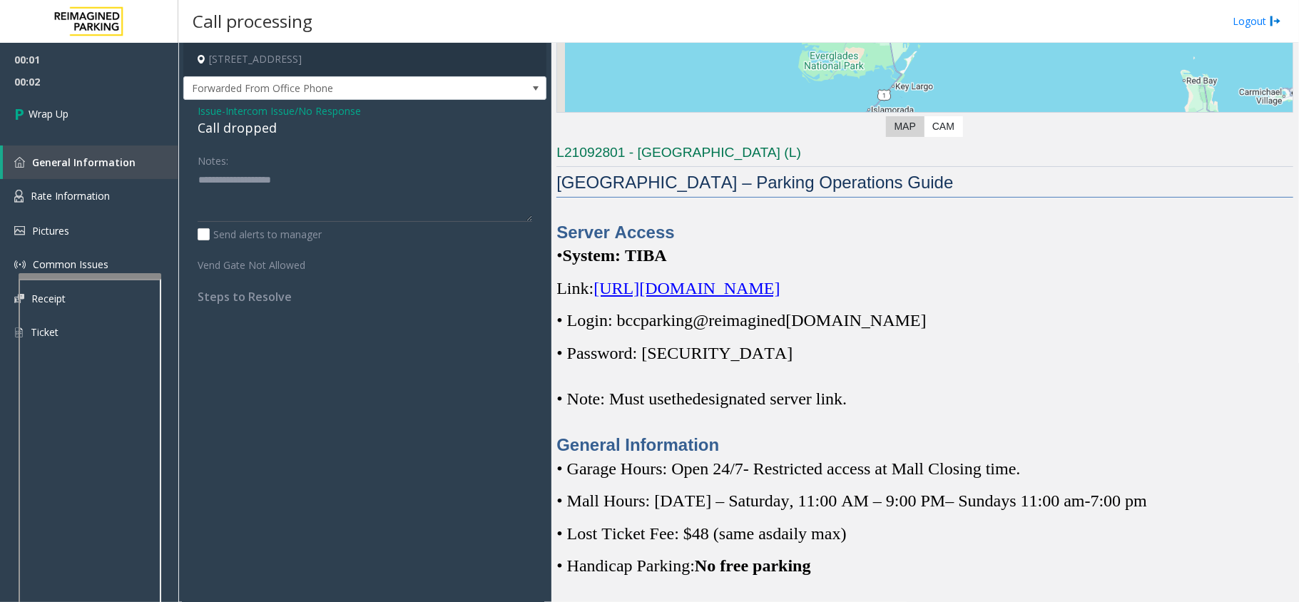
click at [252, 138] on div "Issue - Intercom Issue/No Response Call dropped Notes: Send alerts to manager V…" at bounding box center [364, 209] width 363 height 218
click at [252, 131] on div "Call dropped" at bounding box center [365, 127] width 335 height 19
click at [284, 189] on textarea at bounding box center [365, 195] width 335 height 54
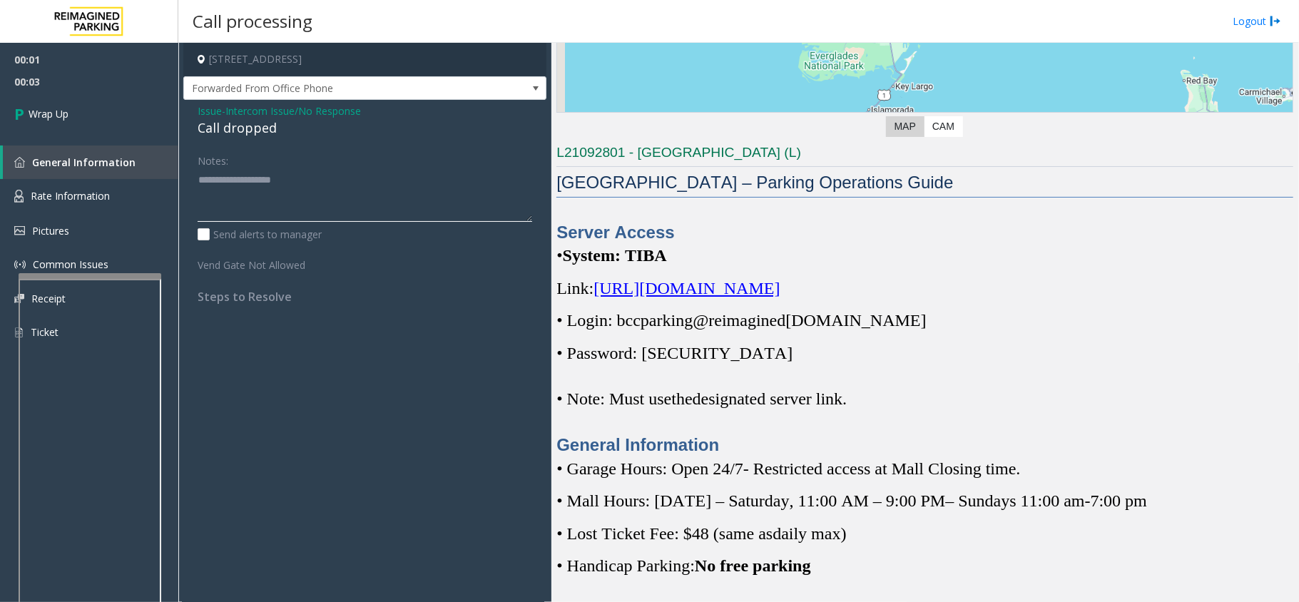
paste textarea "**********"
type textarea "**********"
click at [146, 118] on link "Wrap Up" at bounding box center [89, 114] width 178 height 42
click at [81, 93] on link "Wrap Up" at bounding box center [89, 114] width 178 height 42
